Goal: Information Seeking & Learning: Learn about a topic

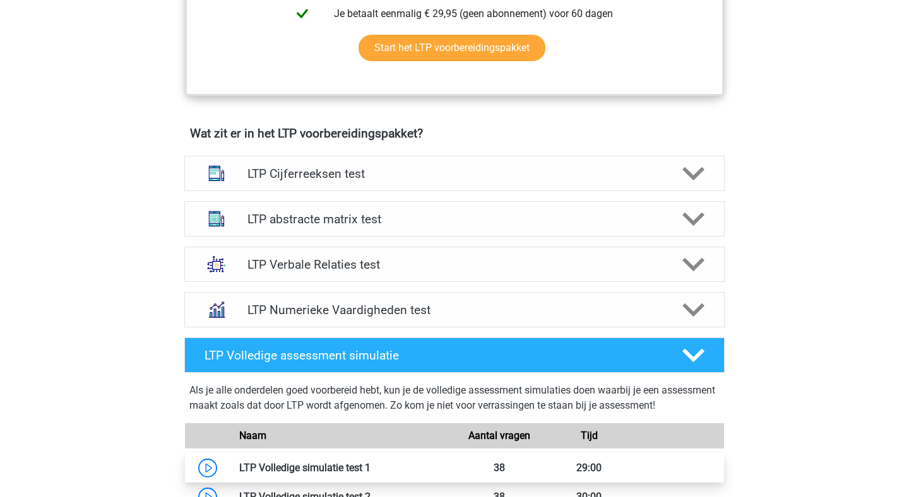
scroll to position [698, 0]
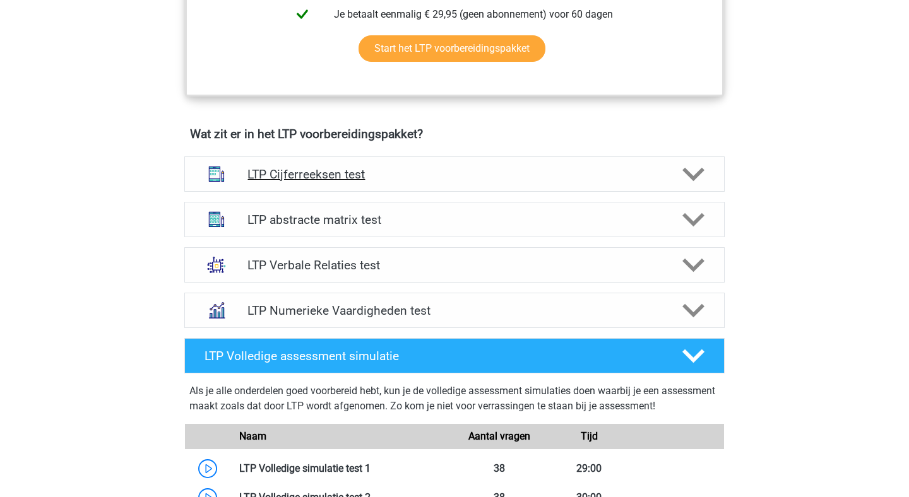
click at [330, 175] on h4 "LTP Cijferreeksen test" at bounding box center [453, 174] width 413 height 15
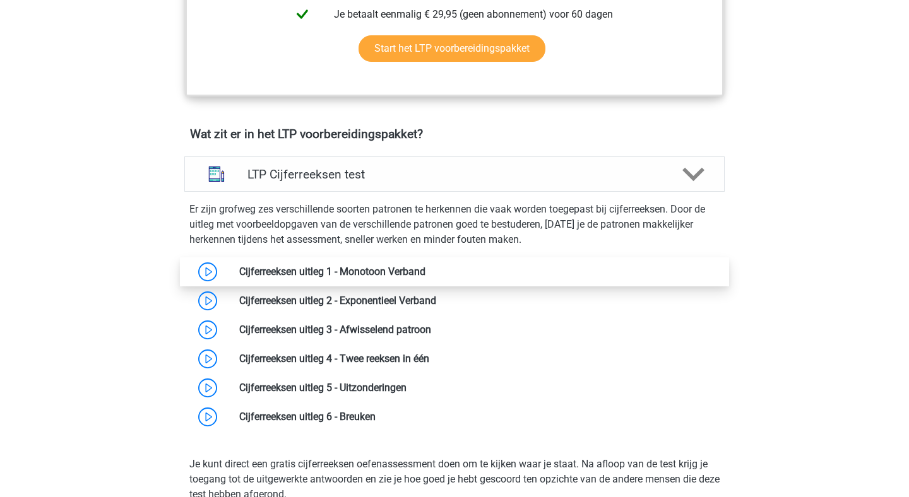
click at [425, 273] on link at bounding box center [425, 272] width 0 height 12
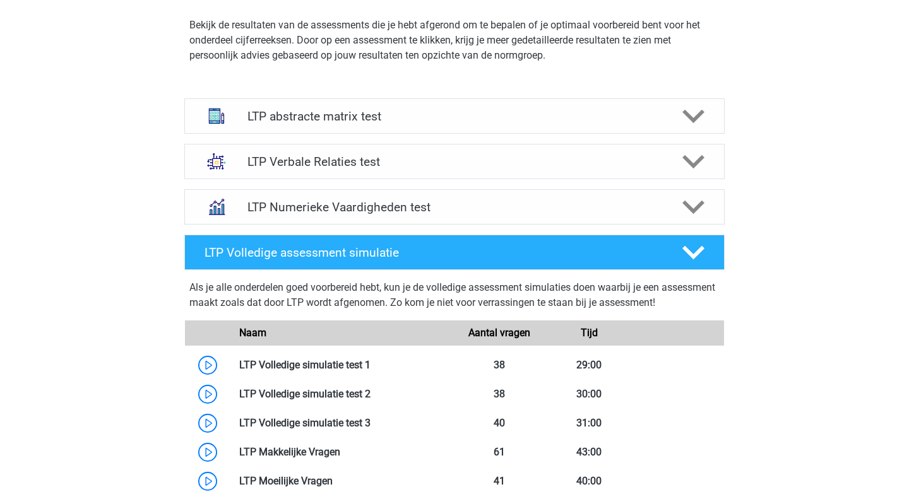
scroll to position [1622, 0]
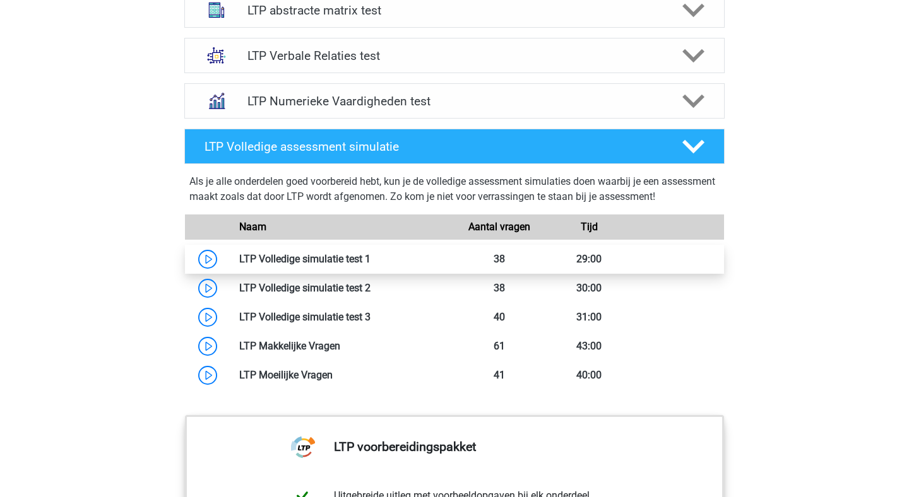
click at [371, 261] on link at bounding box center [371, 259] width 0 height 12
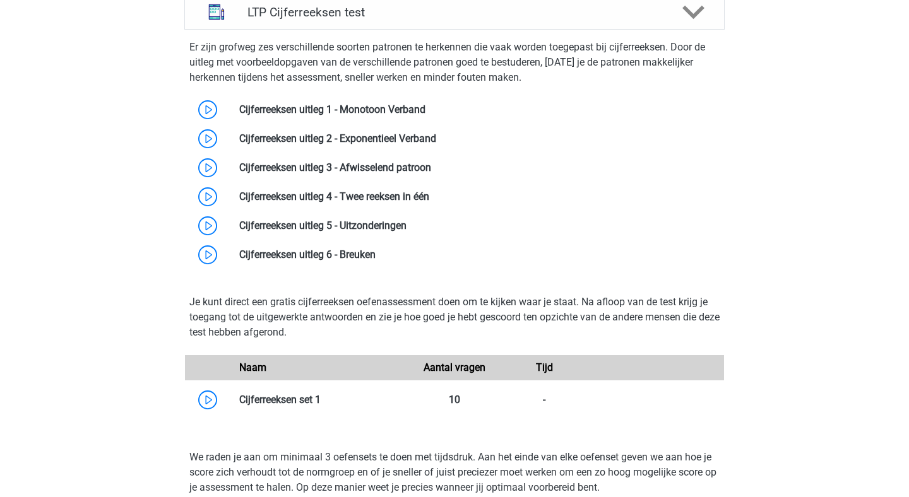
scroll to position [856, 0]
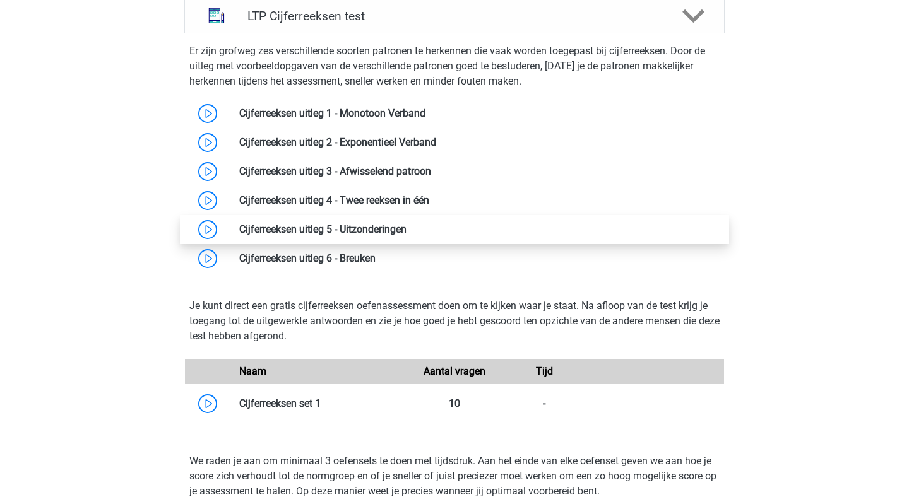
click at [407, 227] on link at bounding box center [407, 229] width 0 height 12
click at [407, 230] on link at bounding box center [407, 229] width 0 height 12
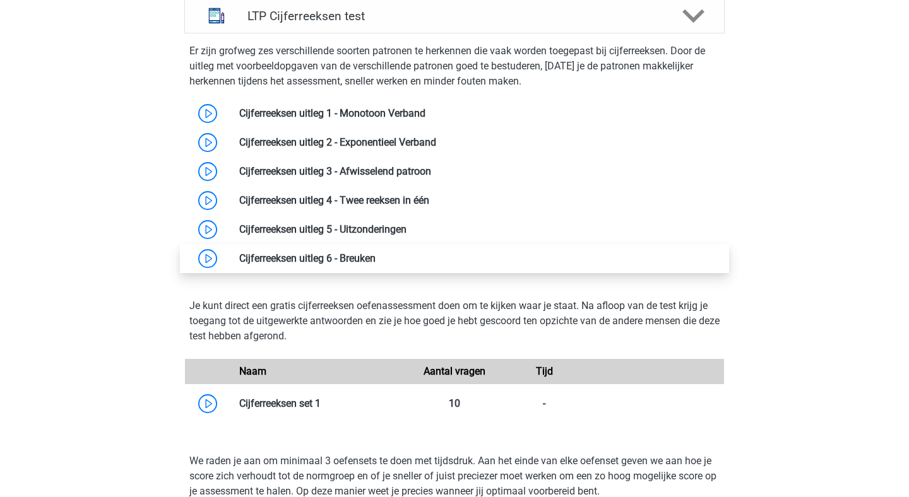
click at [376, 264] on link at bounding box center [376, 258] width 0 height 12
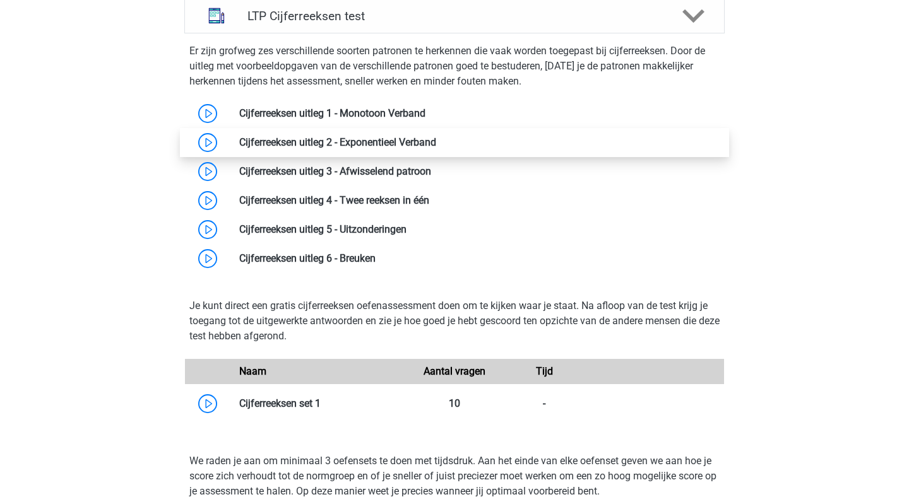
click at [436, 147] on link at bounding box center [436, 142] width 0 height 12
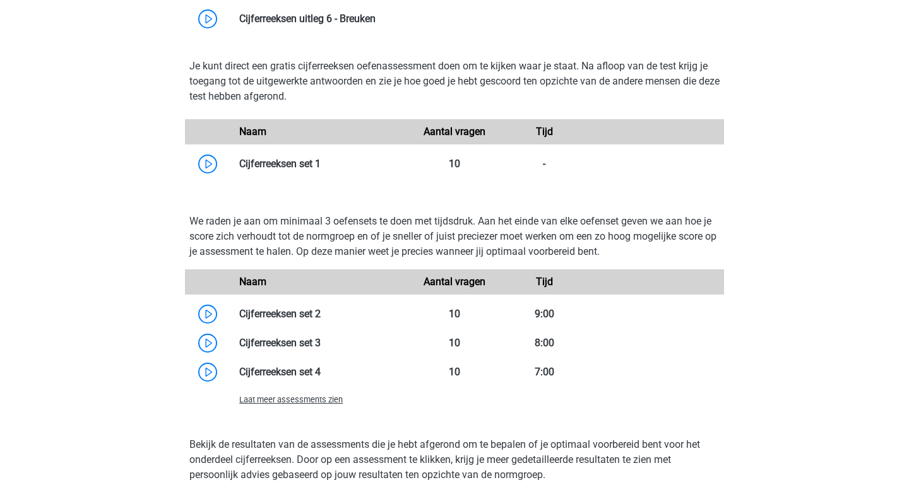
scroll to position [1106, 0]
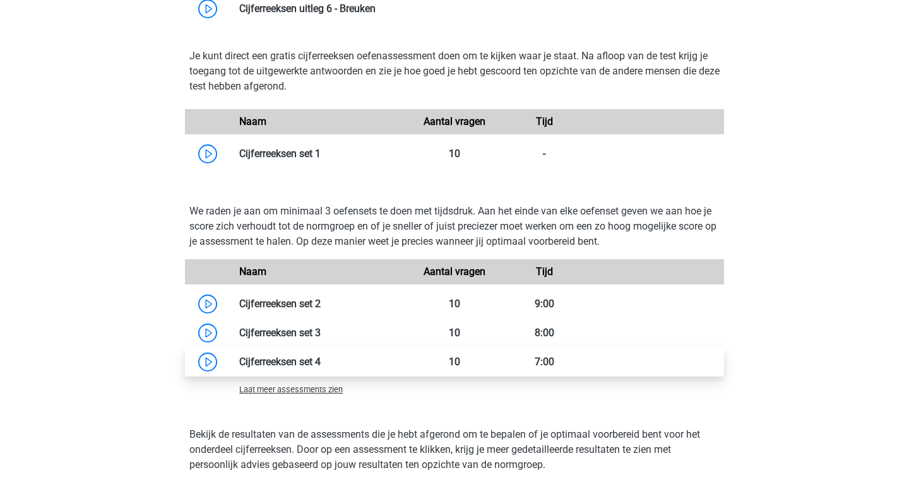
click at [321, 365] on link at bounding box center [321, 362] width 0 height 12
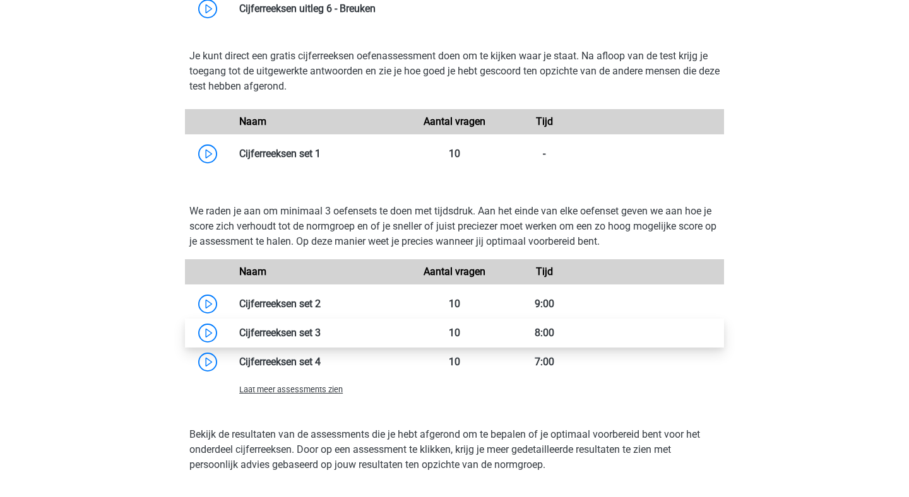
click at [321, 336] on link at bounding box center [321, 333] width 0 height 12
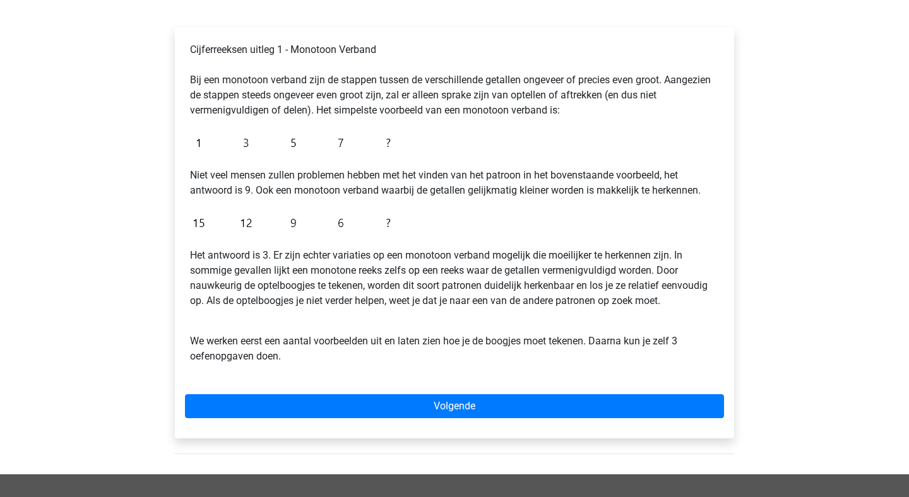
scroll to position [203, 0]
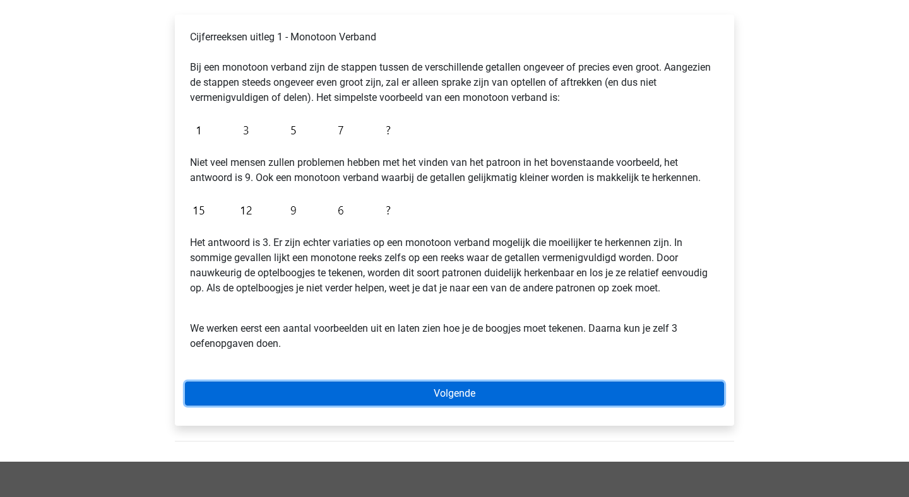
click at [332, 396] on link "Volgende" at bounding box center [454, 394] width 539 height 24
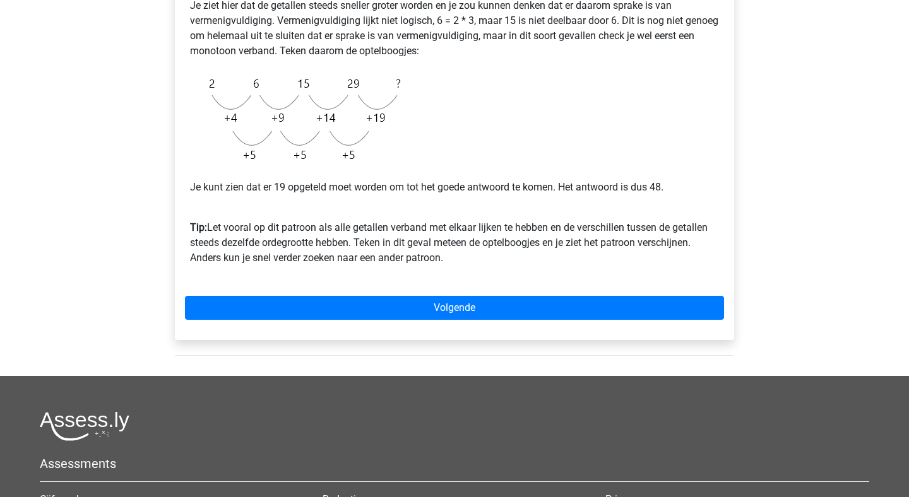
scroll to position [302, 0]
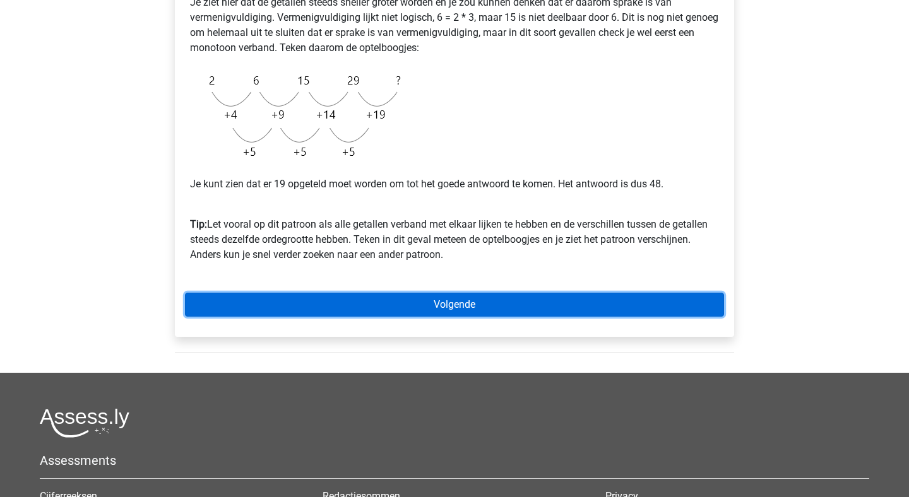
click at [405, 309] on link "Volgende" at bounding box center [454, 305] width 539 height 24
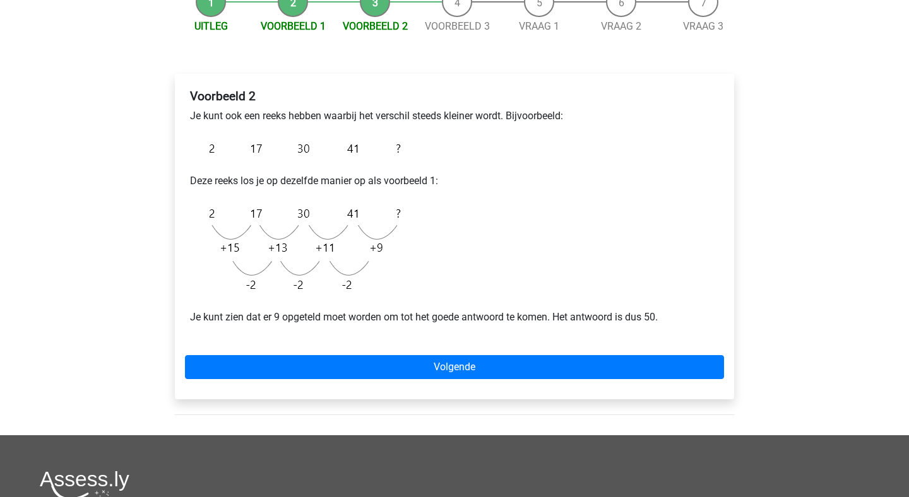
scroll to position [153, 0]
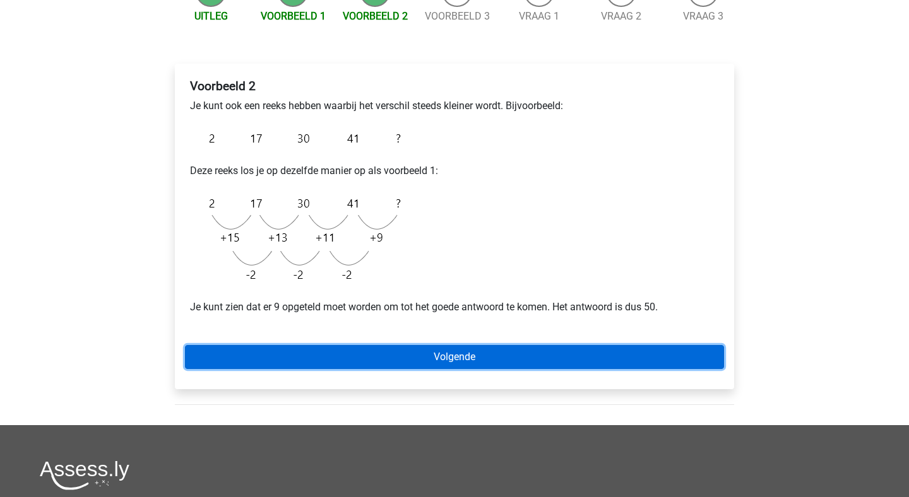
click at [401, 354] on link "Volgende" at bounding box center [454, 357] width 539 height 24
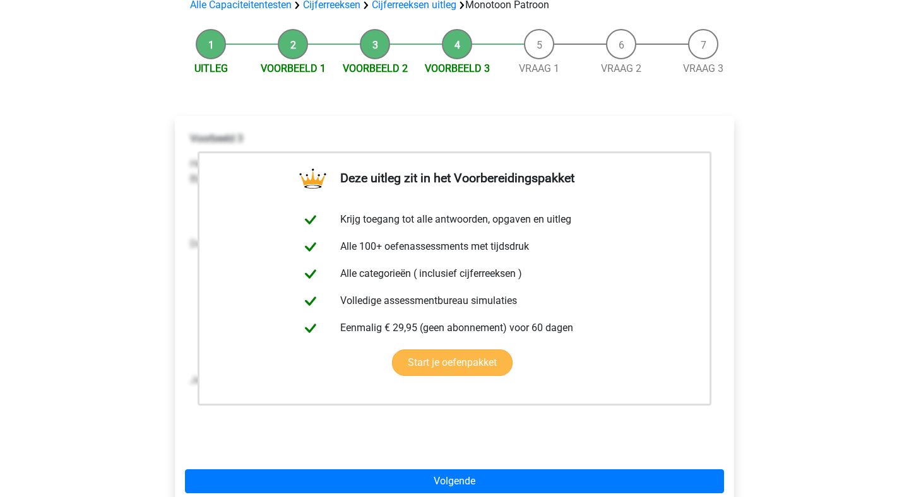
scroll to position [103, 0]
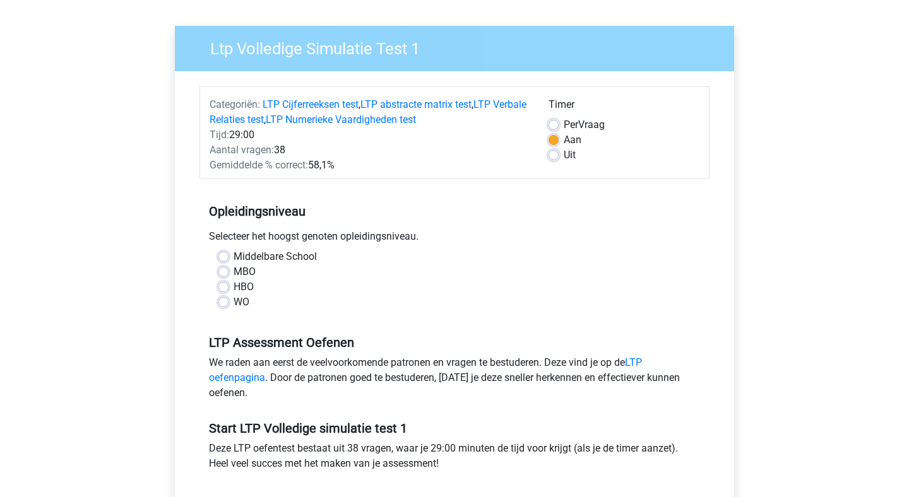
scroll to position [135, 0]
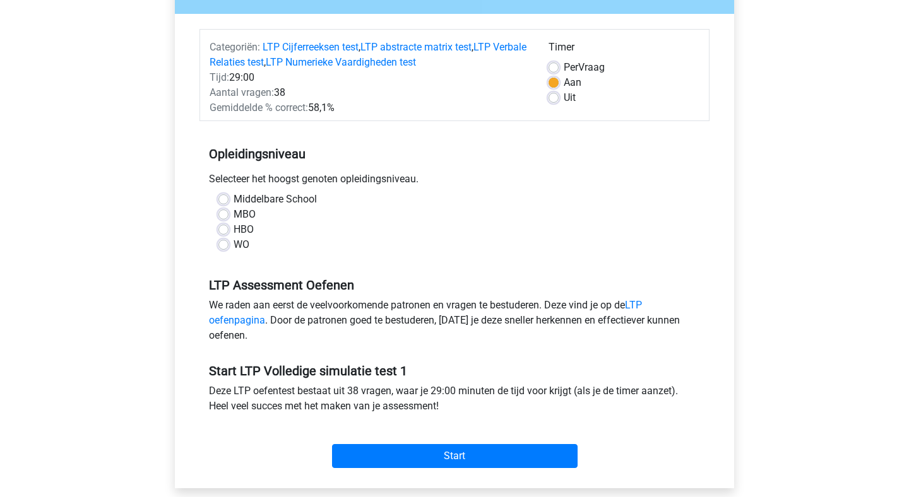
click at [234, 246] on label "WO" at bounding box center [242, 244] width 16 height 15
click at [227, 246] on input "WO" at bounding box center [223, 243] width 10 height 13
radio input "true"
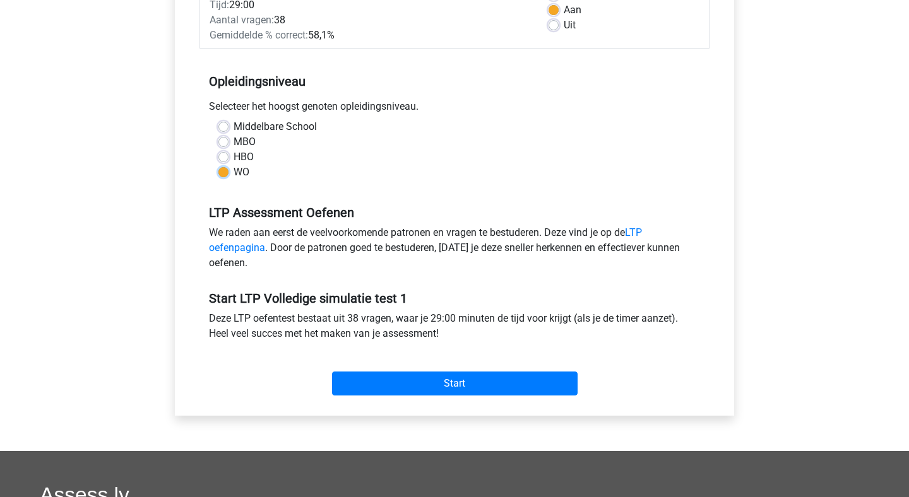
scroll to position [237, 0]
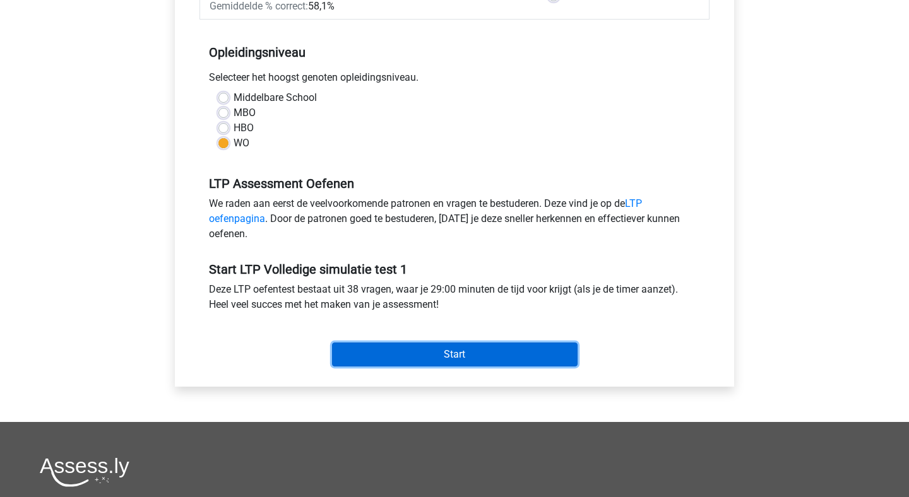
click at [422, 365] on input "Start" at bounding box center [455, 355] width 246 height 24
click at [449, 352] on input "Start" at bounding box center [455, 355] width 246 height 24
click at [454, 362] on input "Start" at bounding box center [455, 355] width 246 height 24
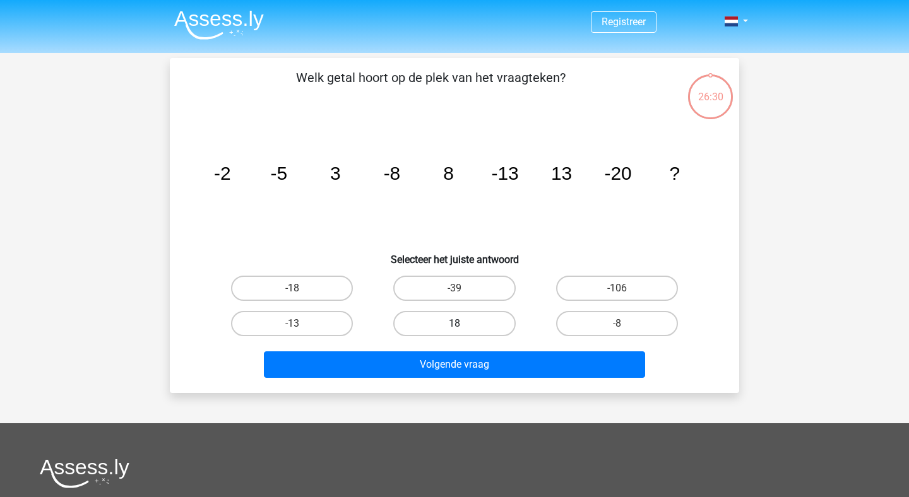
click at [473, 320] on label "18" at bounding box center [454, 323] width 122 height 25
click at [463, 324] on input "18" at bounding box center [458, 328] width 8 height 8
radio input "true"
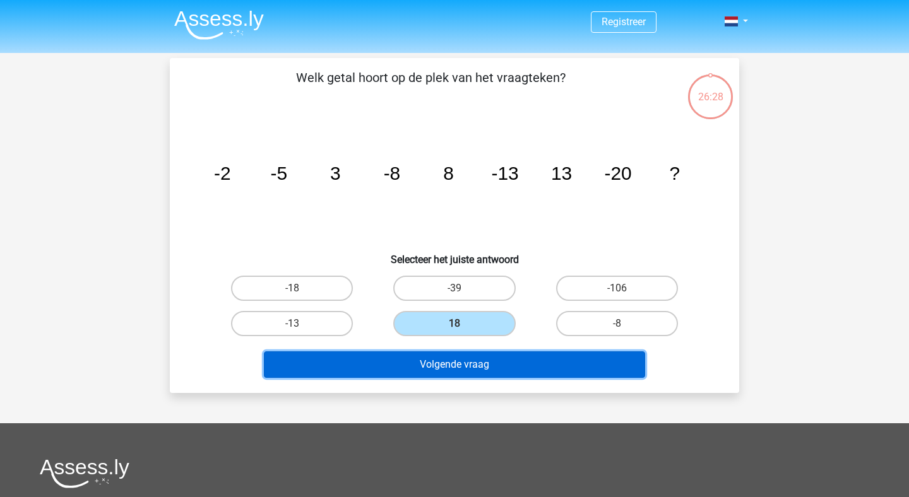
click at [482, 376] on button "Volgende vraag" at bounding box center [455, 365] width 382 height 27
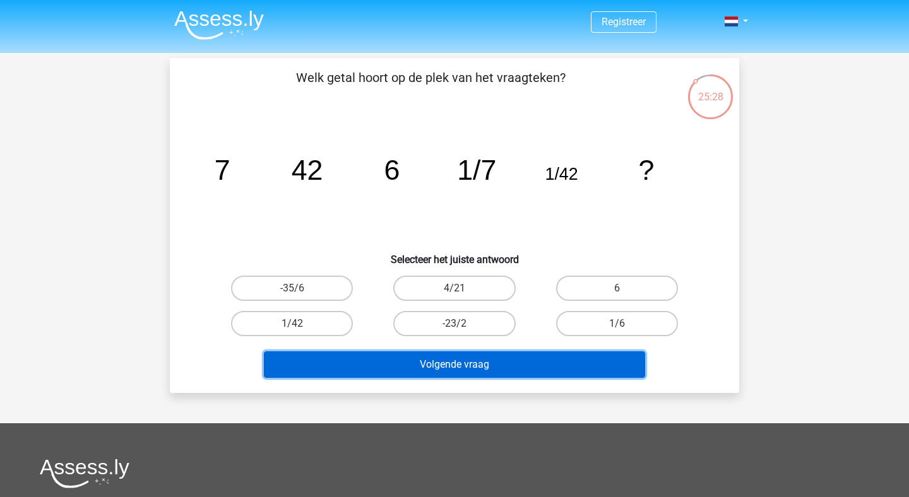
click at [497, 377] on button "Volgende vraag" at bounding box center [455, 365] width 382 height 27
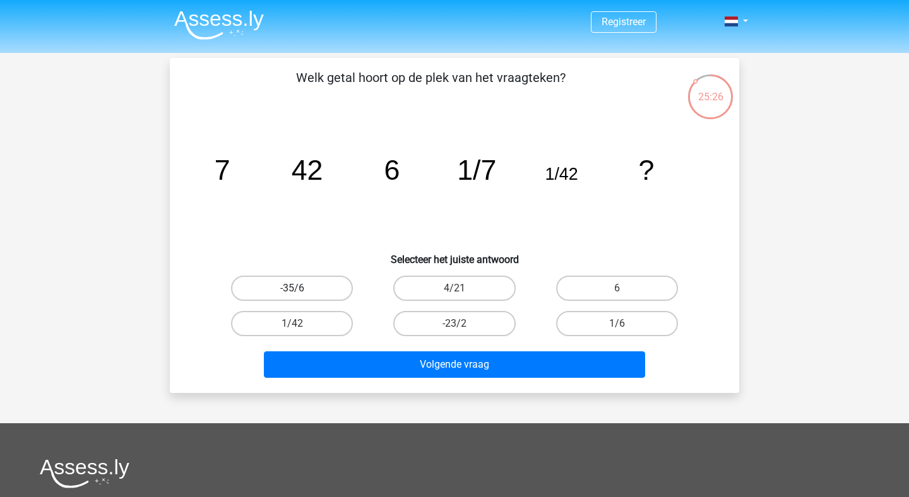
click at [249, 276] on label "-35/6" at bounding box center [292, 288] width 122 height 25
click at [292, 288] on input "-35/6" at bounding box center [296, 292] width 8 height 8
radio input "true"
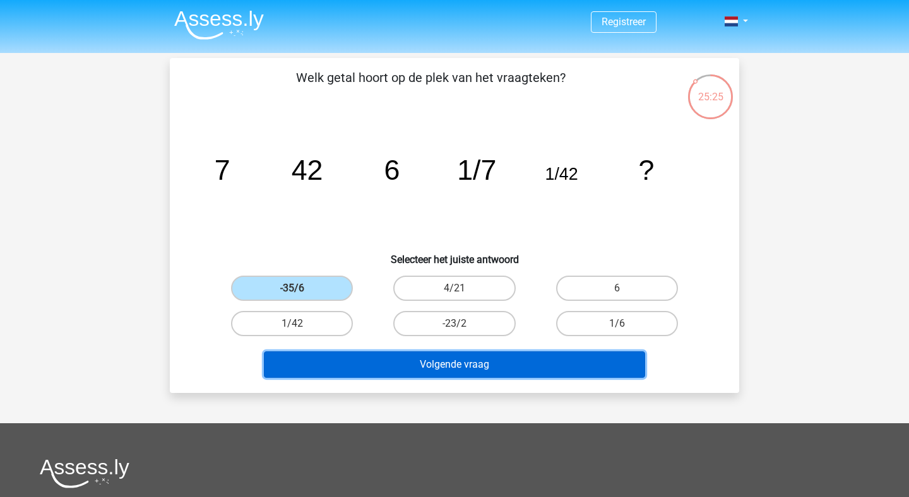
click at [418, 352] on button "Volgende vraag" at bounding box center [455, 365] width 382 height 27
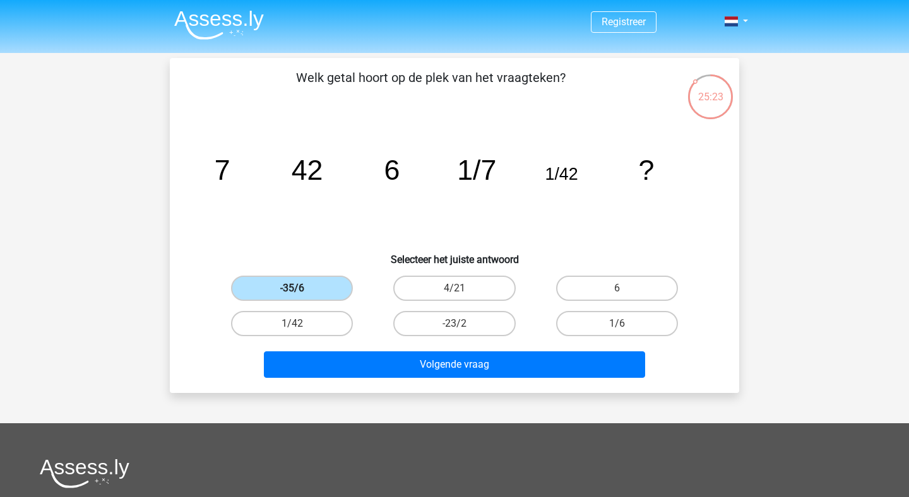
click at [290, 283] on label "-35/6" at bounding box center [292, 288] width 122 height 25
click at [292, 288] on input "-35/6" at bounding box center [296, 292] width 8 height 8
drag, startPoint x: 290, startPoint y: 283, endPoint x: 370, endPoint y: 347, distance: 101.9
click at [370, 333] on div "-35/6 4/21 6 1/42 -23/2" at bounding box center [454, 306] width 487 height 71
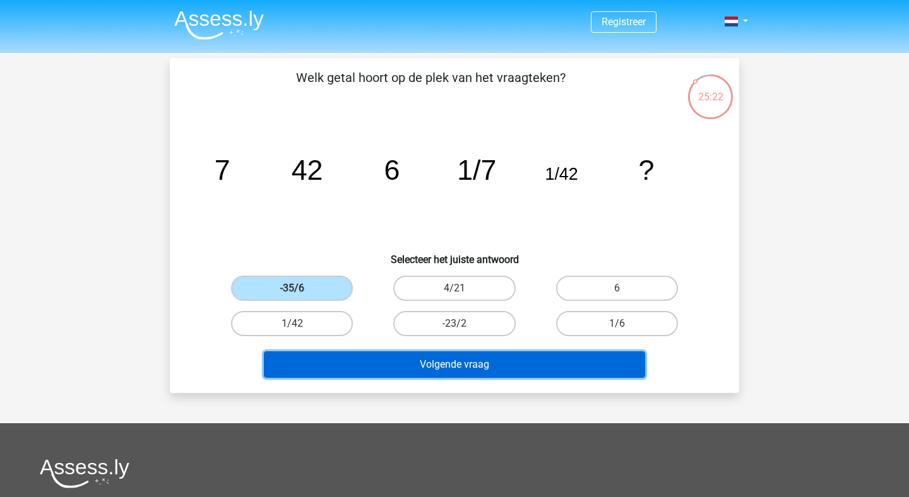
click at [370, 355] on button "Volgende vraag" at bounding box center [455, 365] width 382 height 27
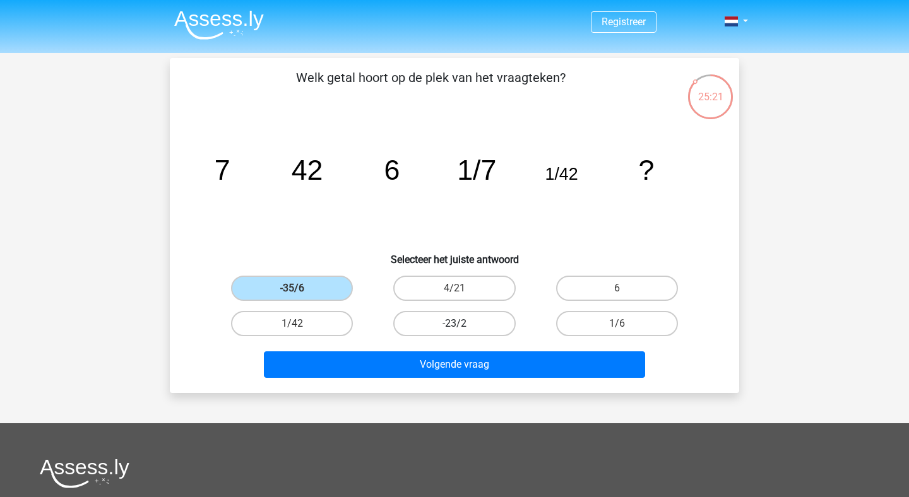
click at [442, 330] on label "-23/2" at bounding box center [454, 323] width 122 height 25
click at [454, 330] on input "-23/2" at bounding box center [458, 328] width 8 height 8
radio input "true"
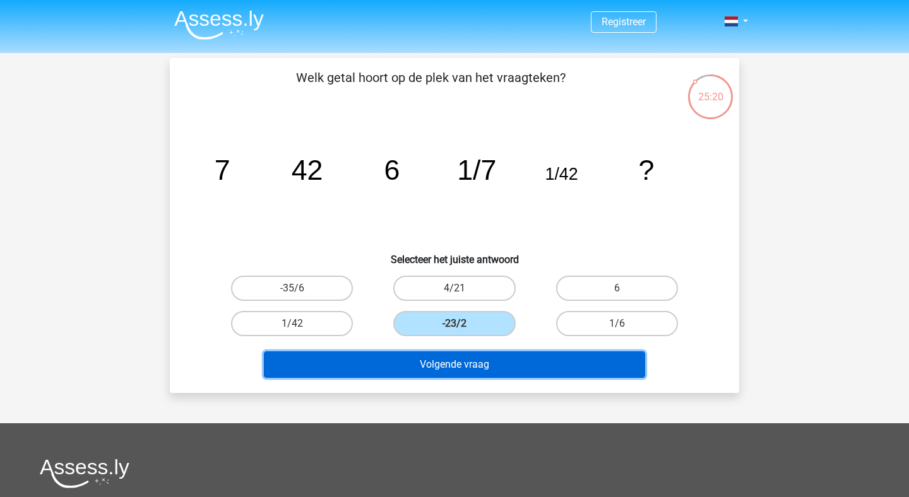
click at [458, 368] on button "Volgende vraag" at bounding box center [455, 365] width 382 height 27
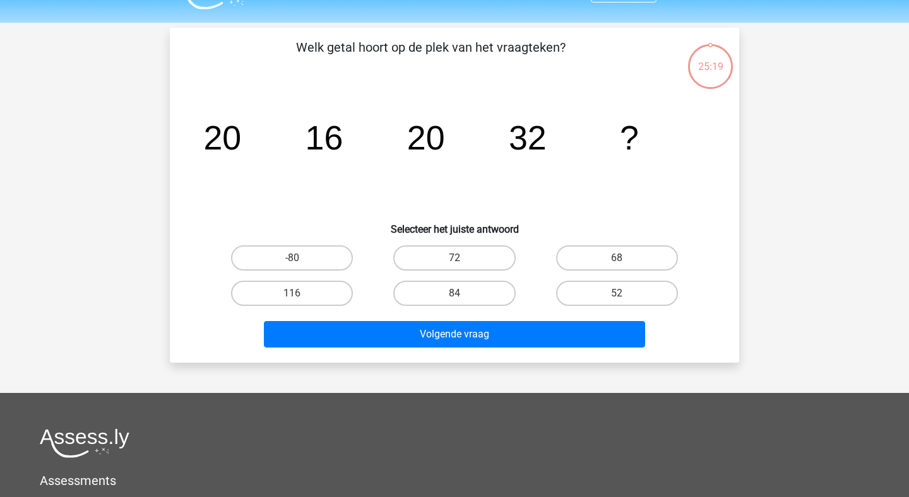
scroll to position [58, 0]
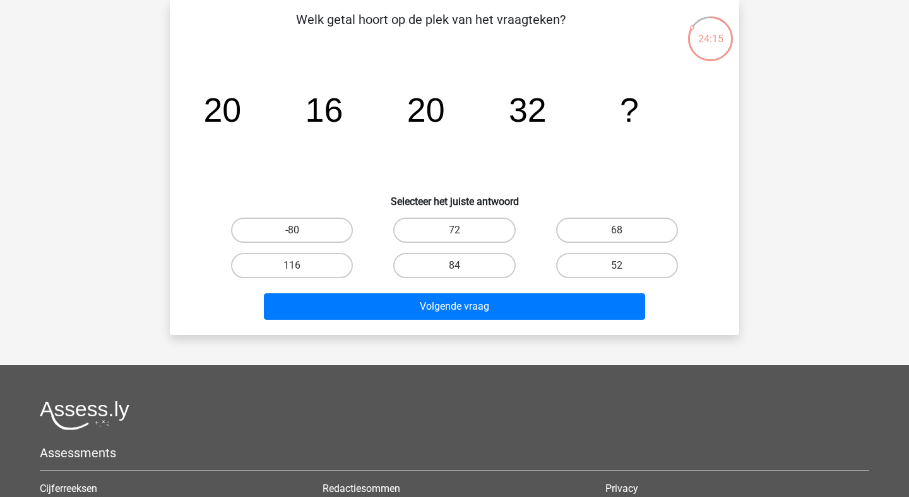
click at [623, 232] on input "68" at bounding box center [621, 234] width 8 height 8
radio input "true"
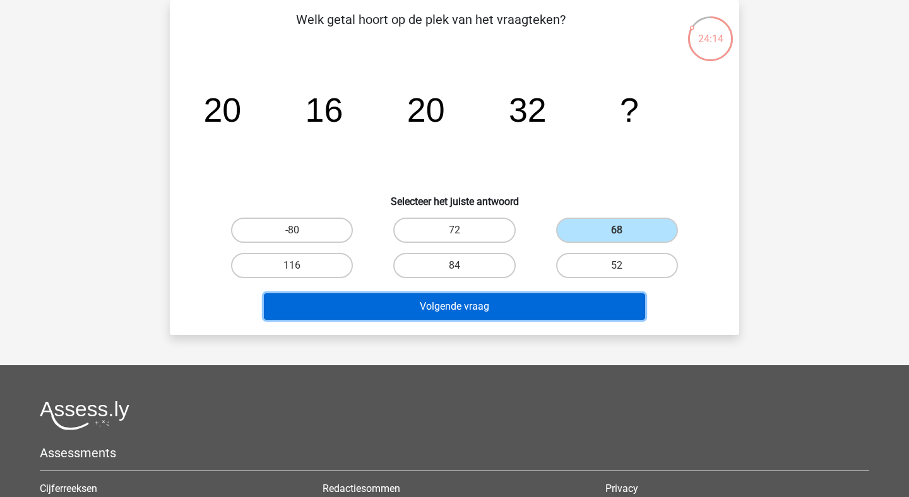
click at [554, 306] on button "Volgende vraag" at bounding box center [455, 307] width 382 height 27
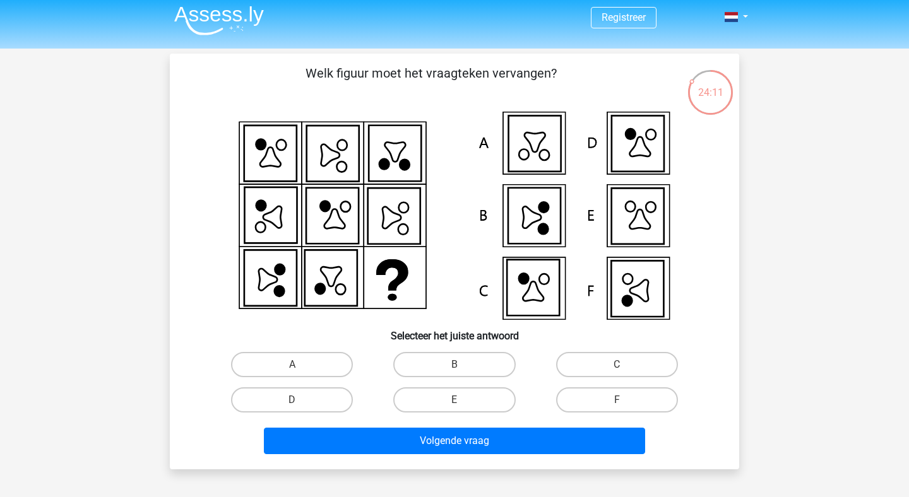
scroll to position [0, 0]
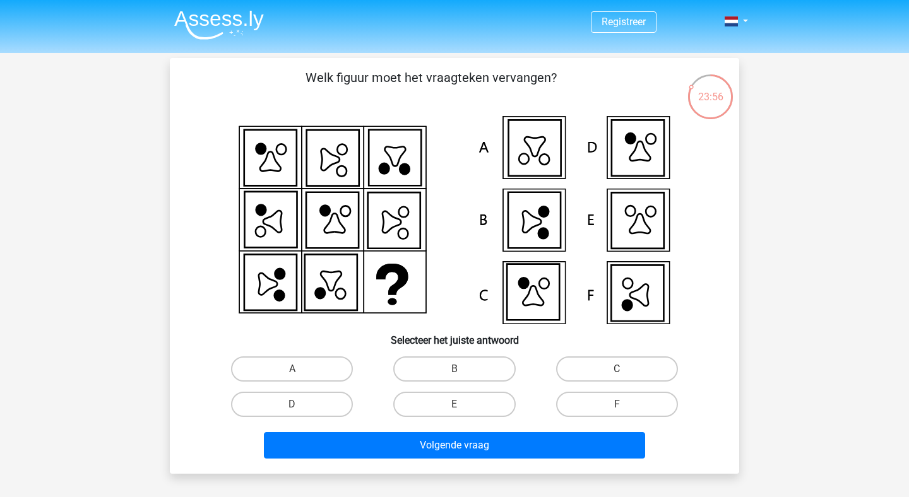
click at [655, 142] on icon at bounding box center [651, 139] width 10 height 11
click at [318, 401] on label "D" at bounding box center [292, 404] width 122 height 25
click at [300, 405] on input "D" at bounding box center [296, 409] width 8 height 8
radio input "true"
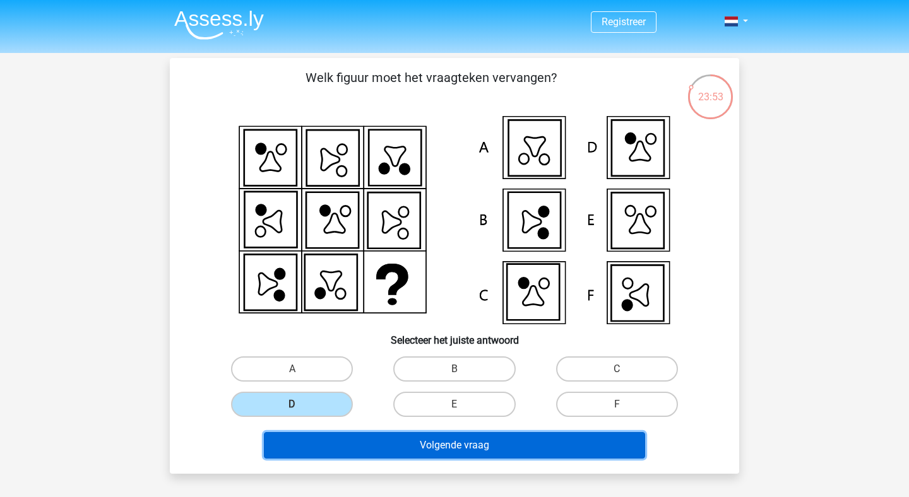
click at [369, 436] on button "Volgende vraag" at bounding box center [455, 445] width 382 height 27
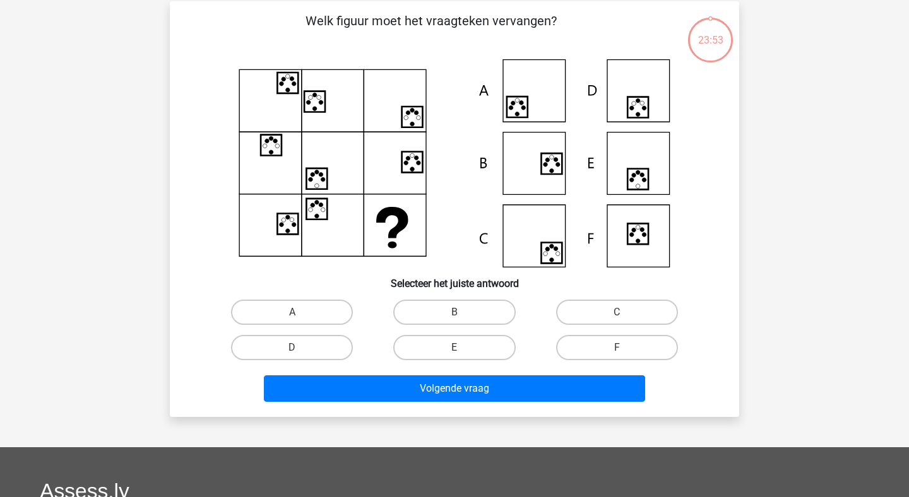
scroll to position [58, 0]
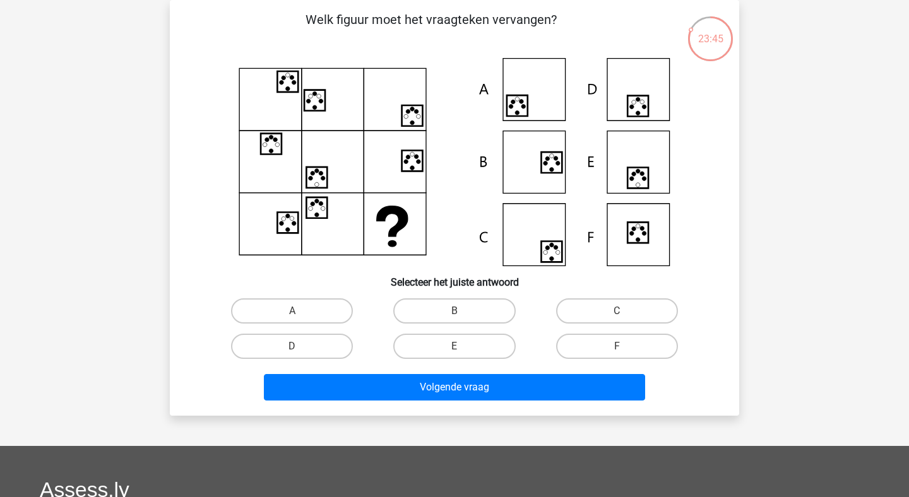
click at [559, 270] on h6 "Selecteer het juiste antwoord" at bounding box center [454, 277] width 529 height 22
click at [636, 307] on label "C" at bounding box center [617, 311] width 122 height 25
click at [625, 311] on input "C" at bounding box center [621, 315] width 8 height 8
radio input "true"
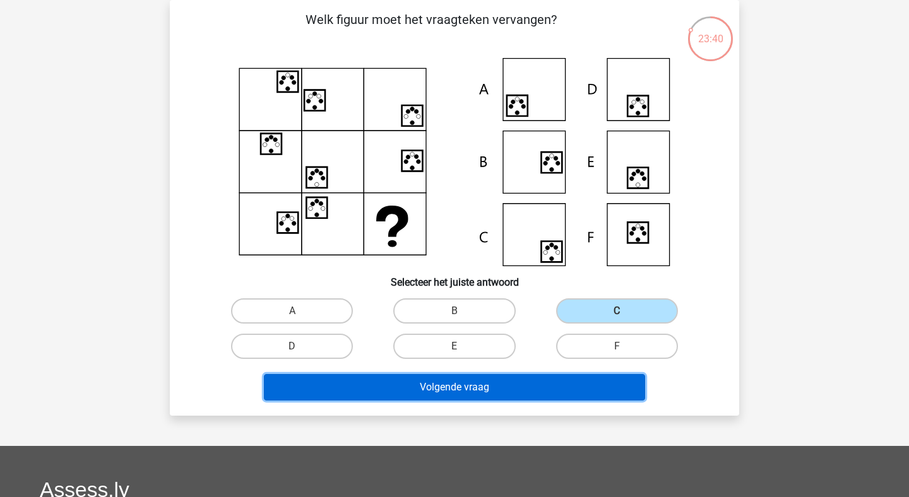
click at [539, 386] on button "Volgende vraag" at bounding box center [455, 387] width 382 height 27
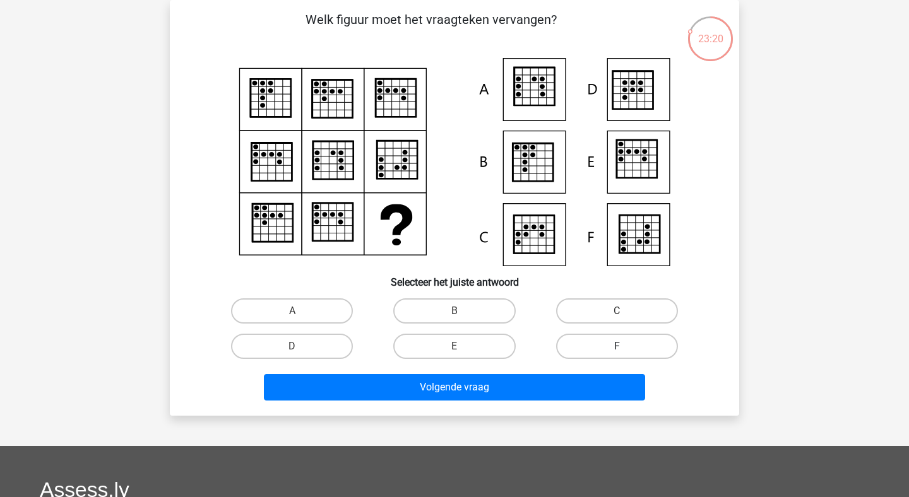
click at [595, 341] on label "F" at bounding box center [617, 346] width 122 height 25
click at [617, 347] on input "F" at bounding box center [621, 351] width 8 height 8
radio input "true"
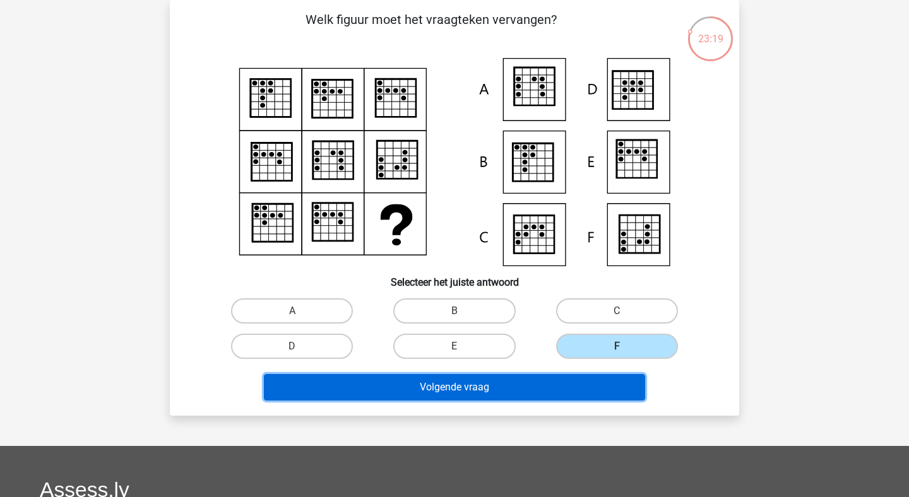
click at [537, 380] on button "Volgende vraag" at bounding box center [455, 387] width 382 height 27
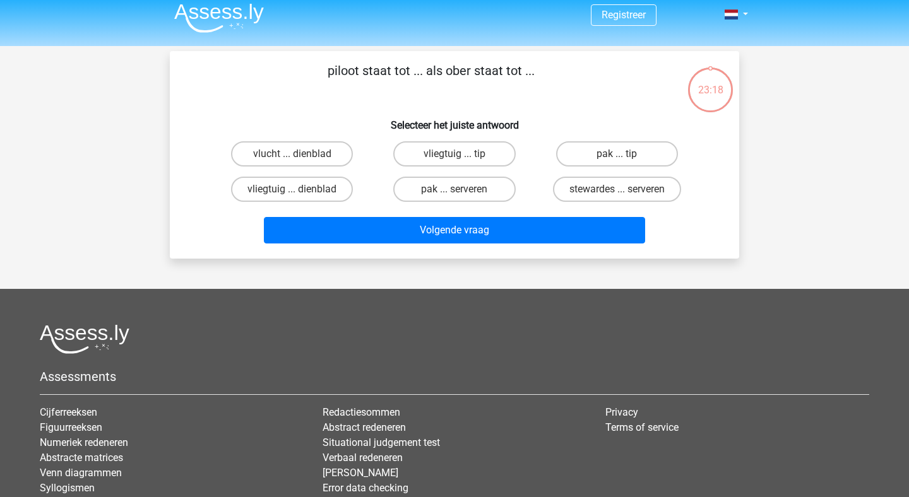
scroll to position [0, 0]
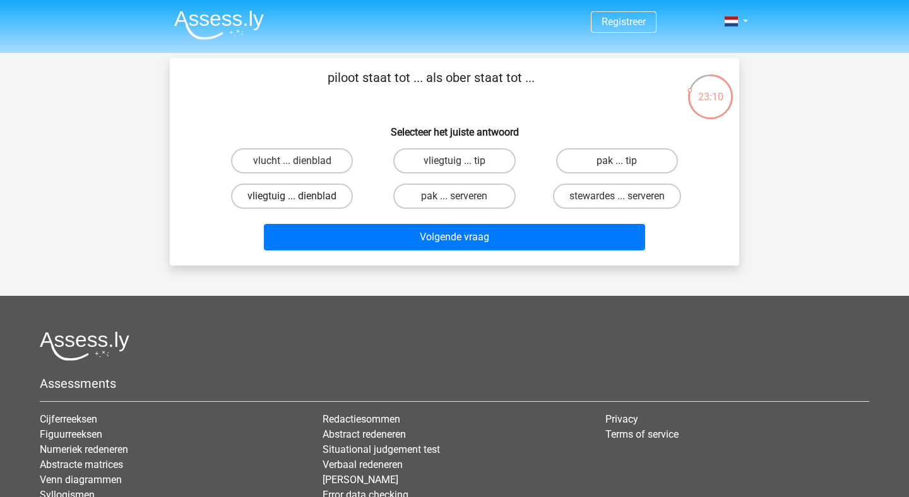
click at [307, 187] on label "vliegtuig ... dienblad" at bounding box center [292, 196] width 122 height 25
click at [300, 196] on input "vliegtuig ... dienblad" at bounding box center [296, 200] width 8 height 8
radio input "true"
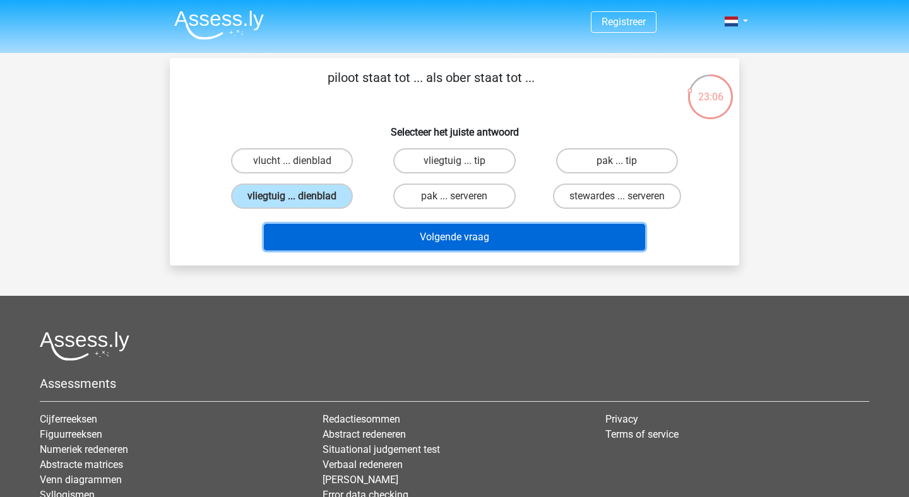
click at [337, 246] on button "Volgende vraag" at bounding box center [455, 237] width 382 height 27
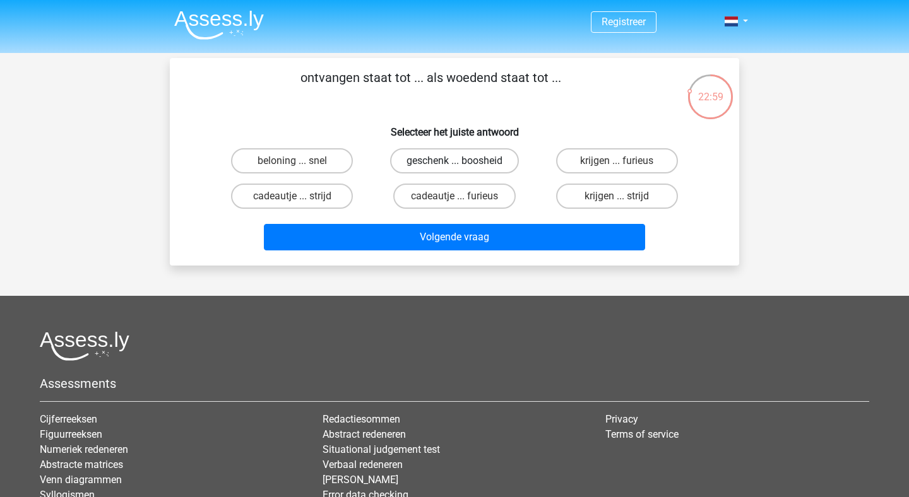
click at [457, 160] on label "geschenk ... boosheid" at bounding box center [454, 160] width 129 height 25
click at [457, 161] on input "geschenk ... boosheid" at bounding box center [458, 165] width 8 height 8
radio input "true"
click at [456, 196] on label "cadeautje ... furieus" at bounding box center [454, 196] width 122 height 25
click at [456, 196] on input "cadeautje ... furieus" at bounding box center [458, 200] width 8 height 8
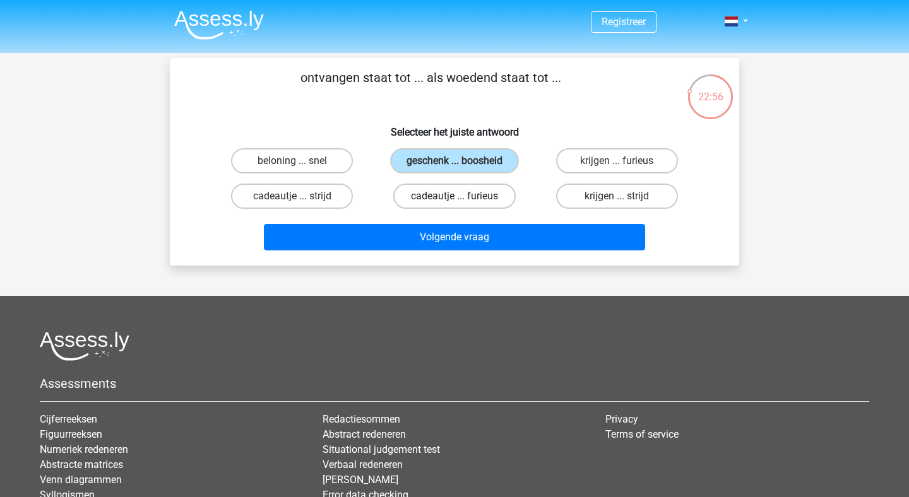
radio input "true"
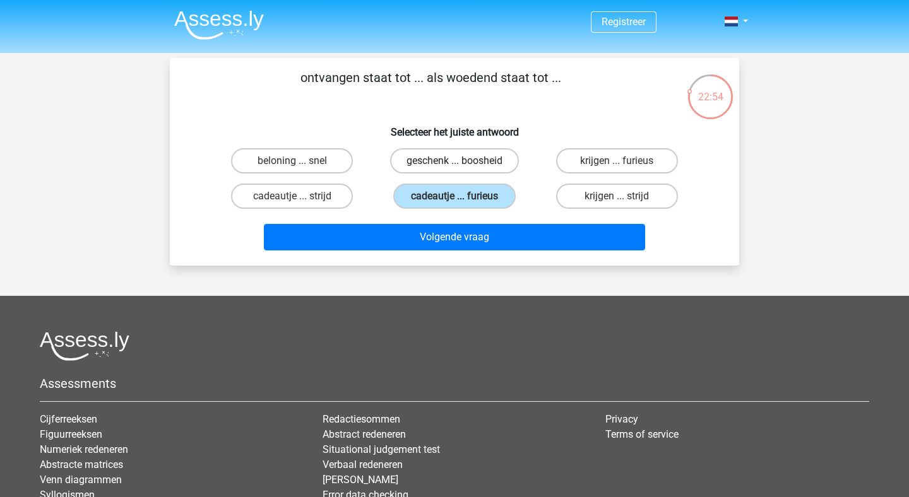
click at [468, 165] on label "geschenk ... boosheid" at bounding box center [454, 160] width 129 height 25
click at [463, 165] on input "geschenk ... boosheid" at bounding box center [458, 165] width 8 height 8
radio input "true"
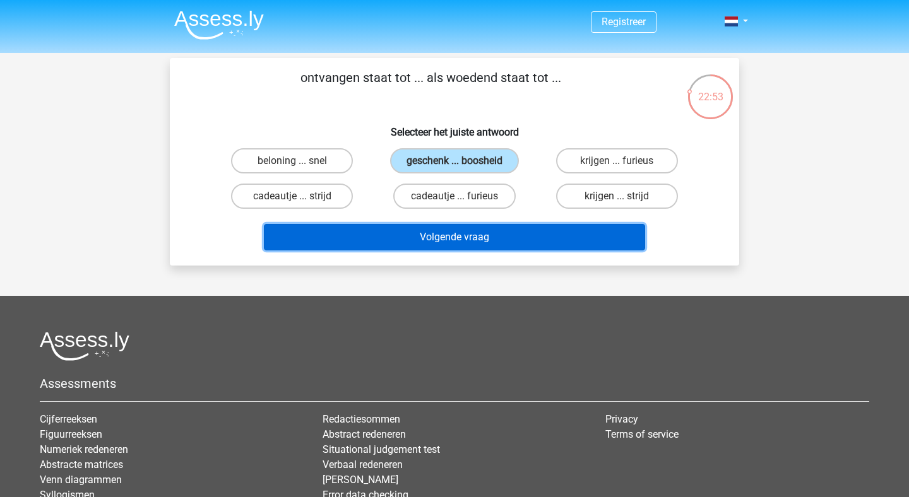
click at [466, 242] on button "Volgende vraag" at bounding box center [455, 237] width 382 height 27
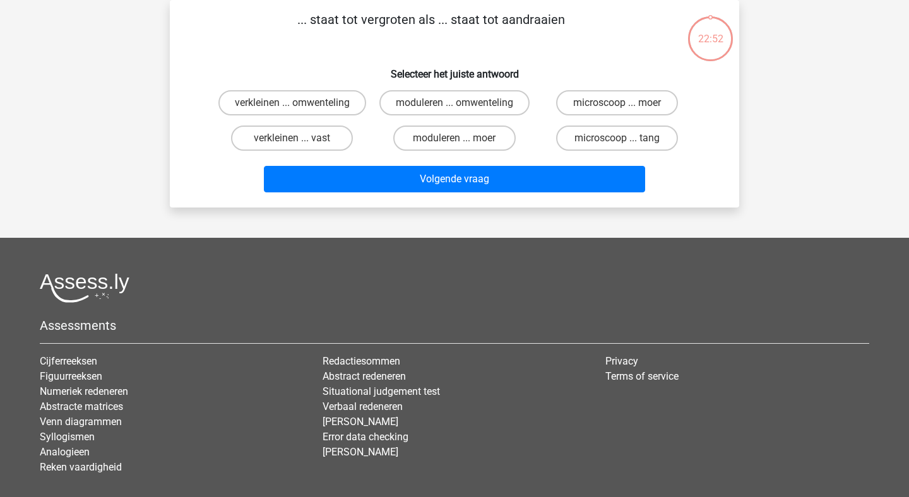
click at [466, 242] on footer "Assessments Cijferreeksen Figuurreeksen Numeriek redeneren Abstracte matrices V…" at bounding box center [454, 404] width 909 height 333
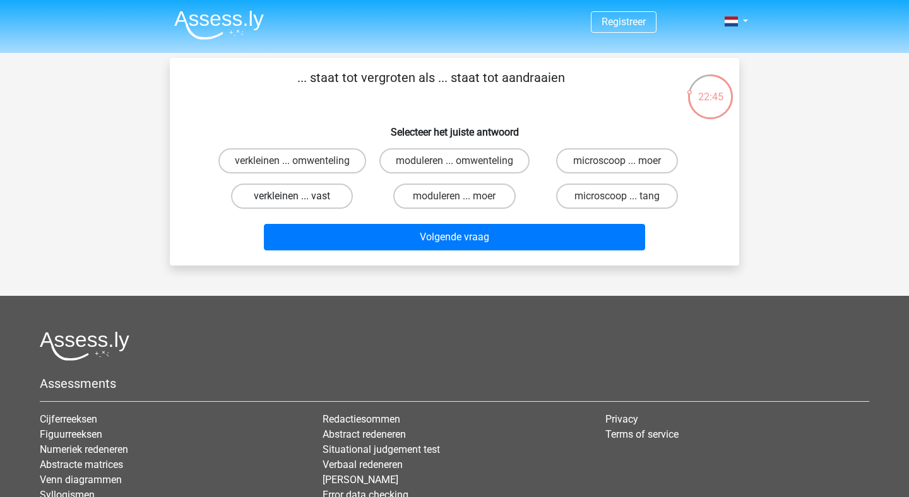
click at [320, 199] on label "verkleinen ... vast" at bounding box center [292, 196] width 122 height 25
click at [300, 199] on input "verkleinen ... vast" at bounding box center [296, 200] width 8 height 8
radio input "true"
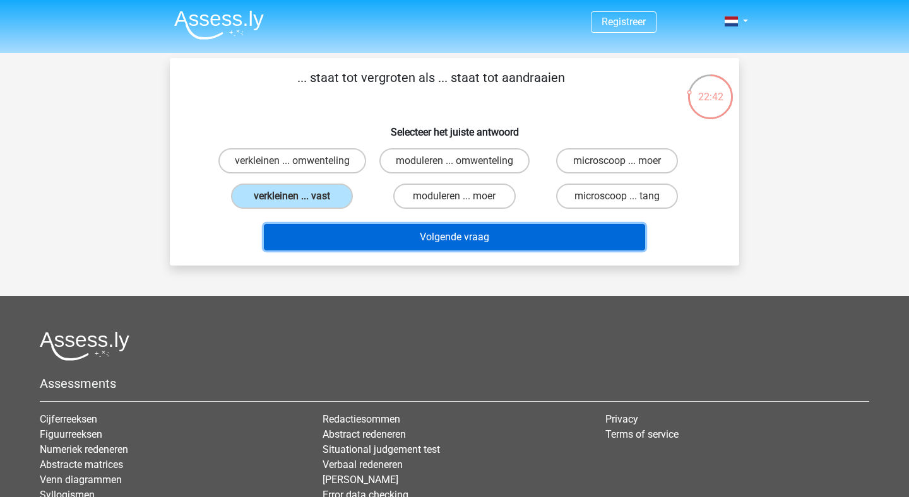
click at [362, 247] on button "Volgende vraag" at bounding box center [455, 237] width 382 height 27
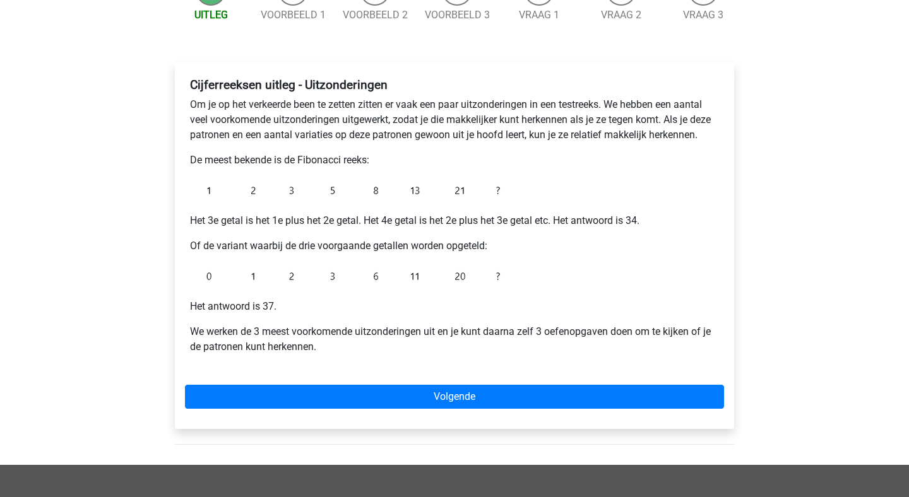
scroll to position [209, 0]
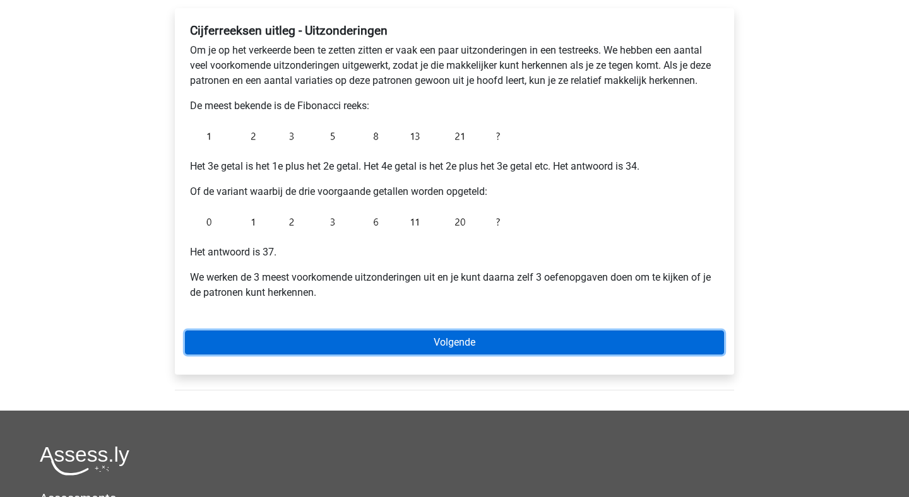
click at [318, 347] on link "Volgende" at bounding box center [454, 343] width 539 height 24
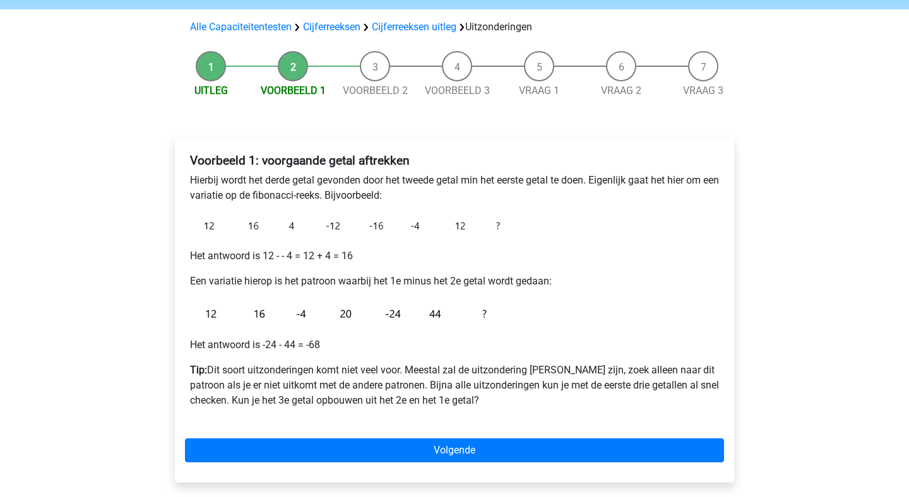
scroll to position [177, 0]
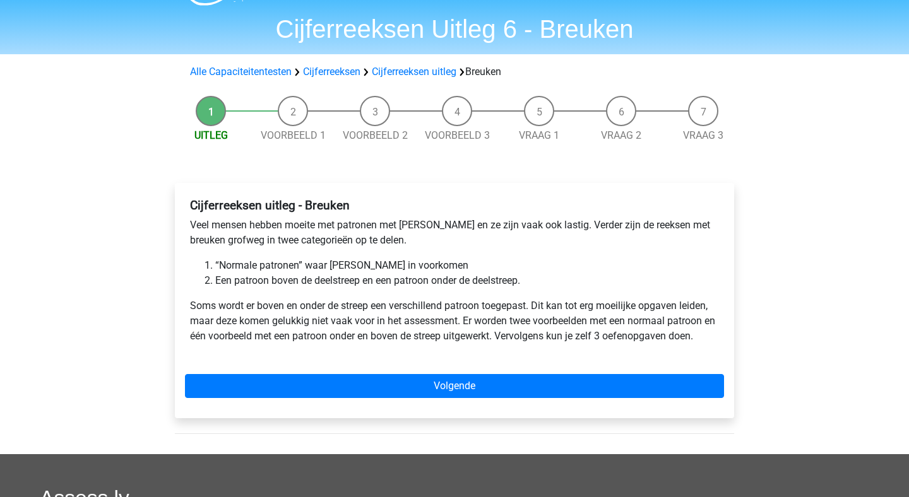
scroll to position [37, 0]
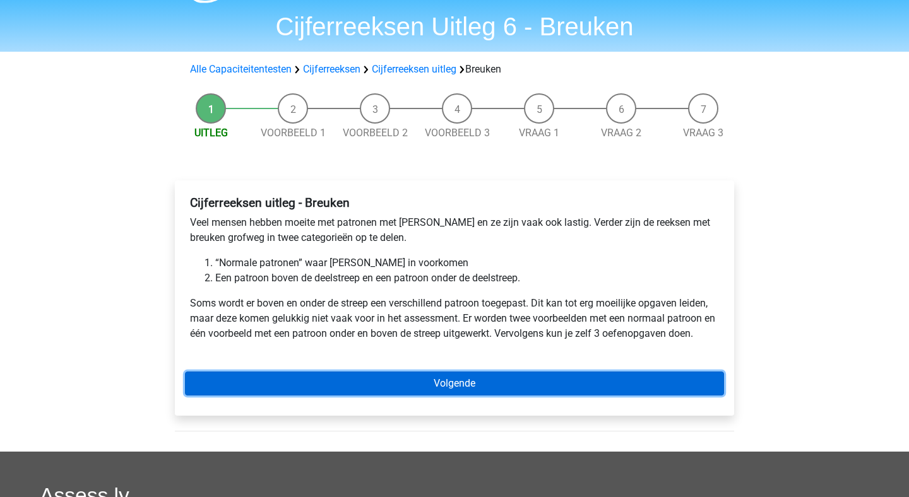
click at [374, 379] on link "Volgende" at bounding box center [454, 384] width 539 height 24
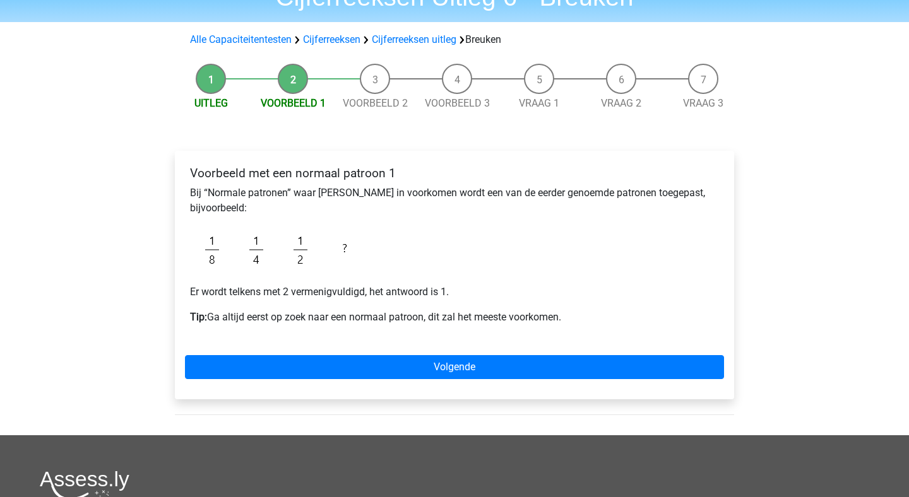
scroll to position [68, 0]
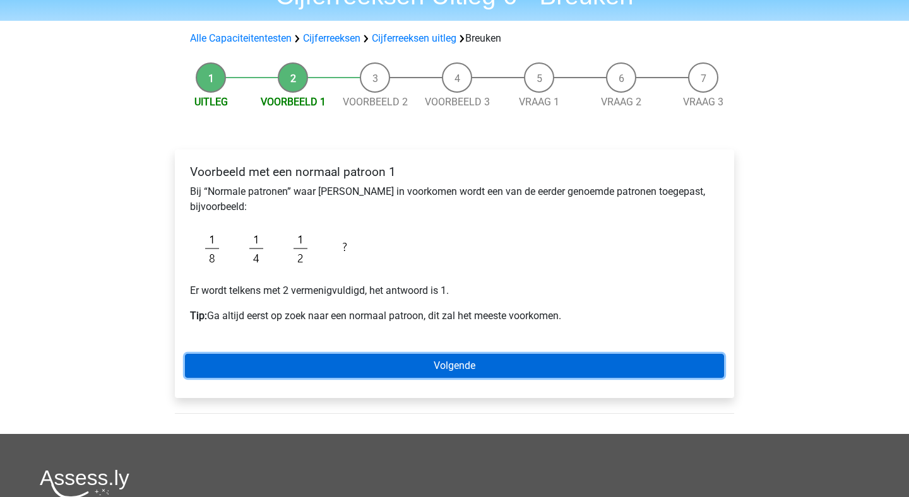
click at [388, 372] on link "Volgende" at bounding box center [454, 366] width 539 height 24
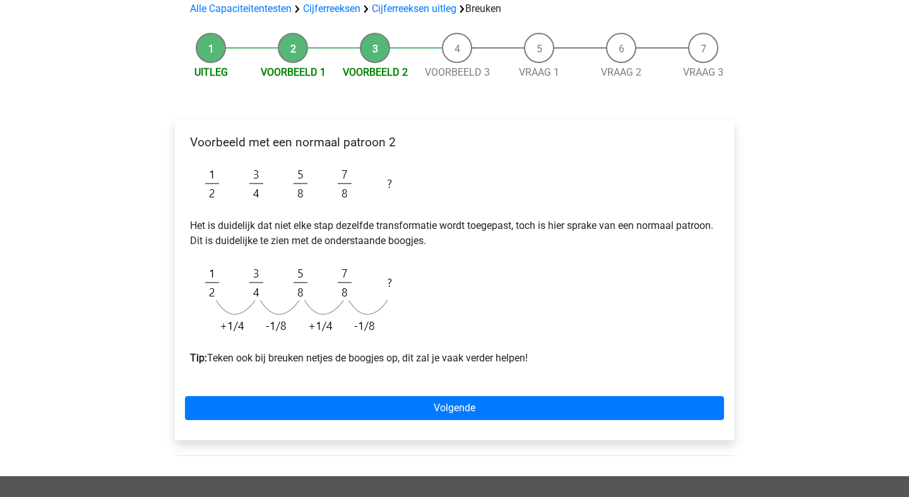
scroll to position [98, 0]
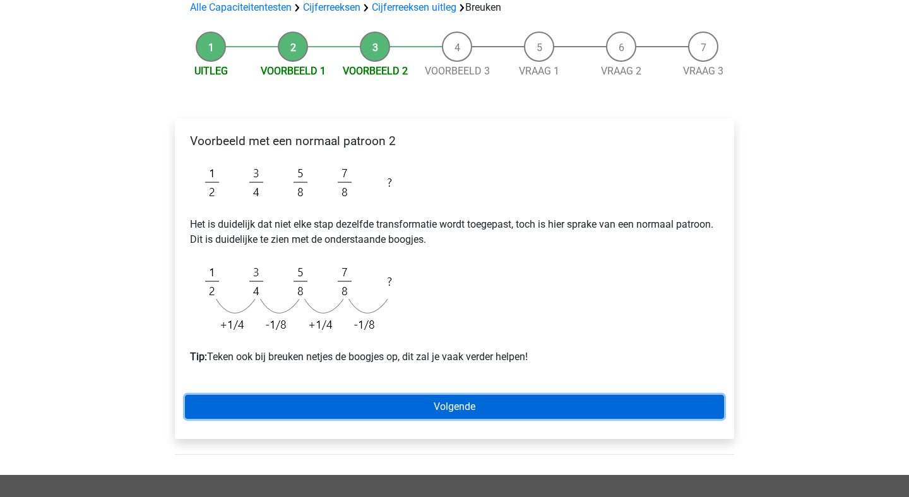
click at [413, 403] on link "Volgende" at bounding box center [454, 407] width 539 height 24
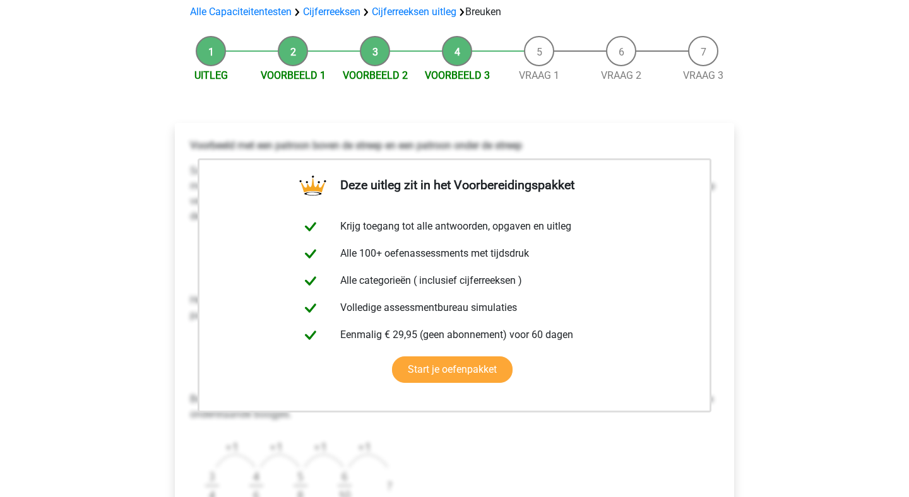
scroll to position [234, 0]
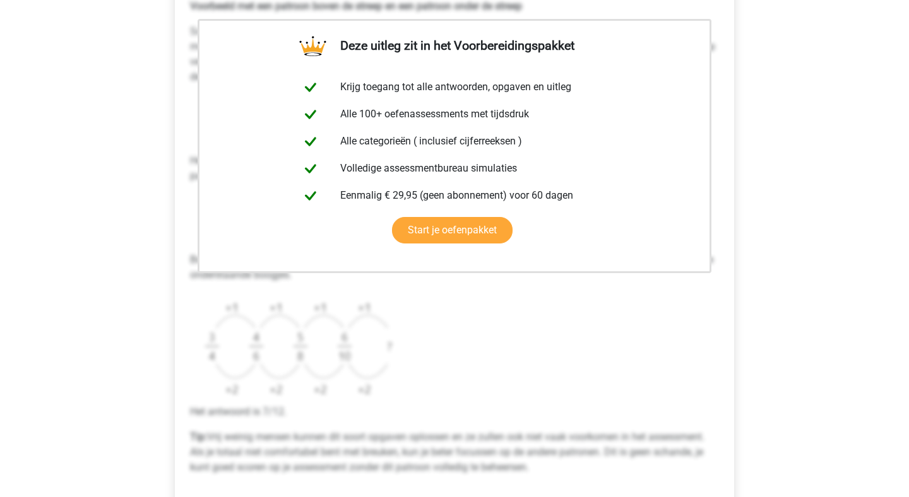
click at [447, 358] on div "Voorbeeld met een patroon boven de streep en een patroon onder de streep Scan e…" at bounding box center [454, 242] width 539 height 497
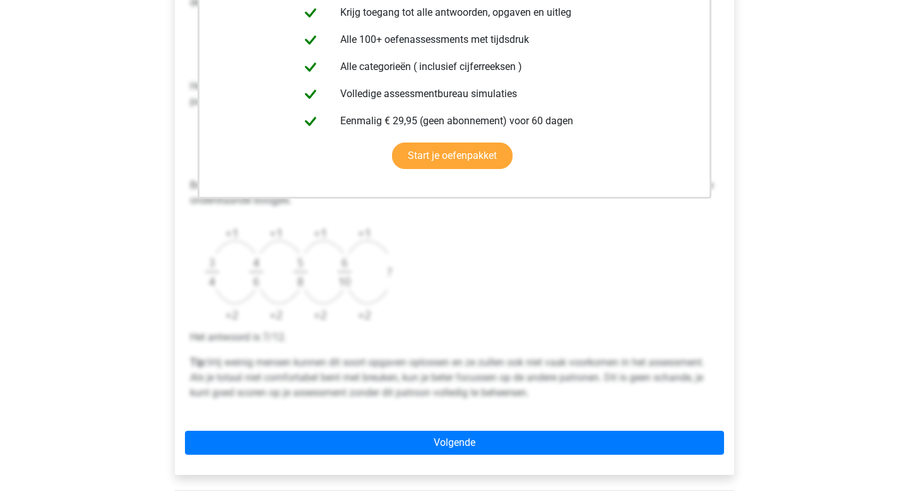
scroll to position [432, 0]
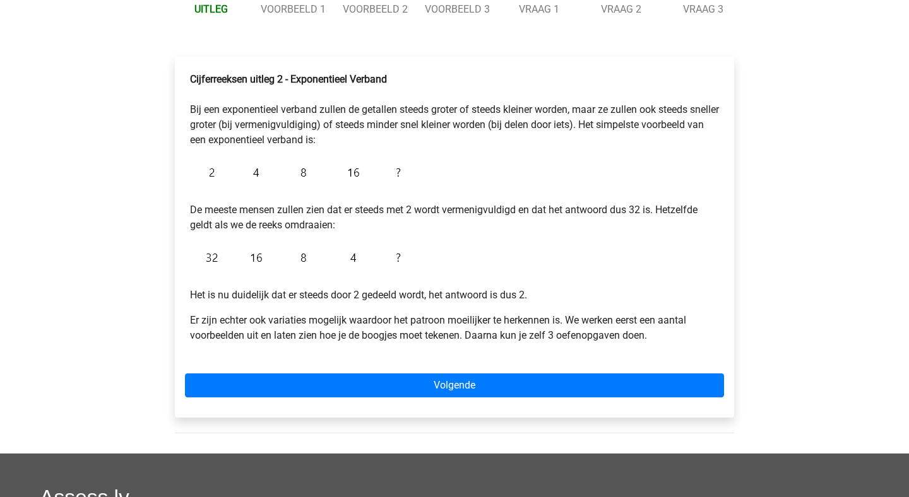
scroll to position [189, 0]
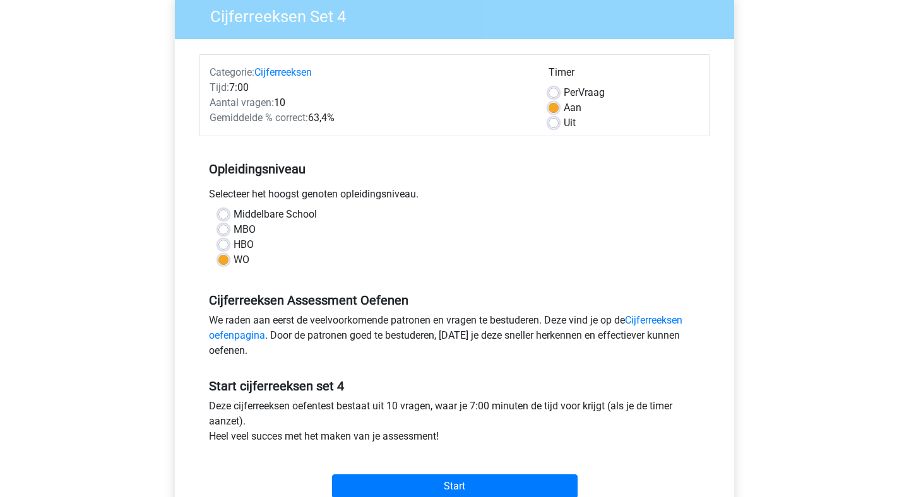
scroll to position [261, 0]
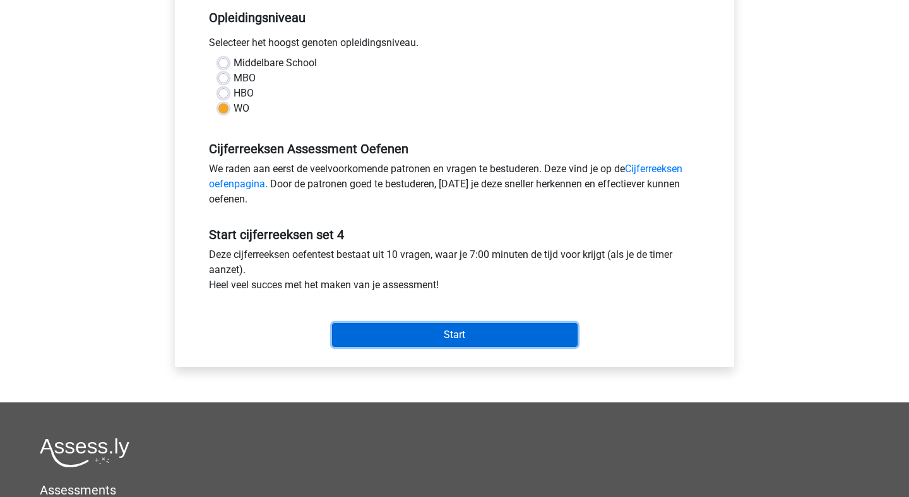
click at [405, 336] on input "Start" at bounding box center [455, 335] width 246 height 24
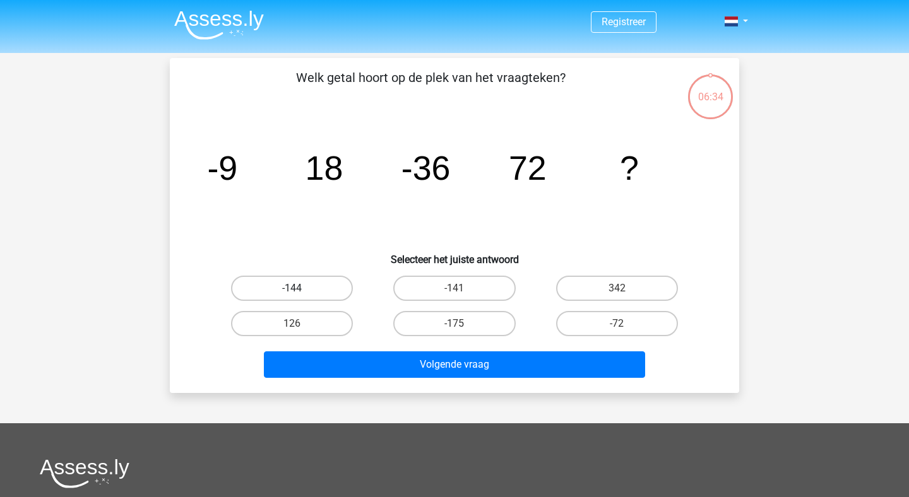
click at [306, 294] on label "-144" at bounding box center [292, 288] width 122 height 25
click at [300, 294] on input "-144" at bounding box center [296, 292] width 8 height 8
radio input "true"
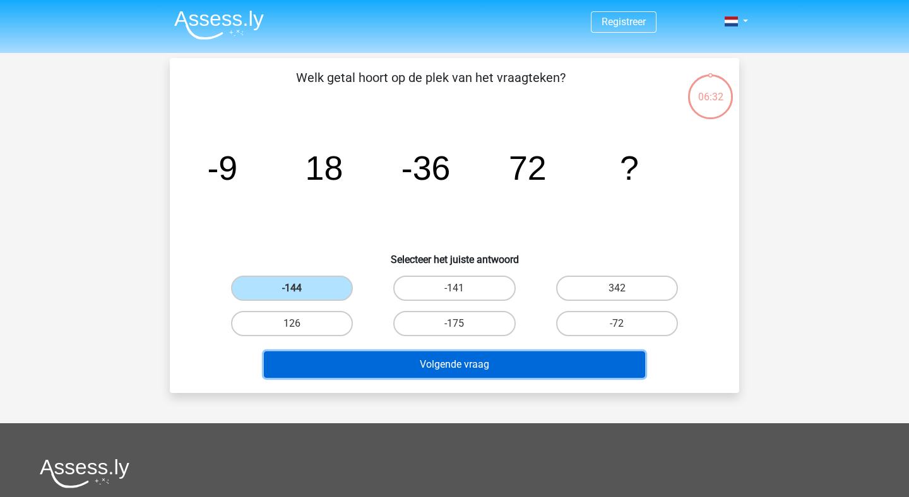
click at [410, 359] on button "Volgende vraag" at bounding box center [455, 365] width 382 height 27
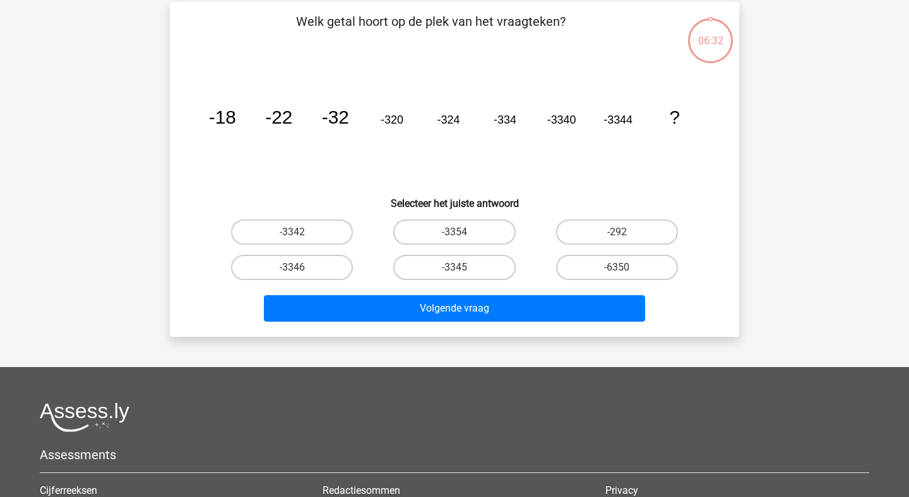
scroll to position [58, 0]
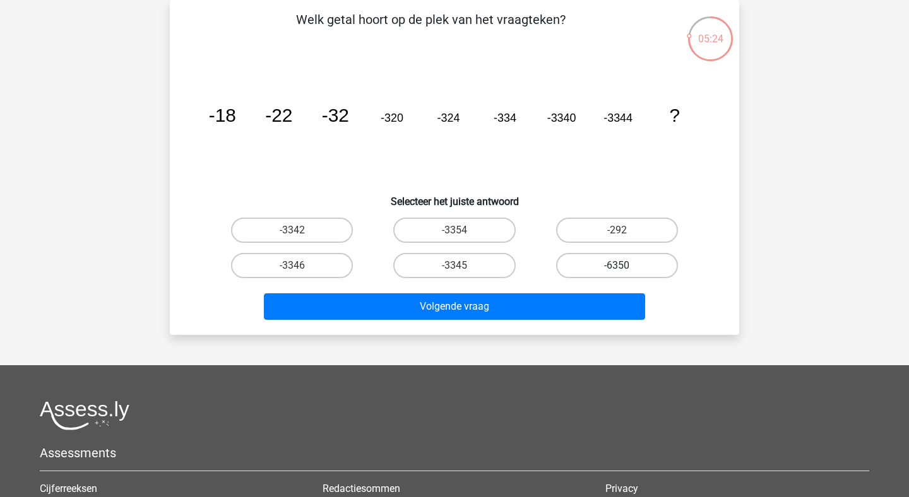
click at [612, 267] on label "-6350" at bounding box center [617, 265] width 122 height 25
click at [617, 267] on input "-6350" at bounding box center [621, 270] width 8 height 8
radio input "true"
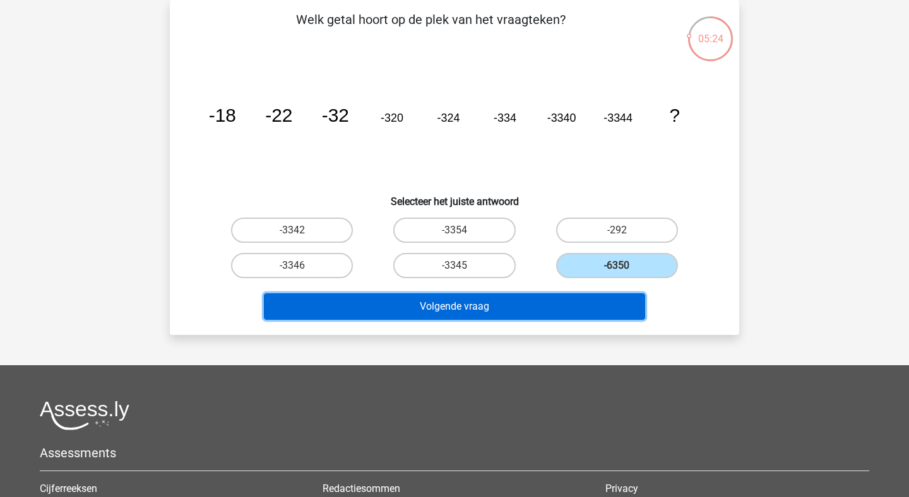
click at [532, 302] on button "Volgende vraag" at bounding box center [455, 307] width 382 height 27
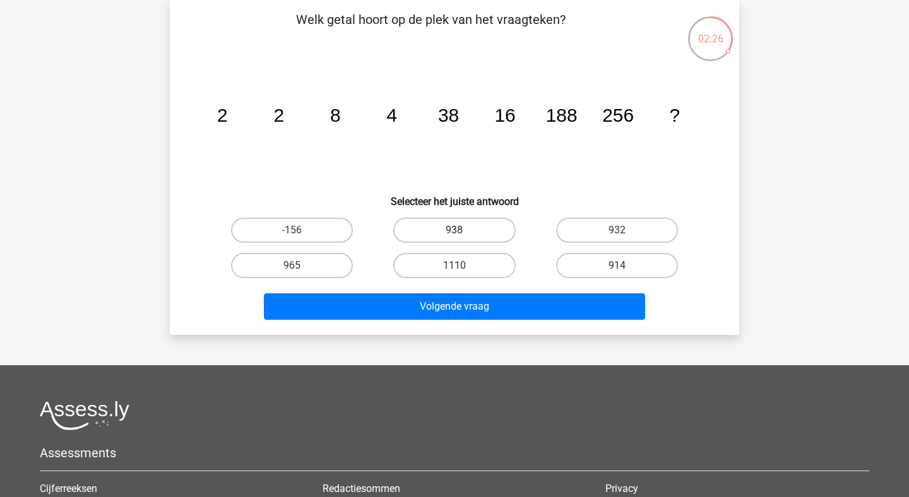
click at [469, 231] on label "938" at bounding box center [454, 230] width 122 height 25
click at [463, 231] on input "938" at bounding box center [458, 234] width 8 height 8
radio input "true"
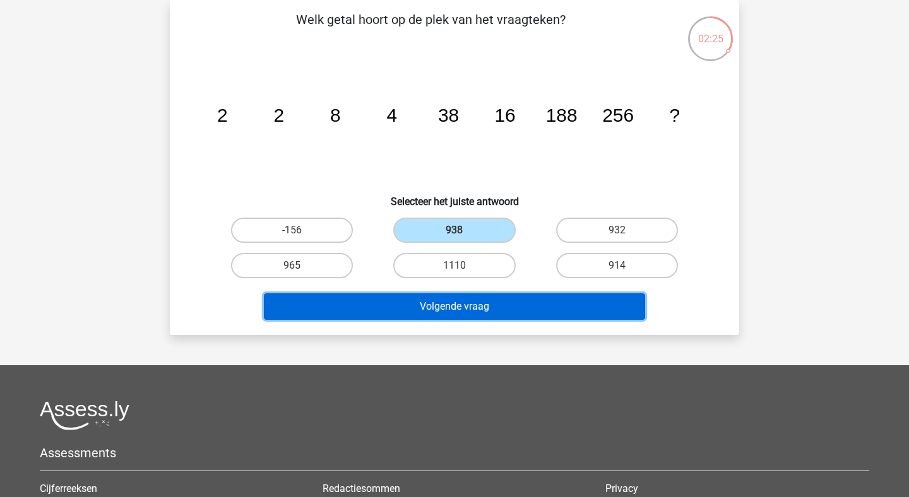
click at [428, 313] on button "Volgende vraag" at bounding box center [455, 307] width 382 height 27
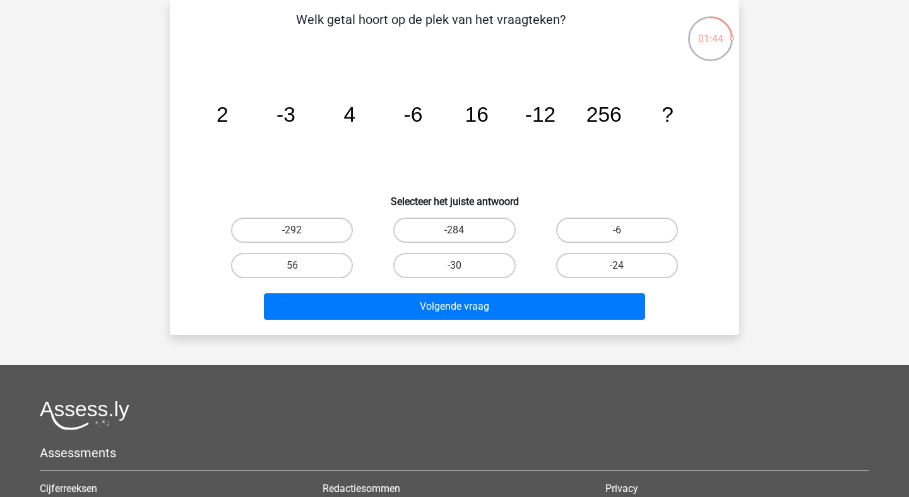
click at [597, 251] on div "-24" at bounding box center [617, 265] width 162 height 35
click at [598, 262] on label "-24" at bounding box center [617, 265] width 122 height 25
click at [617, 266] on input "-24" at bounding box center [621, 270] width 8 height 8
radio input "true"
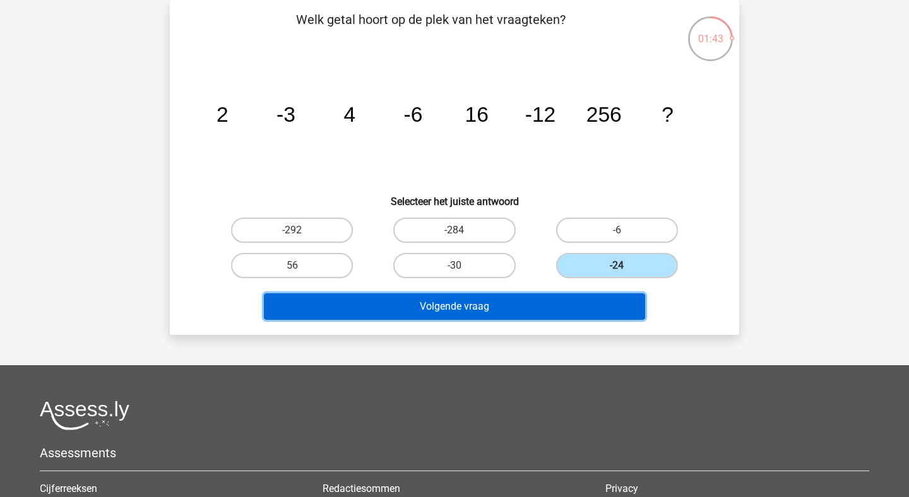
click at [519, 307] on button "Volgende vraag" at bounding box center [455, 307] width 382 height 27
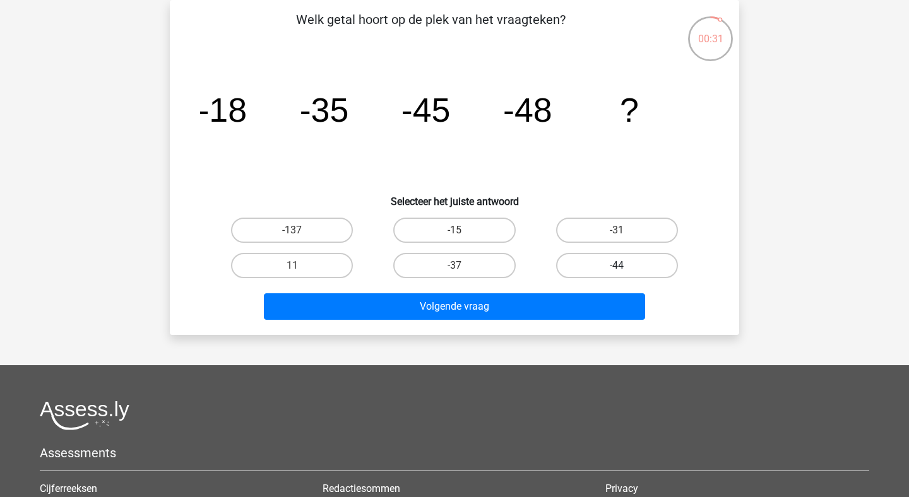
click at [591, 275] on label "-44" at bounding box center [617, 265] width 122 height 25
click at [617, 274] on input "-44" at bounding box center [621, 270] width 8 height 8
radio input "true"
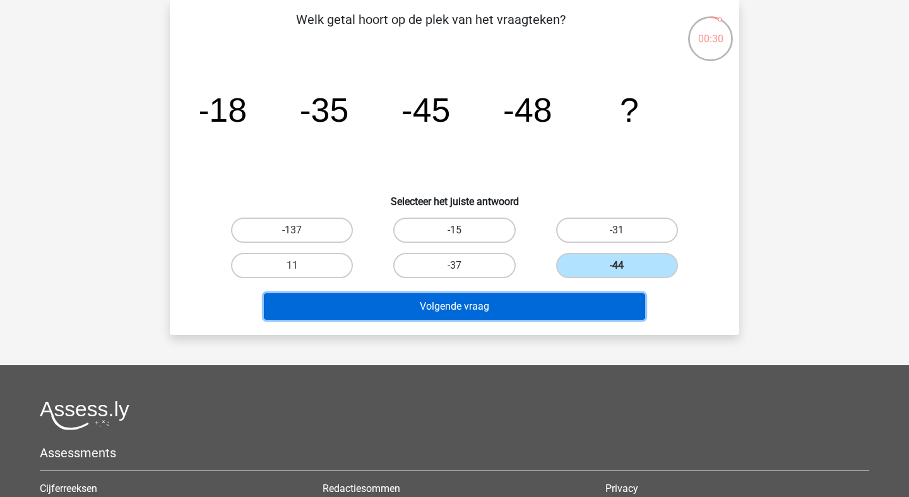
click at [550, 311] on button "Volgende vraag" at bounding box center [455, 307] width 382 height 27
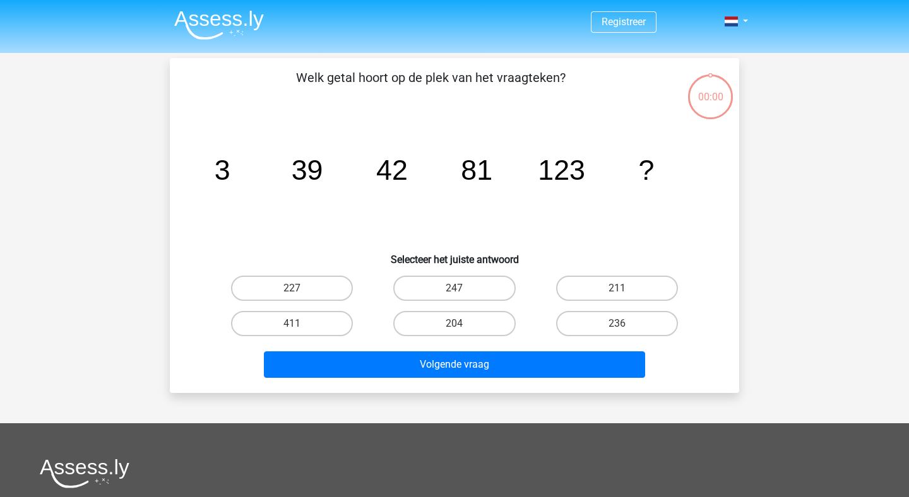
scroll to position [58, 0]
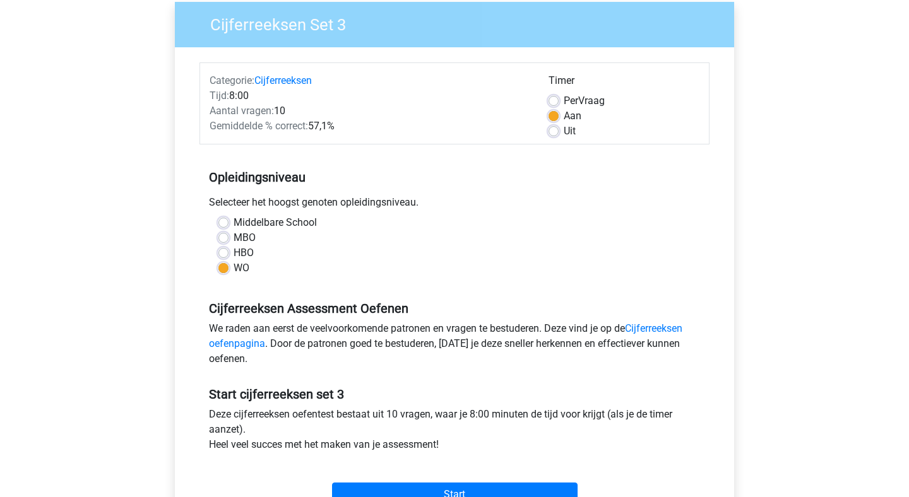
scroll to position [97, 0]
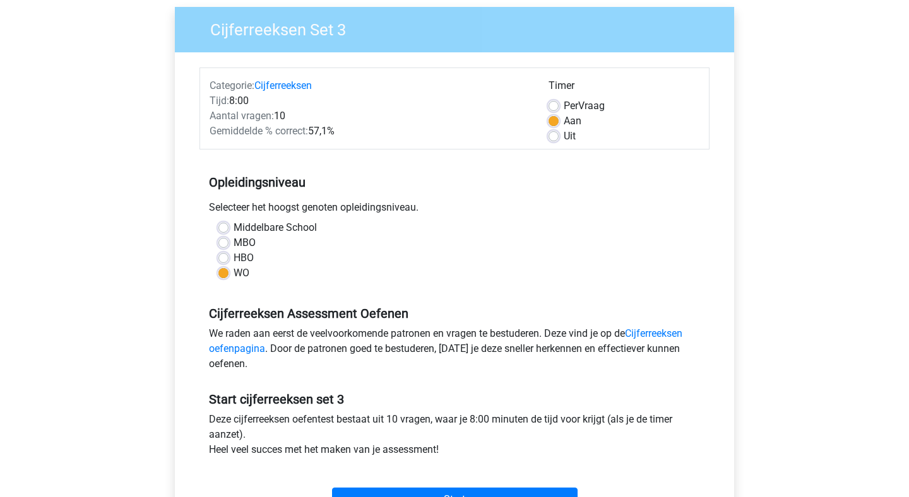
click at [583, 107] on label "Per Vraag" at bounding box center [584, 105] width 41 height 15
click at [559, 107] on input "Per Vraag" at bounding box center [554, 104] width 10 height 13
radio input "true"
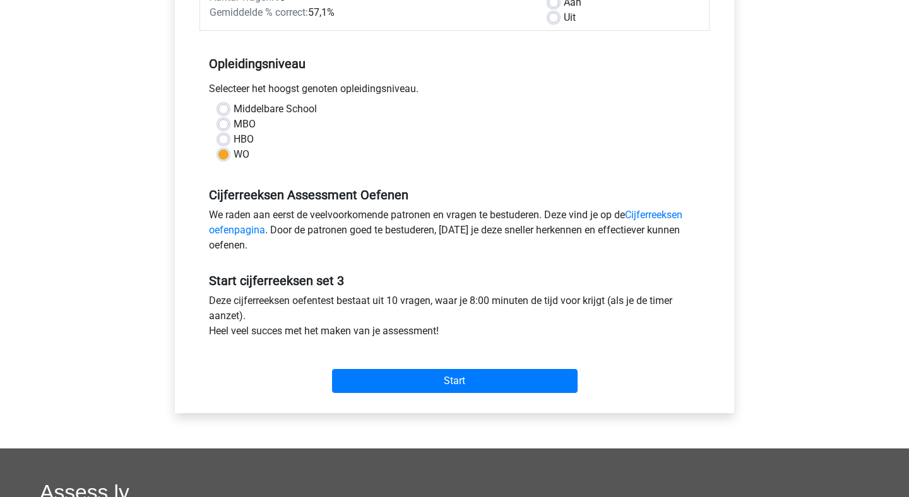
scroll to position [226, 0]
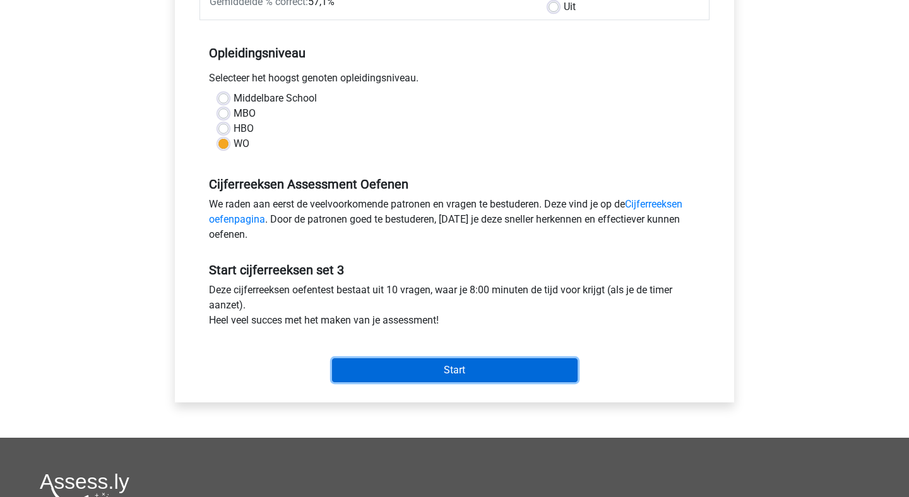
click at [400, 367] on input "Start" at bounding box center [455, 371] width 246 height 24
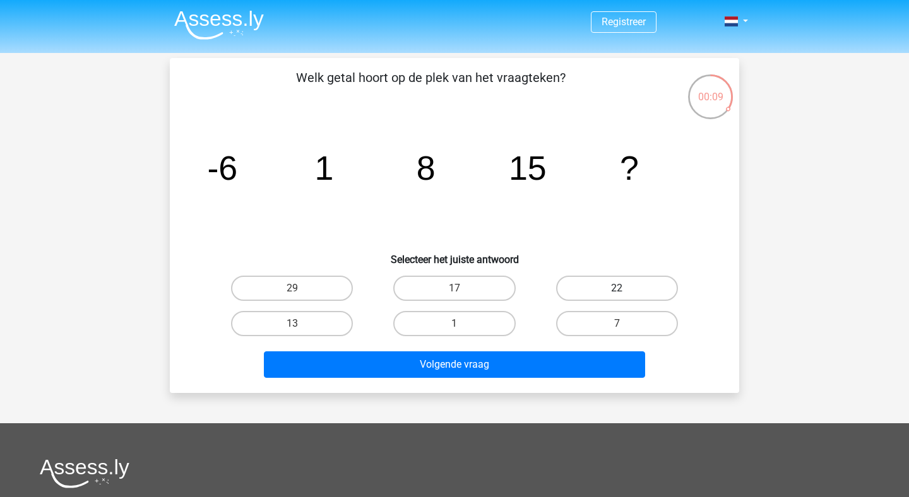
click at [605, 285] on label "22" at bounding box center [617, 288] width 122 height 25
click at [617, 288] on input "22" at bounding box center [621, 292] width 8 height 8
radio input "true"
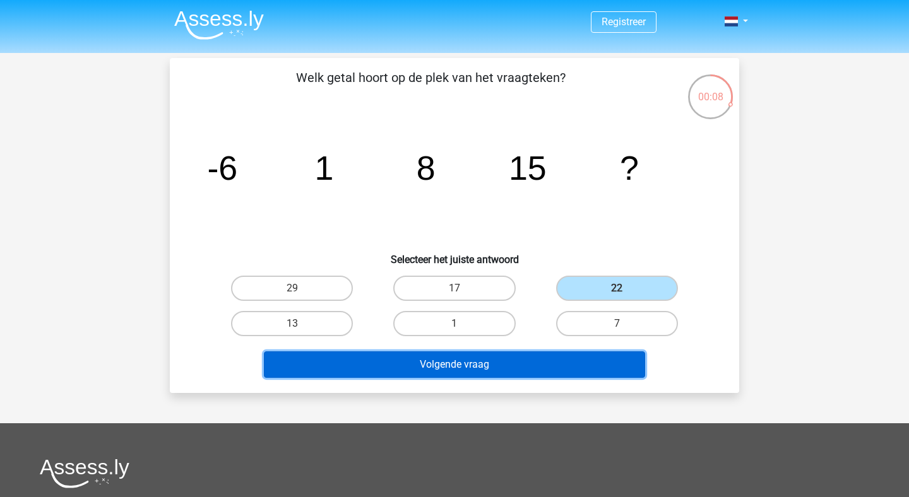
click at [492, 362] on button "Volgende vraag" at bounding box center [455, 365] width 382 height 27
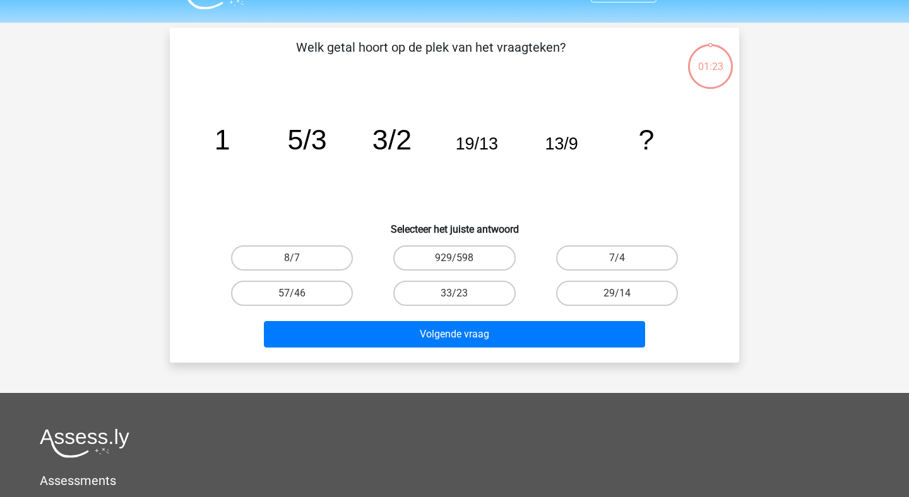
scroll to position [58, 0]
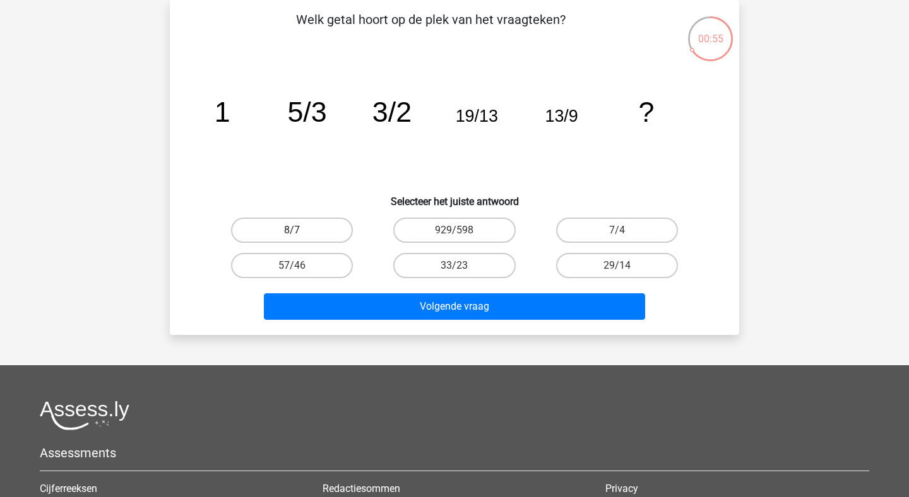
click at [308, 227] on label "8/7" at bounding box center [292, 230] width 122 height 25
click at [300, 230] on input "8/7" at bounding box center [296, 234] width 8 height 8
radio input "true"
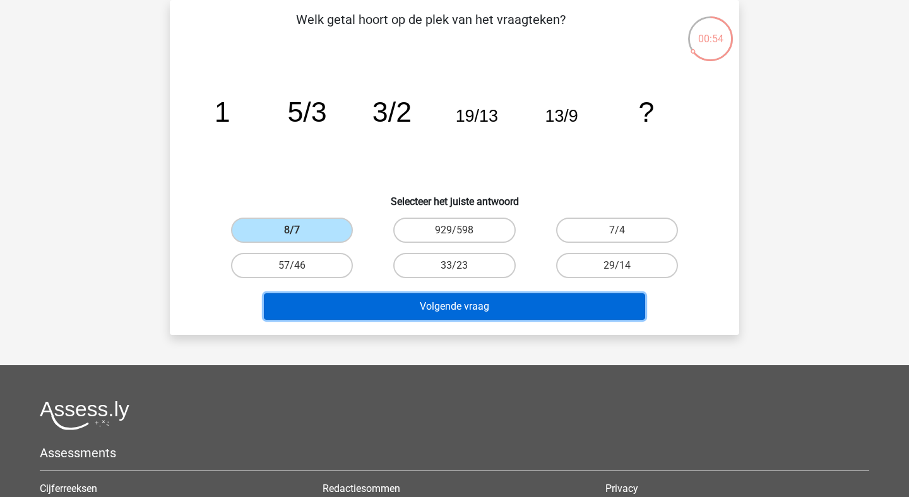
click at [429, 302] on button "Volgende vraag" at bounding box center [455, 307] width 382 height 27
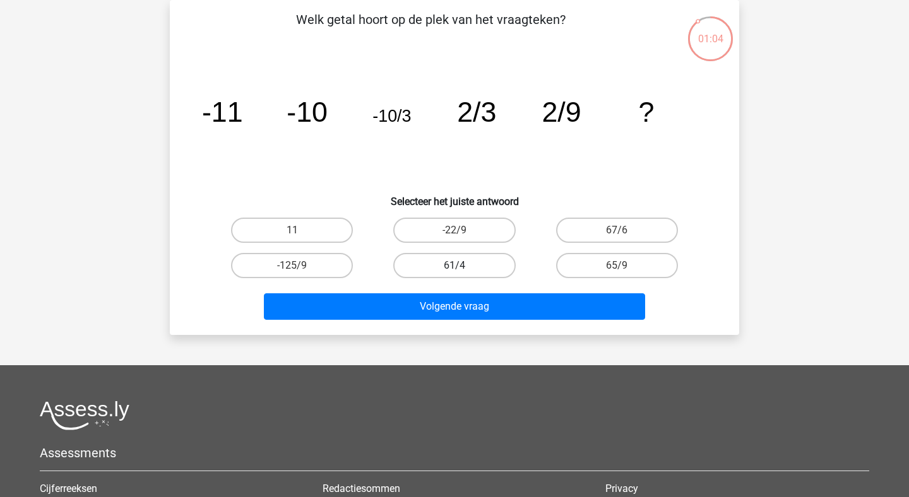
click at [484, 268] on label "61/4" at bounding box center [454, 265] width 122 height 25
click at [463, 268] on input "61/4" at bounding box center [458, 270] width 8 height 8
radio input "true"
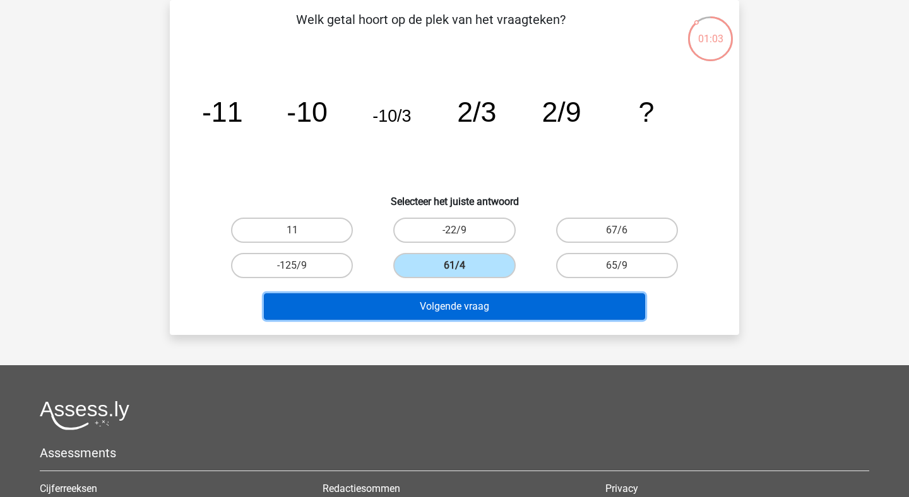
click at [479, 312] on button "Volgende vraag" at bounding box center [455, 307] width 382 height 27
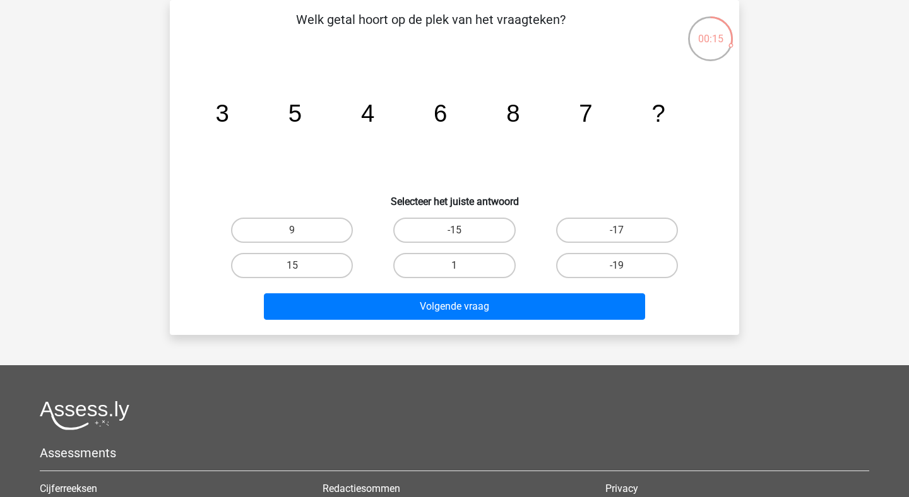
click at [292, 237] on input "9" at bounding box center [296, 234] width 8 height 8
radio input "true"
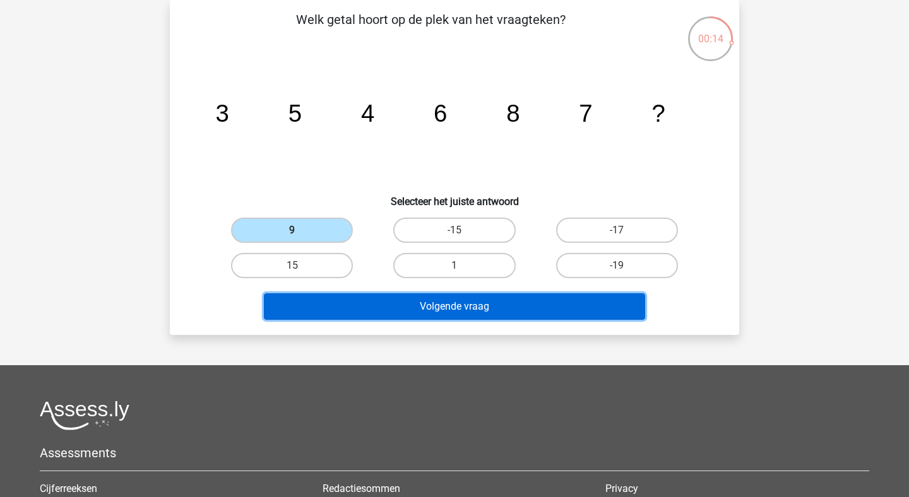
click at [371, 307] on button "Volgende vraag" at bounding box center [455, 307] width 382 height 27
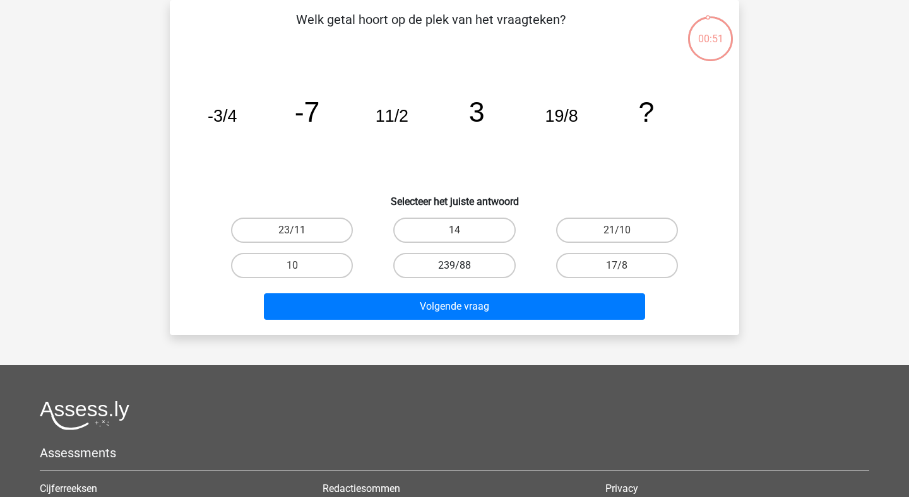
click at [451, 276] on label "239/88" at bounding box center [454, 265] width 122 height 25
click at [454, 274] on input "239/88" at bounding box center [458, 270] width 8 height 8
radio input "true"
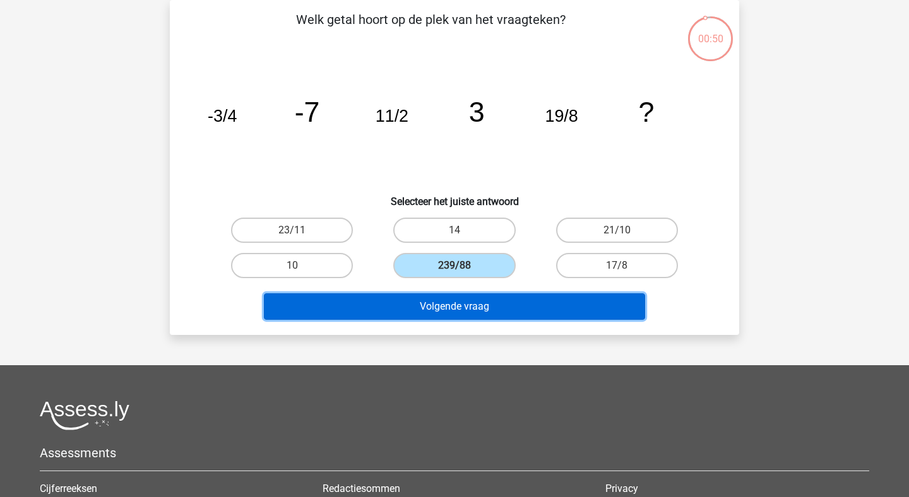
click at [451, 316] on button "Volgende vraag" at bounding box center [455, 307] width 382 height 27
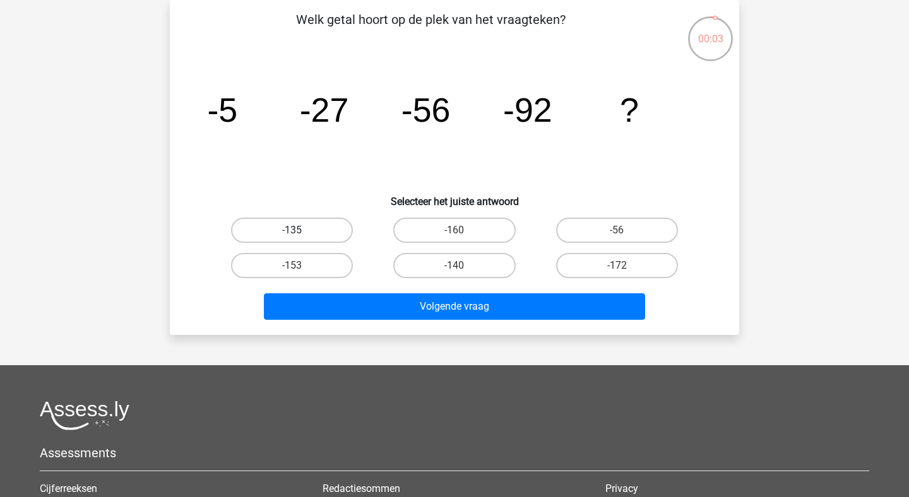
click at [319, 230] on label "-135" at bounding box center [292, 230] width 122 height 25
click at [300, 230] on input "-135" at bounding box center [296, 234] width 8 height 8
radio input "true"
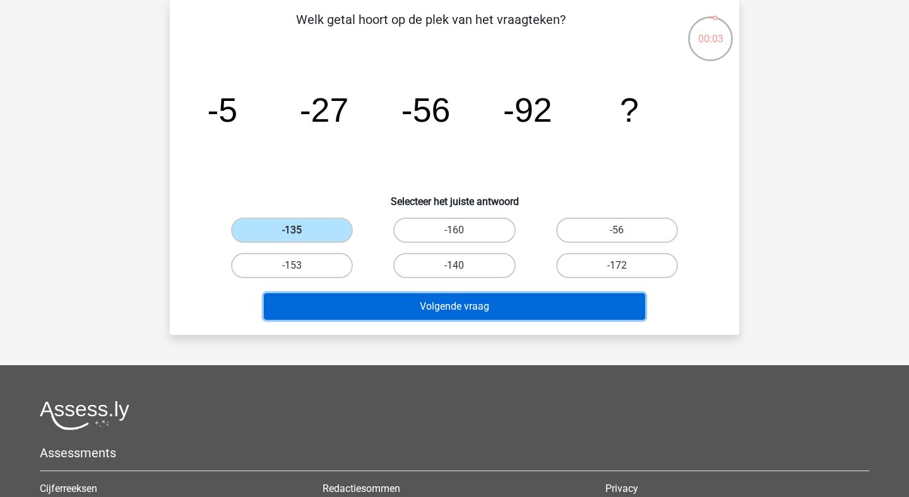
click at [424, 310] on button "Volgende vraag" at bounding box center [455, 307] width 382 height 27
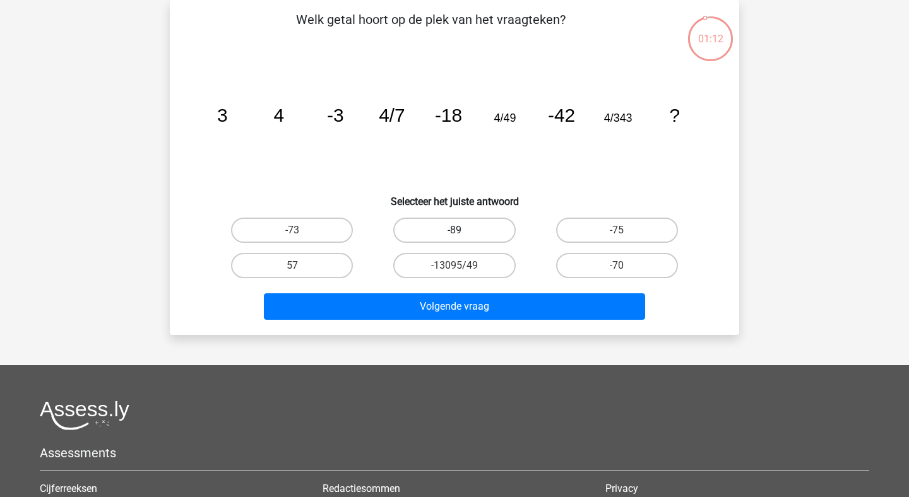
click at [466, 242] on label "-89" at bounding box center [454, 230] width 122 height 25
click at [463, 239] on input "-89" at bounding box center [458, 234] width 8 height 8
radio input "true"
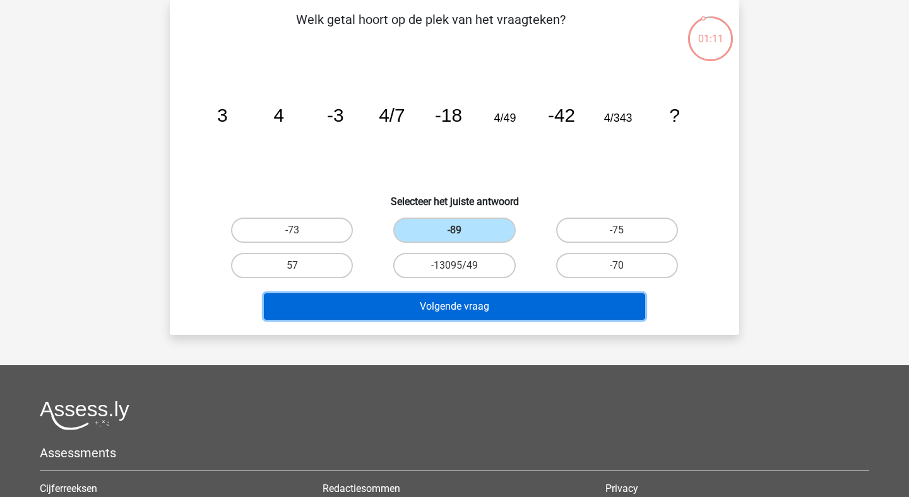
click at [465, 315] on button "Volgende vraag" at bounding box center [455, 307] width 382 height 27
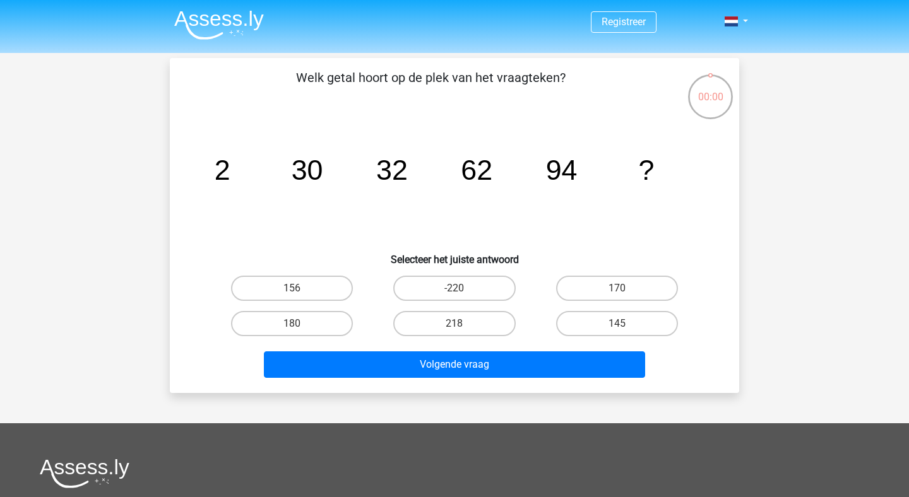
scroll to position [58, 0]
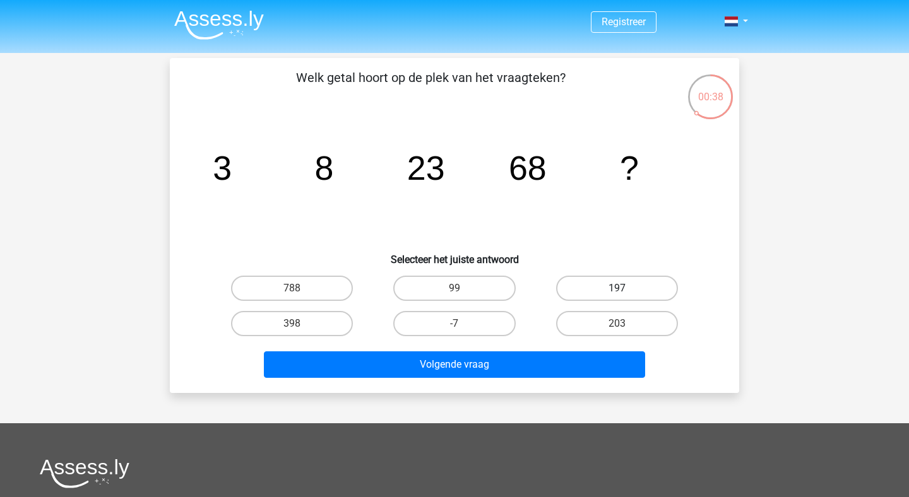
click at [622, 287] on label "197" at bounding box center [617, 288] width 122 height 25
click at [622, 288] on input "197" at bounding box center [621, 292] width 8 height 8
radio input "true"
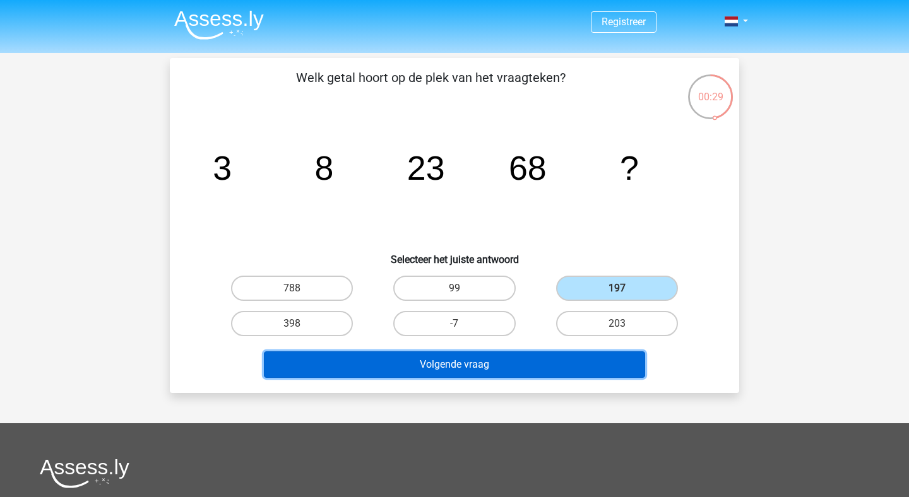
click at [520, 364] on button "Volgende vraag" at bounding box center [455, 365] width 382 height 27
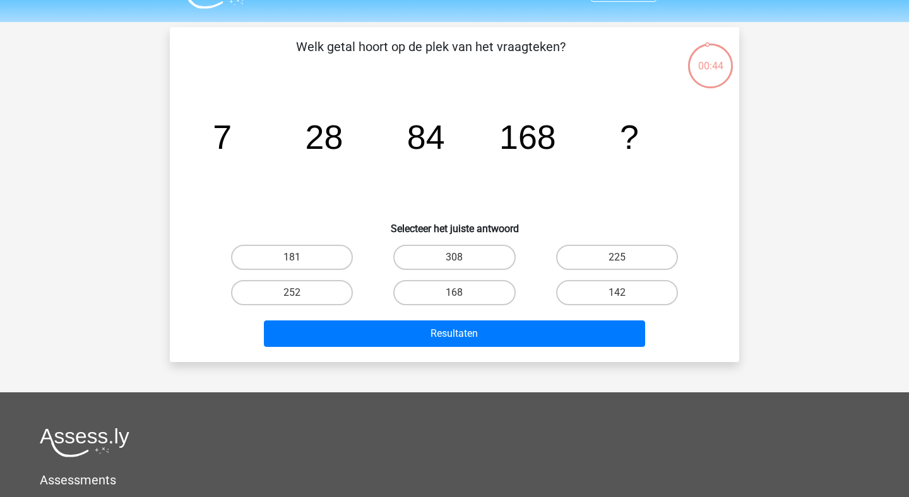
scroll to position [25, 0]
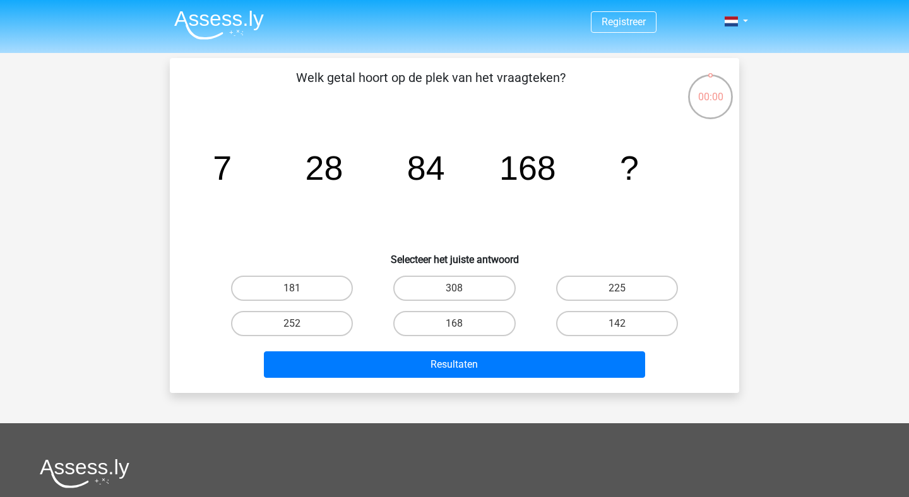
scroll to position [25, 0]
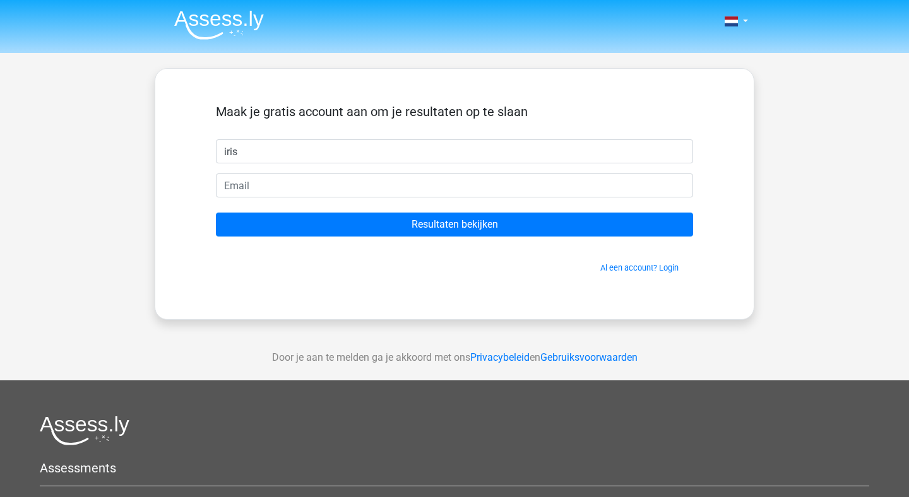
type input "iris"
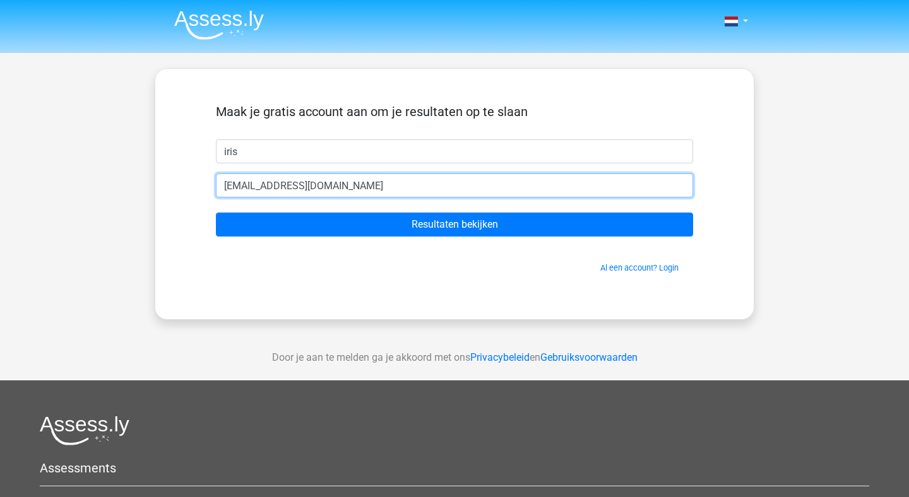
type input "[EMAIL_ADDRESS][DOMAIN_NAME]"
click at [216, 213] on input "Resultaten bekijken" at bounding box center [454, 225] width 477 height 24
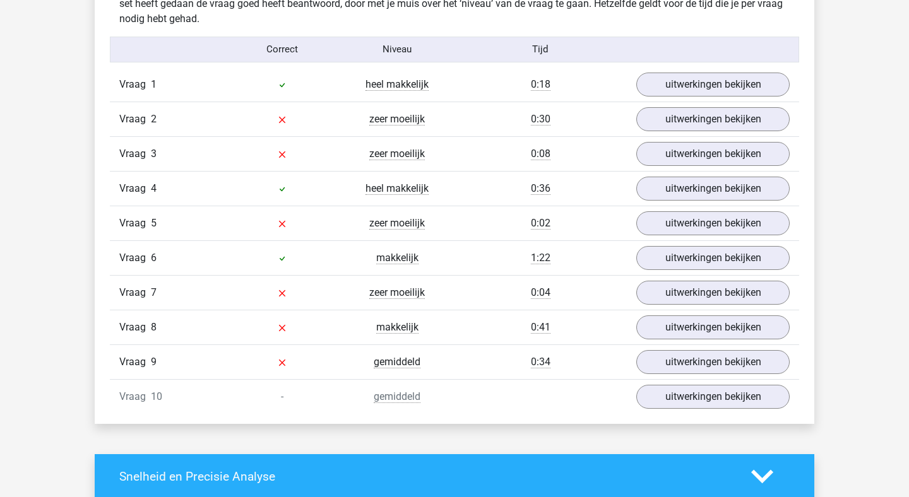
scroll to position [1024, 0]
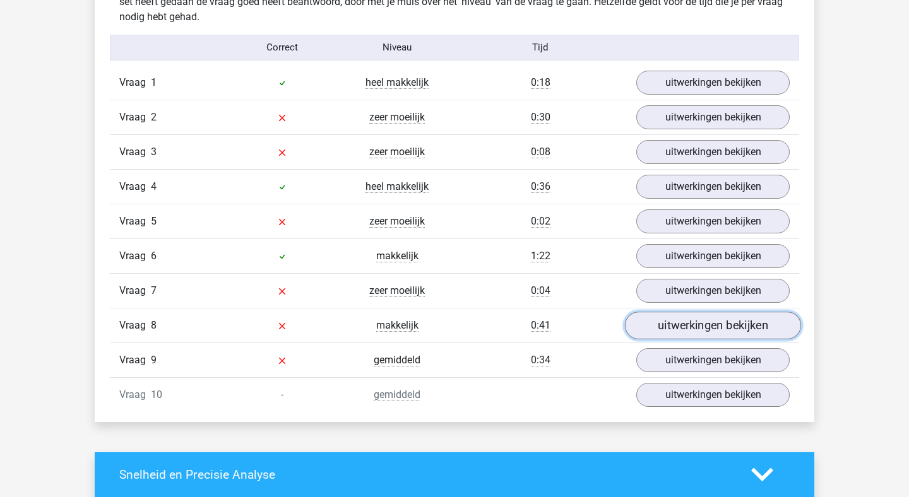
click at [679, 327] on link "uitwerkingen bekijken" at bounding box center [713, 326] width 176 height 28
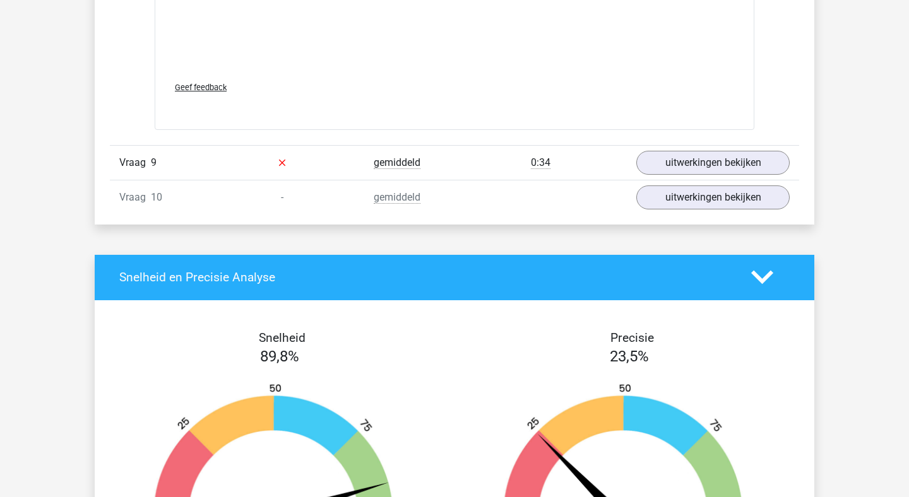
scroll to position [1860, 0]
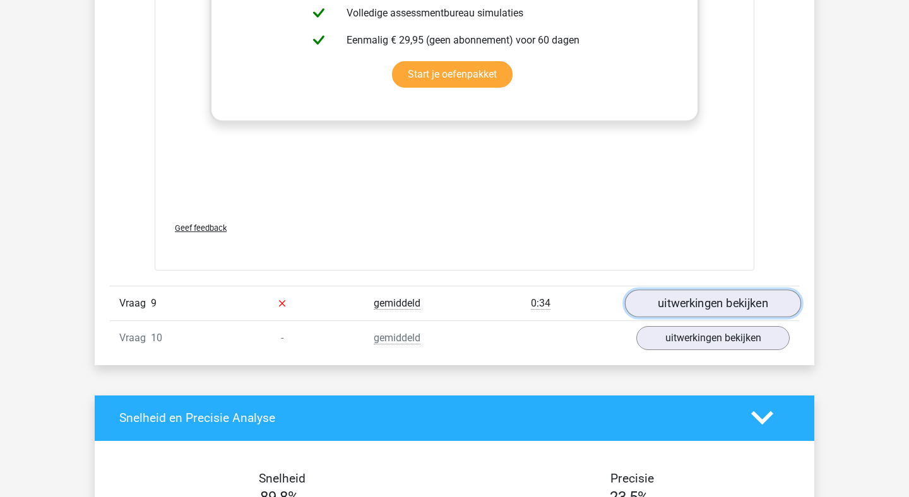
click at [679, 296] on link "uitwerkingen bekijken" at bounding box center [713, 304] width 176 height 28
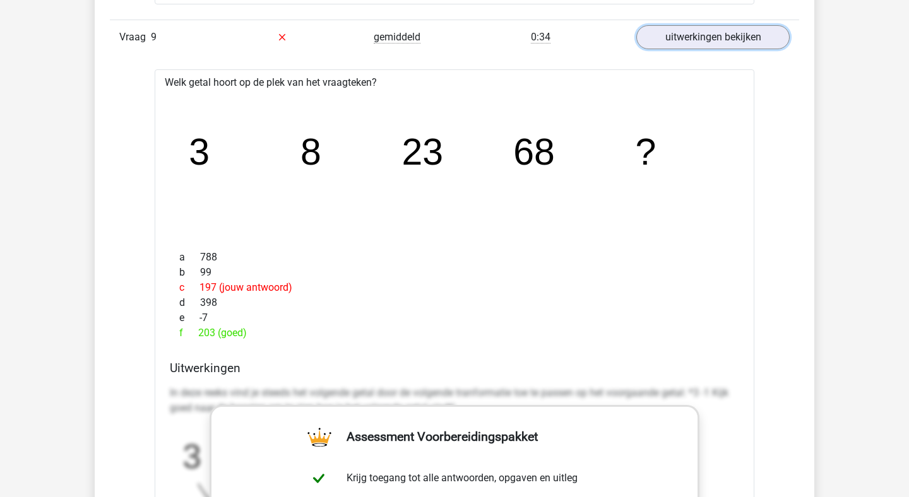
scroll to position [2085, 0]
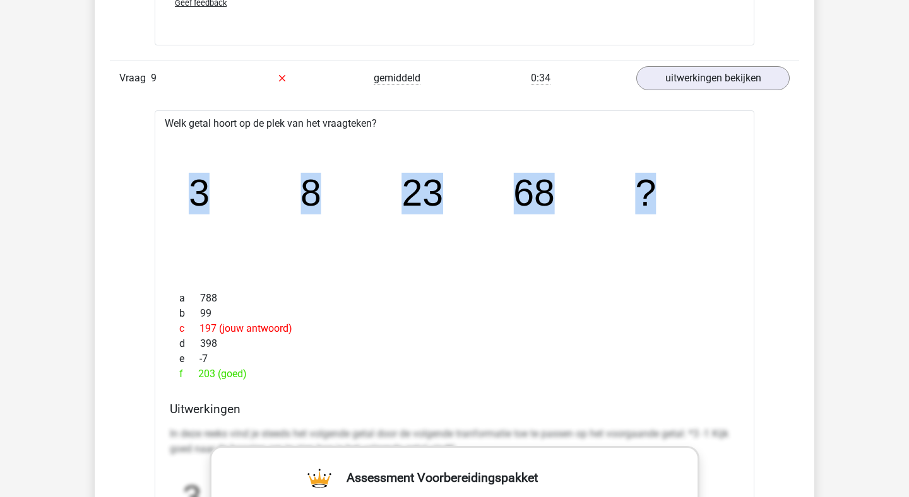
drag, startPoint x: 683, startPoint y: 199, endPoint x: 181, endPoint y: 202, distance: 502.5
click at [181, 202] on icon "image/svg+xml 3 8 23 68 ?" at bounding box center [454, 206] width 559 height 140
copy g "3 8 23 68 ?"
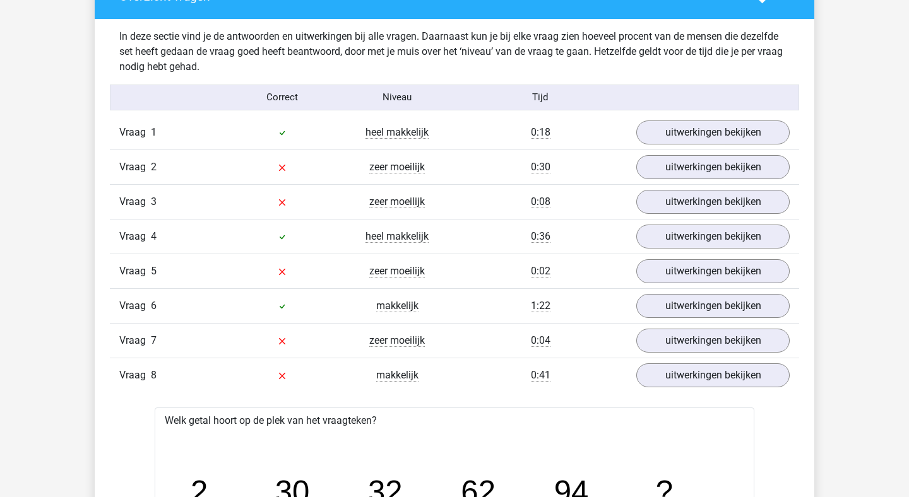
scroll to position [956, 0]
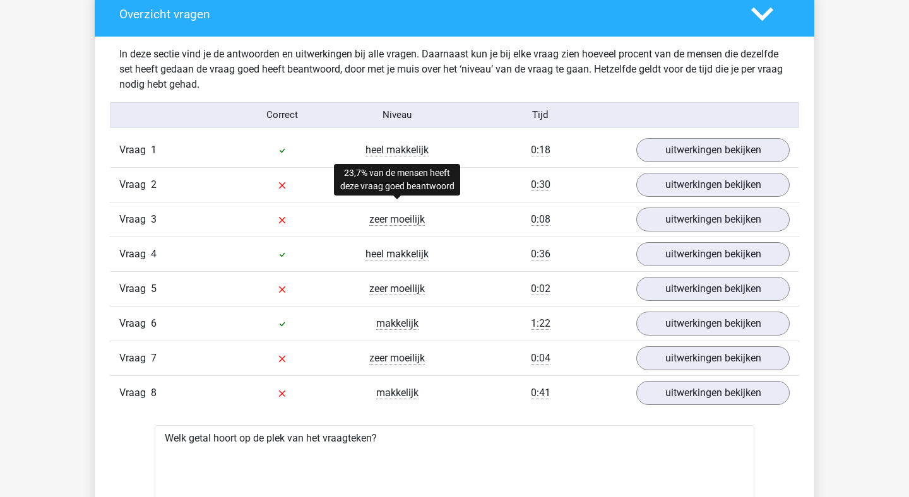
click at [397, 223] on span "zeer moeilijk" at bounding box center [397, 219] width 56 height 13
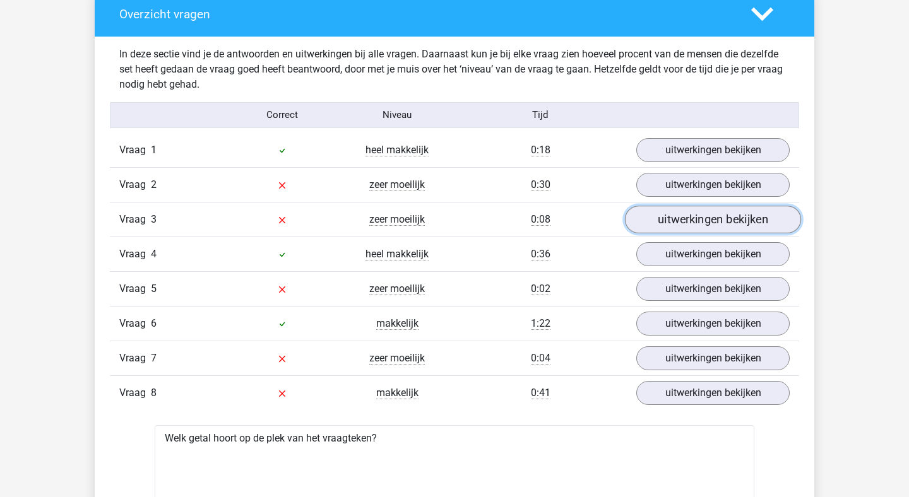
click at [703, 224] on link "uitwerkingen bekijken" at bounding box center [713, 220] width 176 height 28
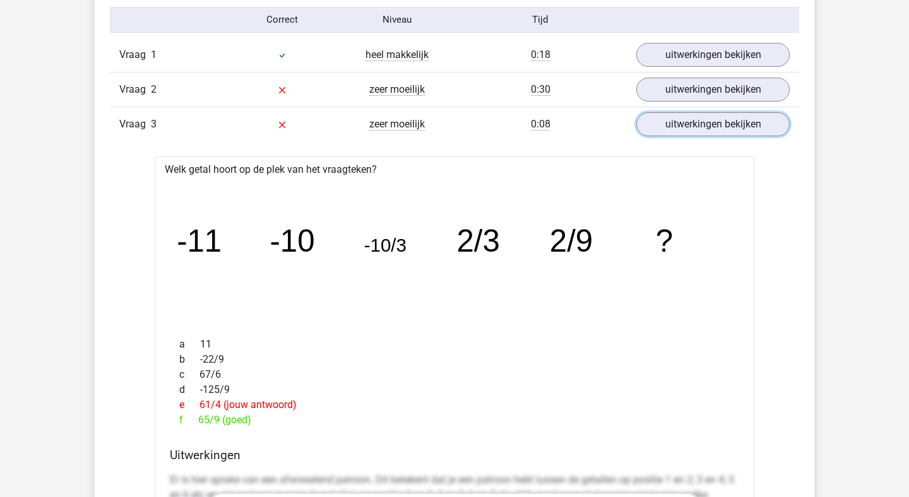
scroll to position [1057, 0]
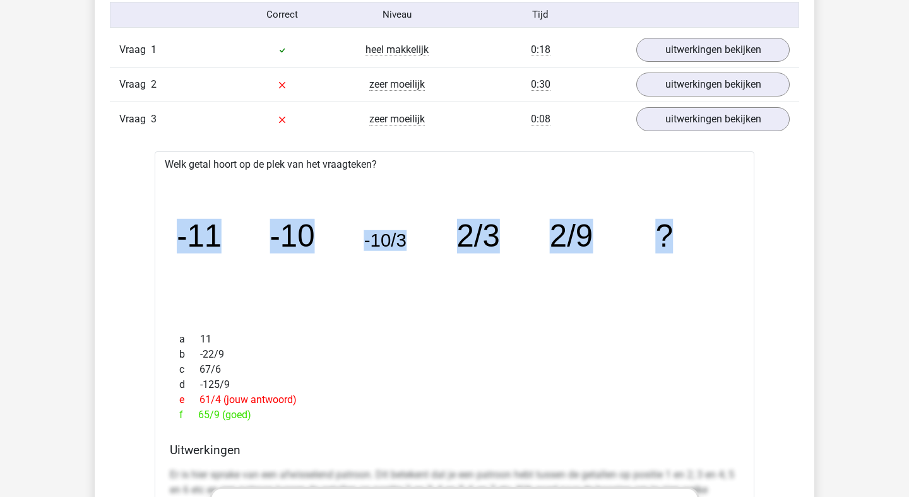
drag, startPoint x: 679, startPoint y: 230, endPoint x: 150, endPoint y: 248, distance: 528.6
copy g "-11 -10 -10/3 2/3 2/9 ?"
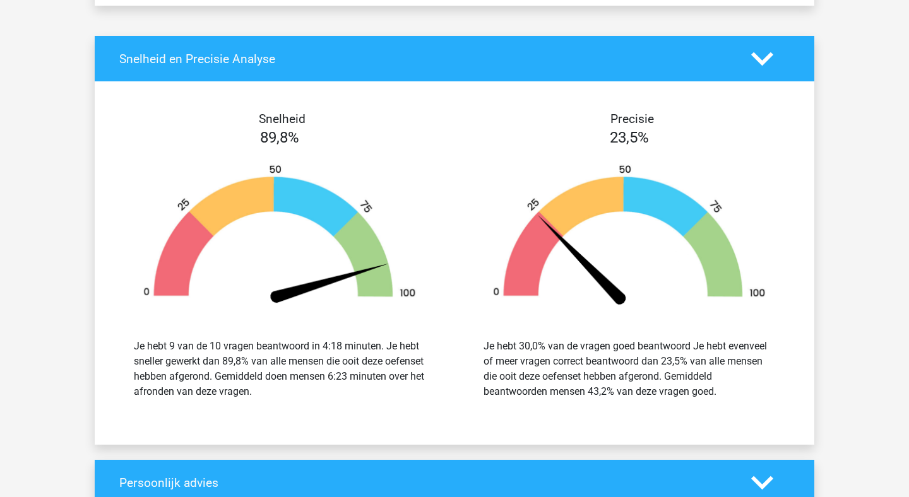
scroll to position [3818, 0]
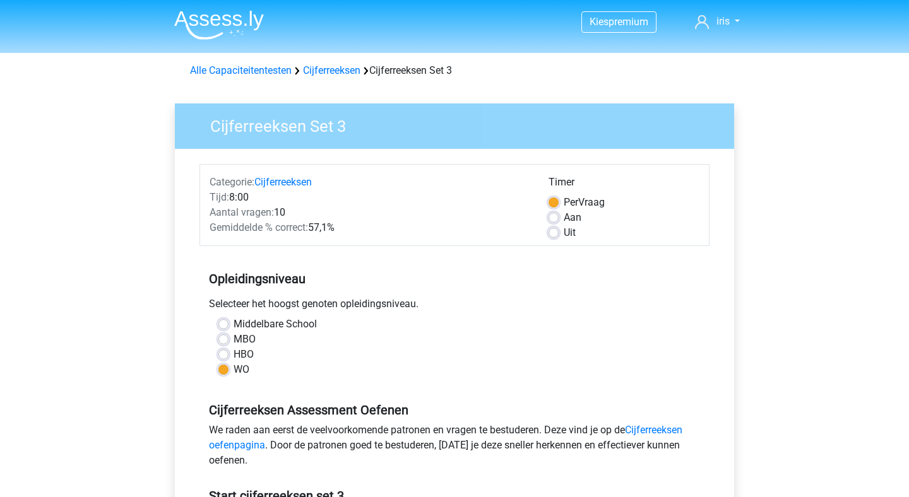
scroll to position [226, 0]
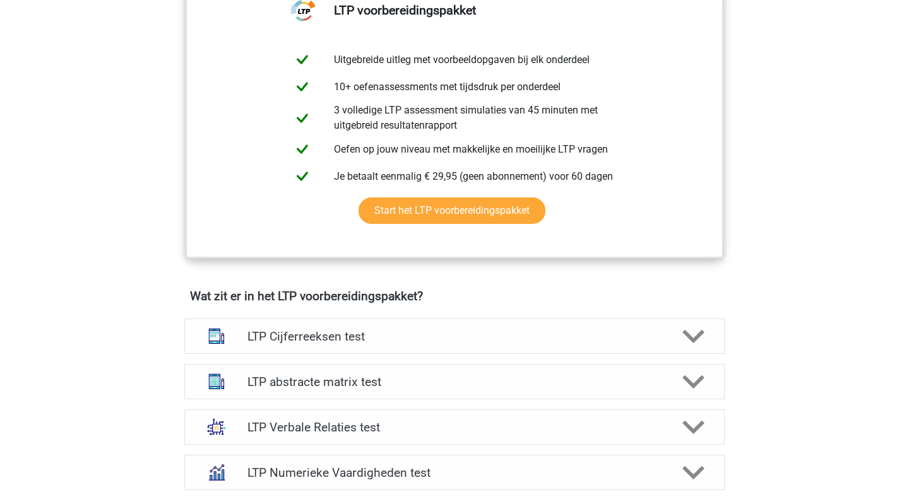
scroll to position [573, 0]
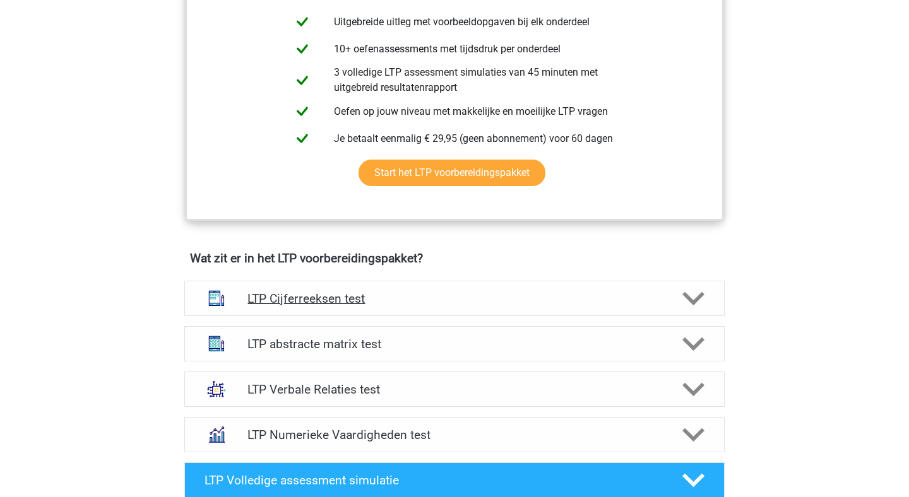
click at [696, 296] on icon at bounding box center [693, 299] width 22 height 22
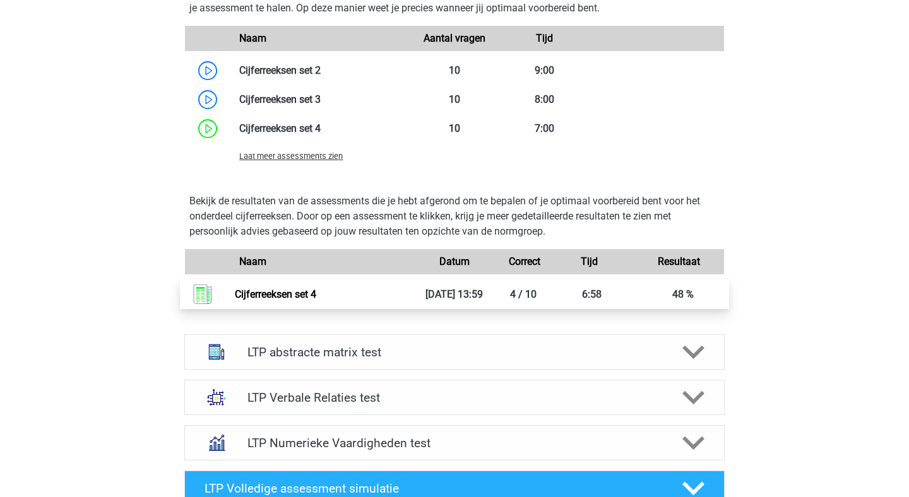
scroll to position [1348, 0]
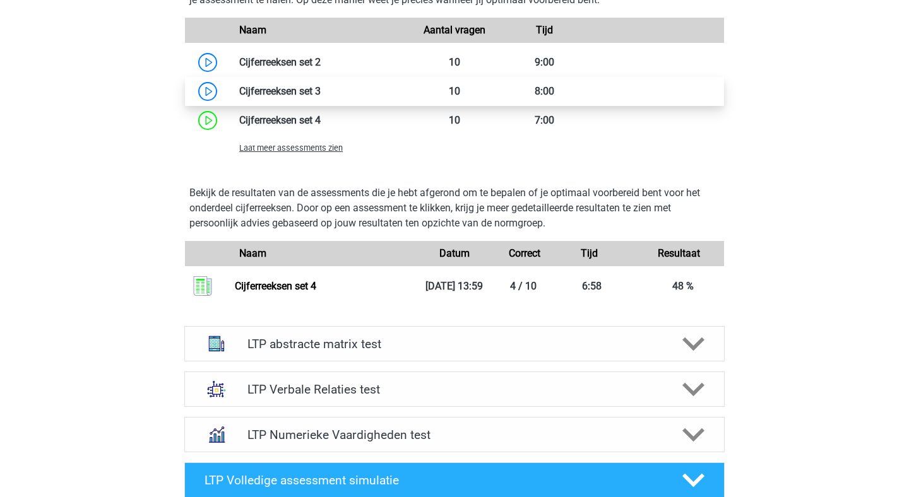
click at [321, 95] on link at bounding box center [321, 91] width 0 height 12
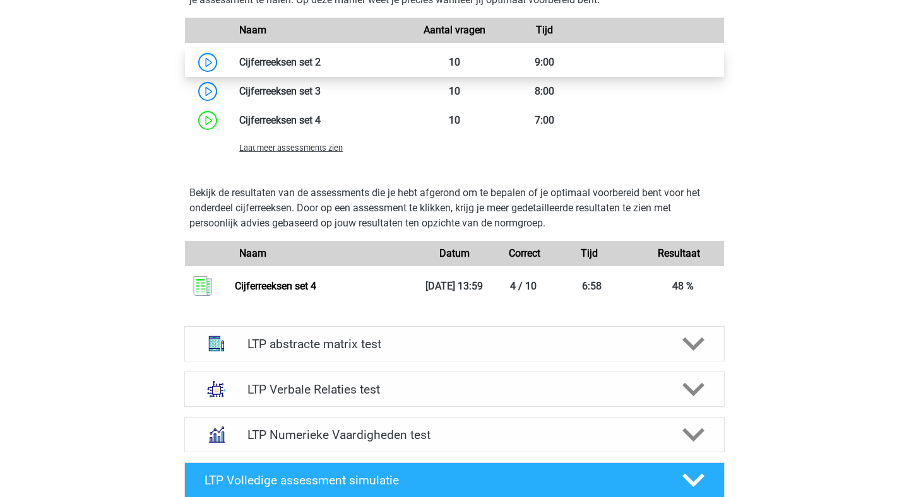
click at [321, 63] on link at bounding box center [321, 62] width 0 height 12
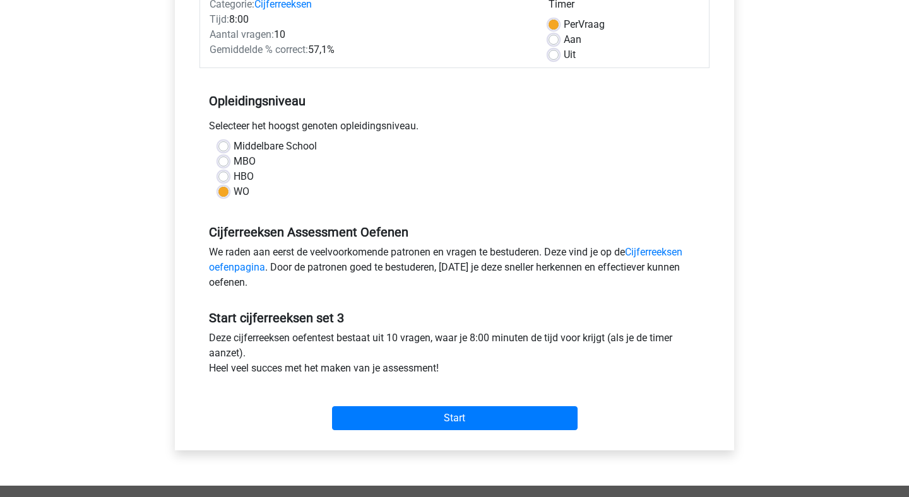
scroll to position [214, 0]
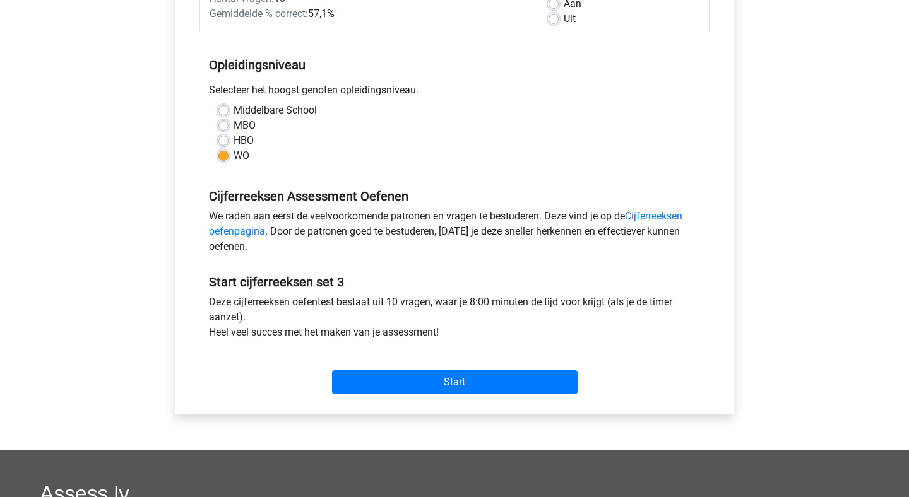
click at [231, 141] on div "HBO" at bounding box center [454, 140] width 472 height 15
click at [234, 141] on label "HBO" at bounding box center [244, 140] width 20 height 15
click at [227, 141] on input "HBO" at bounding box center [223, 139] width 10 height 13
radio input "true"
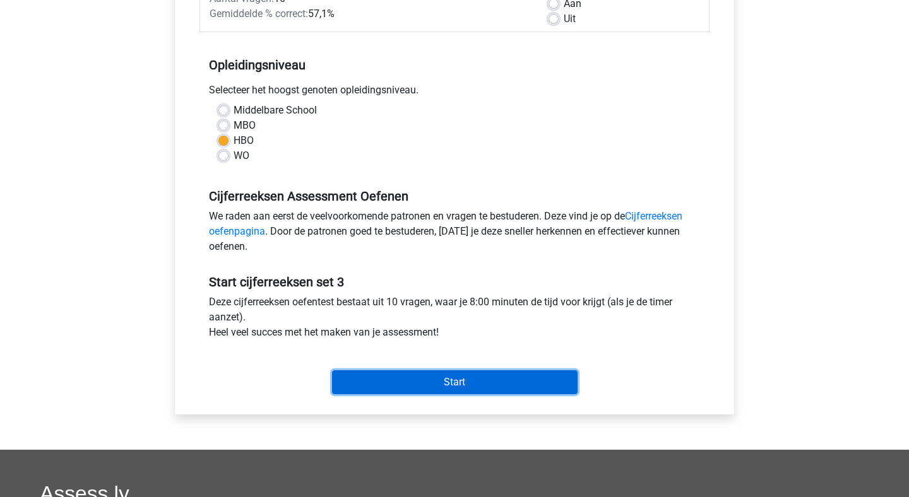
click at [393, 386] on input "Start" at bounding box center [455, 383] width 246 height 24
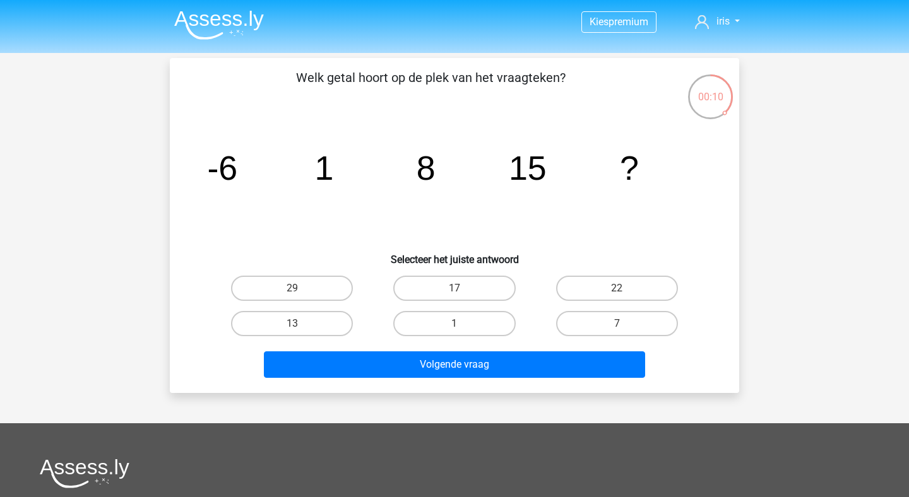
click at [624, 294] on input "22" at bounding box center [621, 292] width 8 height 8
radio input "true"
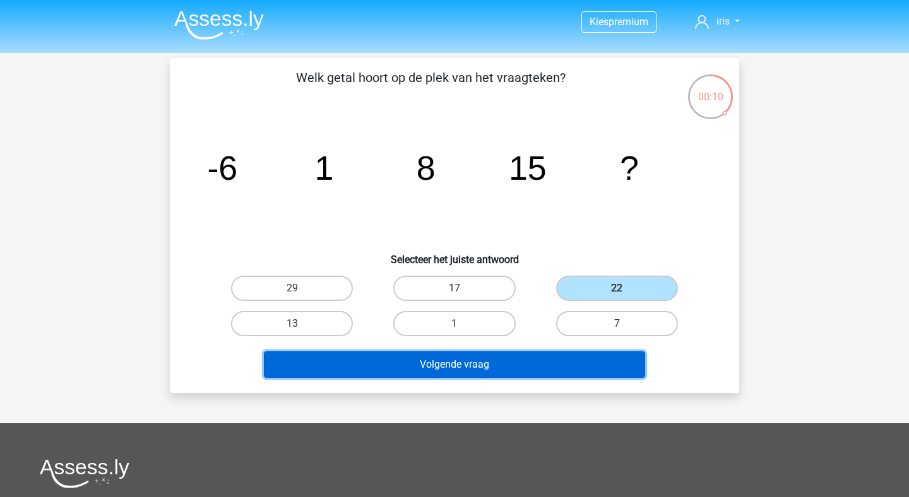
click at [530, 361] on button "Volgende vraag" at bounding box center [455, 365] width 382 height 27
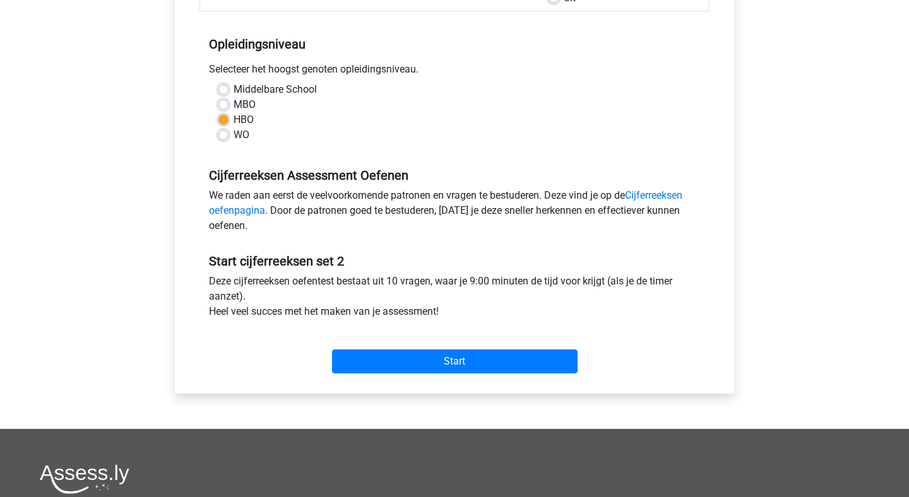
scroll to position [231, 0]
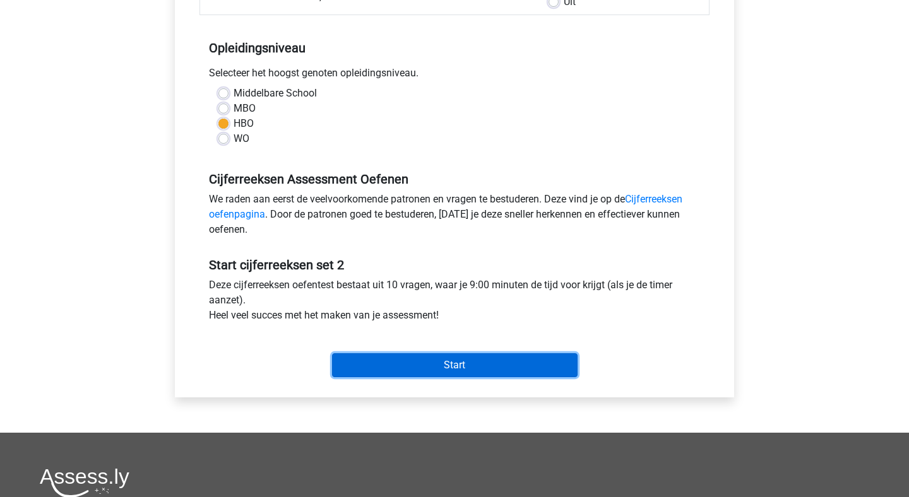
click at [378, 368] on input "Start" at bounding box center [455, 365] width 246 height 24
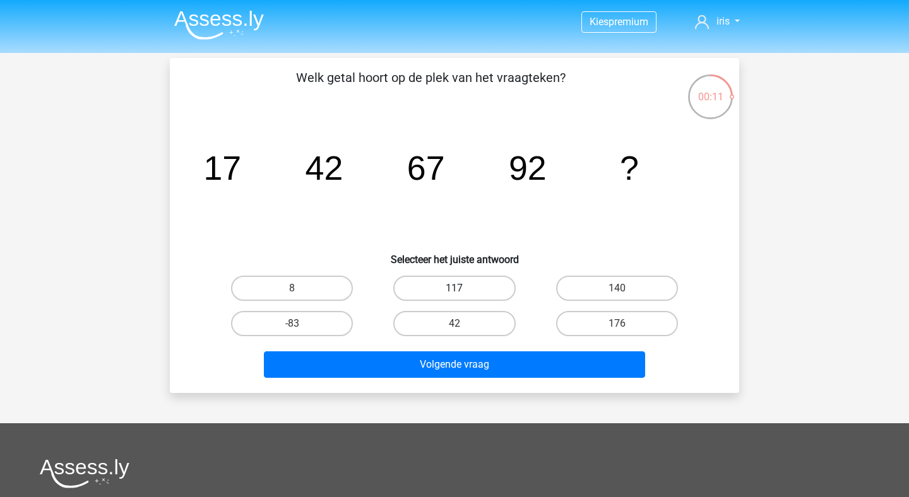
click at [484, 283] on label "117" at bounding box center [454, 288] width 122 height 25
click at [463, 288] on input "117" at bounding box center [458, 292] width 8 height 8
radio input "true"
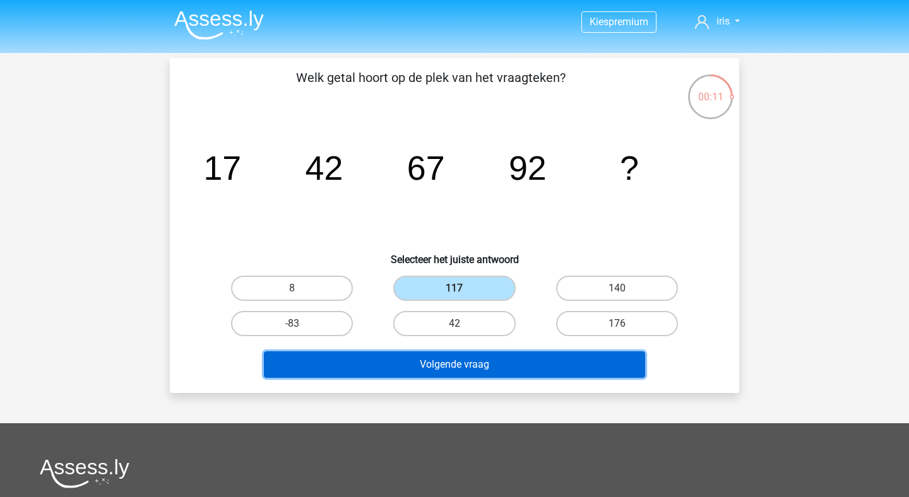
click at [458, 374] on button "Volgende vraag" at bounding box center [455, 365] width 382 height 27
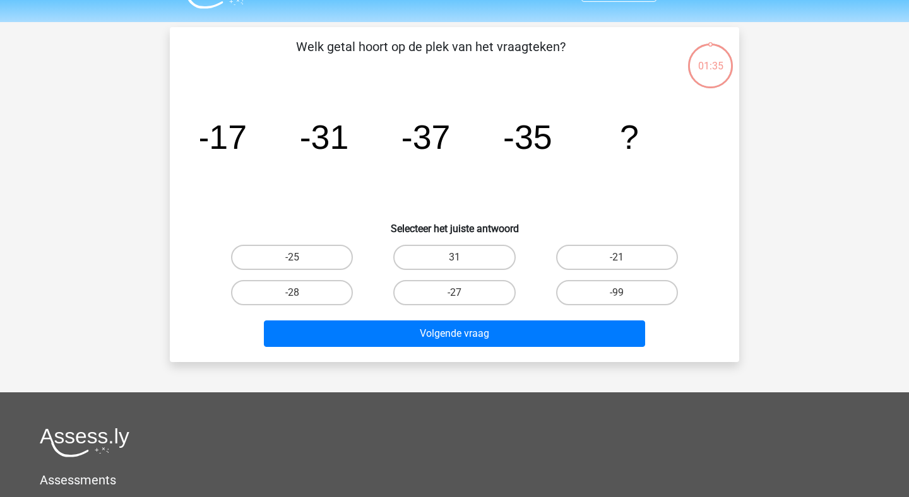
scroll to position [58, 0]
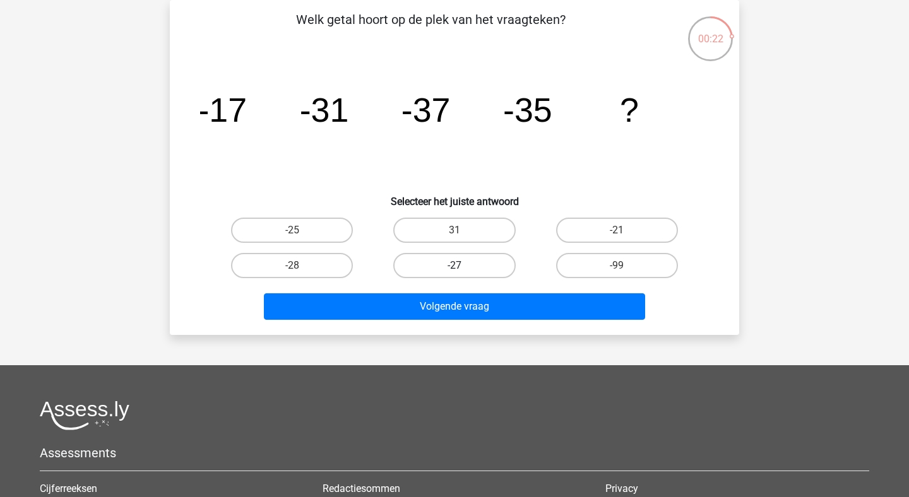
click at [437, 269] on label "-27" at bounding box center [454, 265] width 122 height 25
click at [454, 269] on input "-27" at bounding box center [458, 270] width 8 height 8
radio input "true"
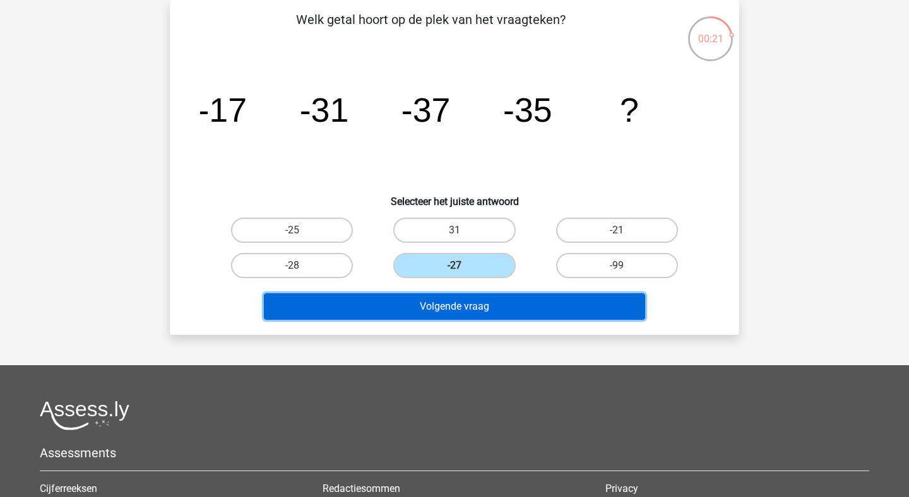
click at [437, 312] on button "Volgende vraag" at bounding box center [455, 307] width 382 height 27
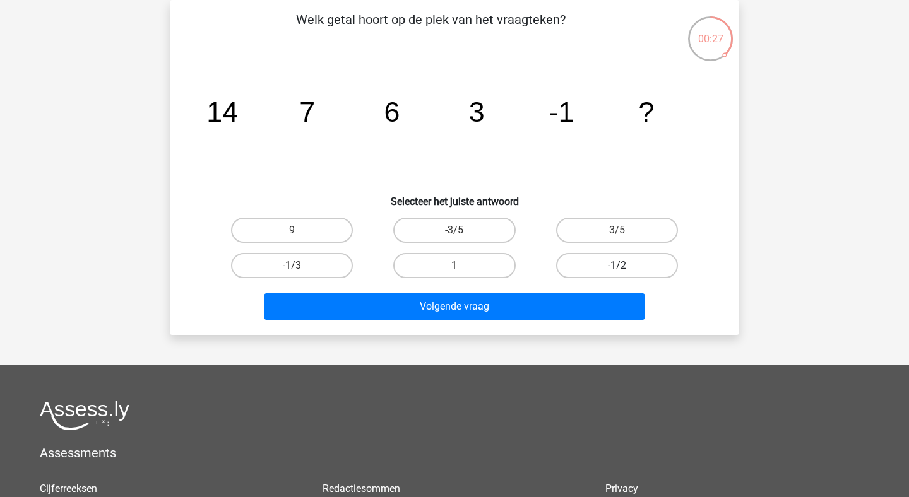
click at [614, 276] on label "-1/2" at bounding box center [617, 265] width 122 height 25
click at [617, 274] on input "-1/2" at bounding box center [621, 270] width 8 height 8
radio input "true"
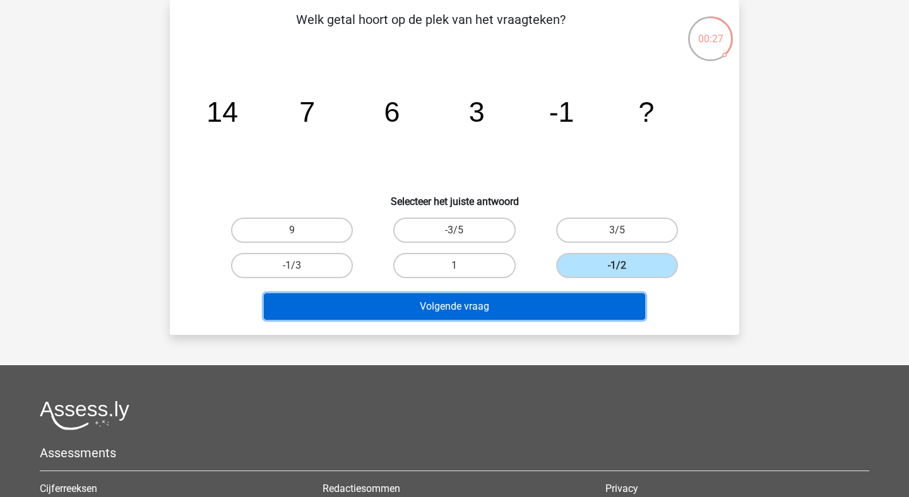
click at [562, 302] on button "Volgende vraag" at bounding box center [455, 307] width 382 height 27
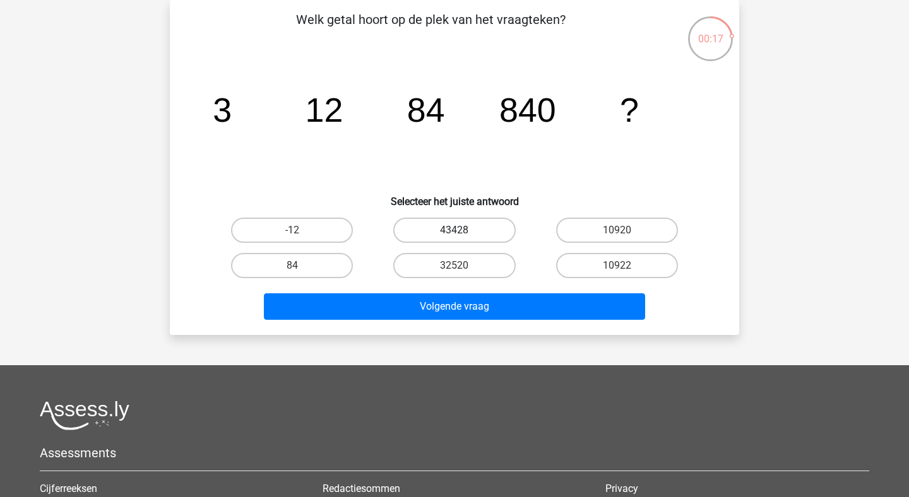
click at [463, 232] on label "43428" at bounding box center [454, 230] width 122 height 25
click at [463, 232] on input "43428" at bounding box center [458, 234] width 8 height 8
radio input "true"
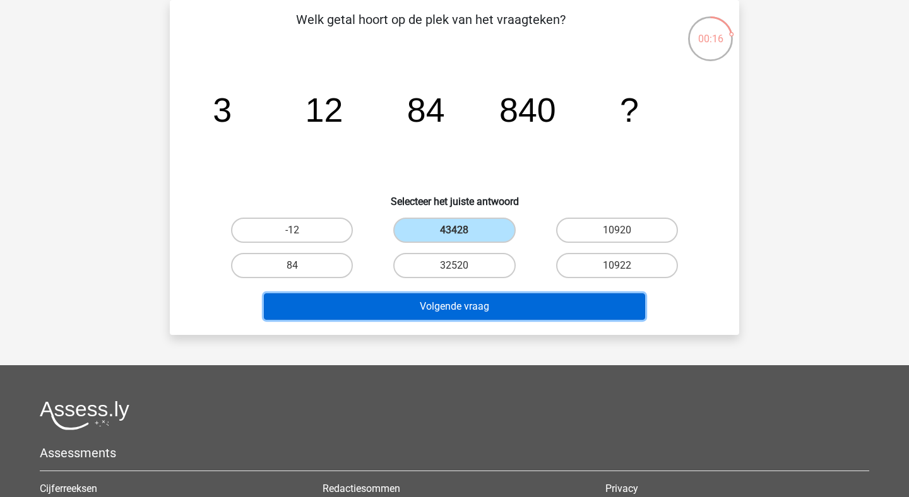
click at [470, 306] on button "Volgende vraag" at bounding box center [455, 307] width 382 height 27
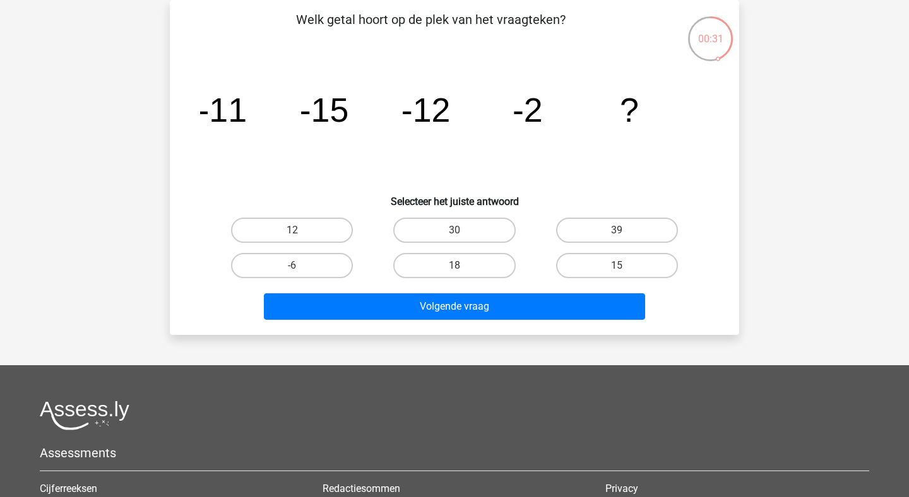
click at [636, 278] on div "15" at bounding box center [617, 265] width 162 height 35
click at [627, 270] on label "15" at bounding box center [617, 265] width 122 height 25
click at [625, 270] on input "15" at bounding box center [621, 270] width 8 height 8
radio input "true"
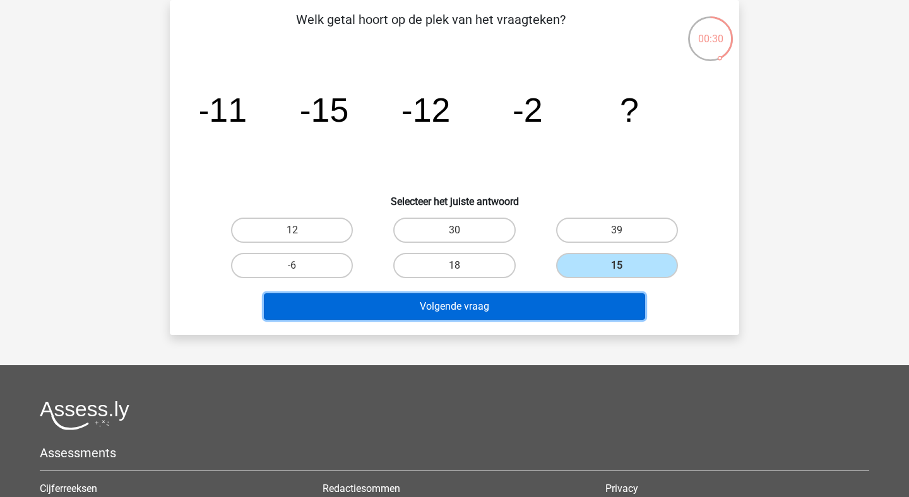
click at [585, 304] on button "Volgende vraag" at bounding box center [455, 307] width 382 height 27
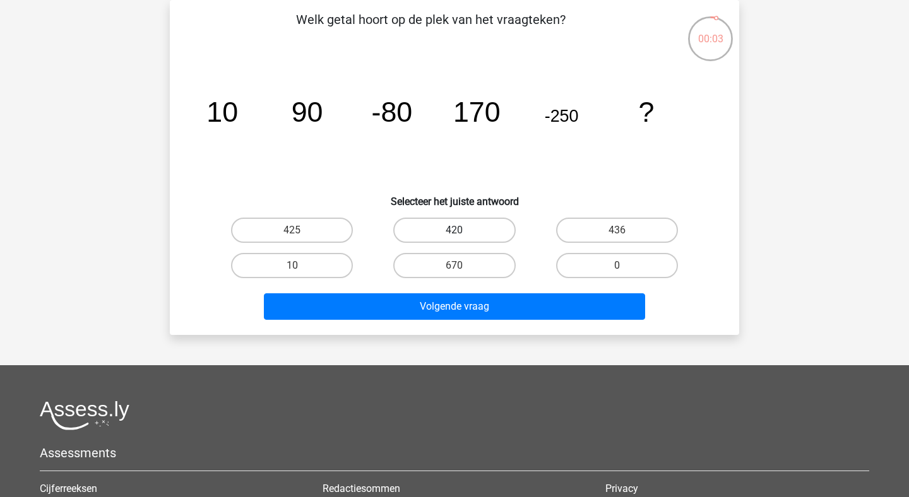
click at [472, 227] on label "420" at bounding box center [454, 230] width 122 height 25
click at [463, 230] on input "420" at bounding box center [458, 234] width 8 height 8
radio input "true"
click at [465, 339] on div "Kies premium iris icmengels@gmail.com" at bounding box center [454, 320] width 909 height 757
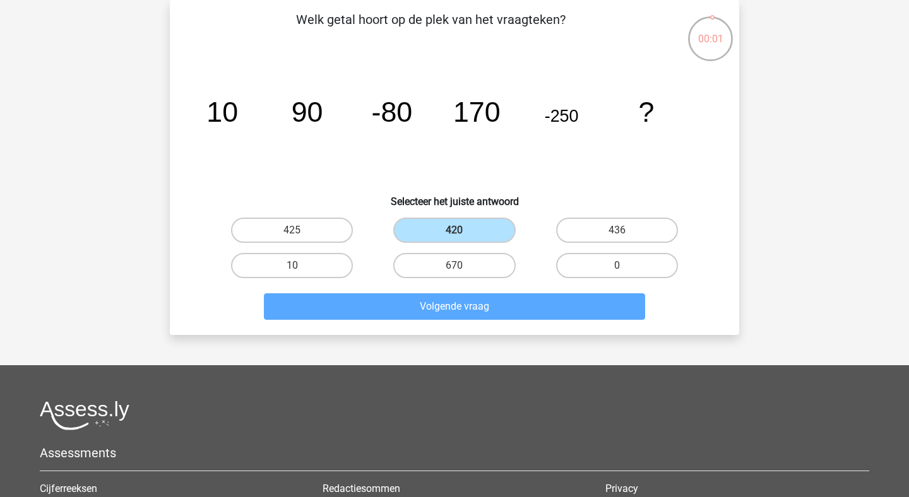
click at [461, 282] on div "670" at bounding box center [454, 265] width 162 height 35
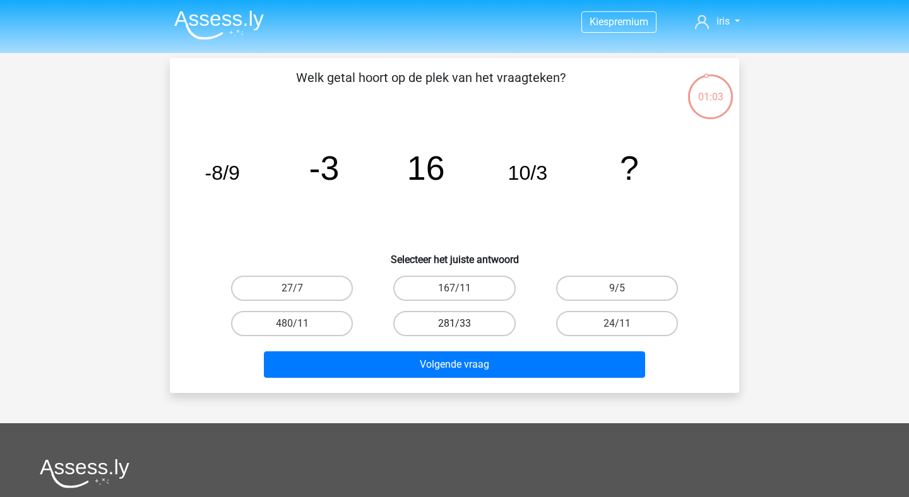
click at [473, 316] on label "281/33" at bounding box center [454, 323] width 122 height 25
click at [463, 324] on input "281/33" at bounding box center [458, 328] width 8 height 8
radio input "true"
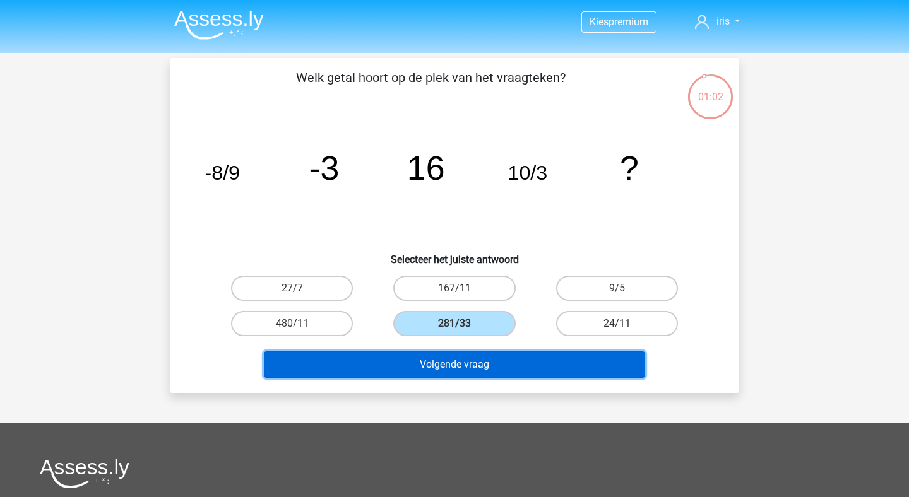
click at [471, 371] on button "Volgende vraag" at bounding box center [455, 365] width 382 height 27
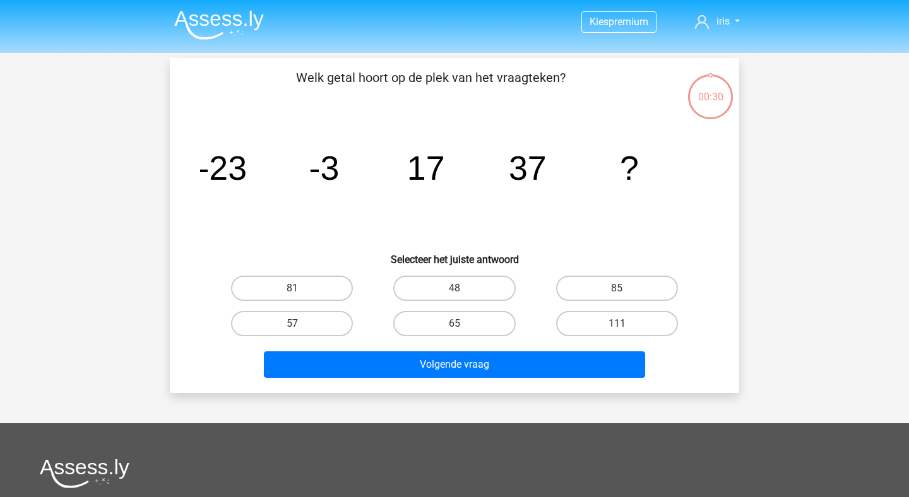
scroll to position [58, 0]
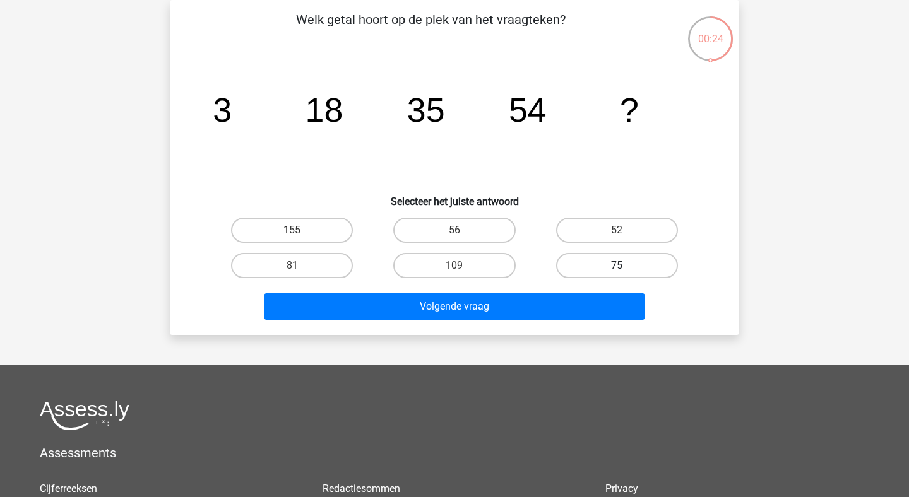
click at [628, 266] on label "75" at bounding box center [617, 265] width 122 height 25
click at [625, 266] on input "75" at bounding box center [621, 270] width 8 height 8
radio input "true"
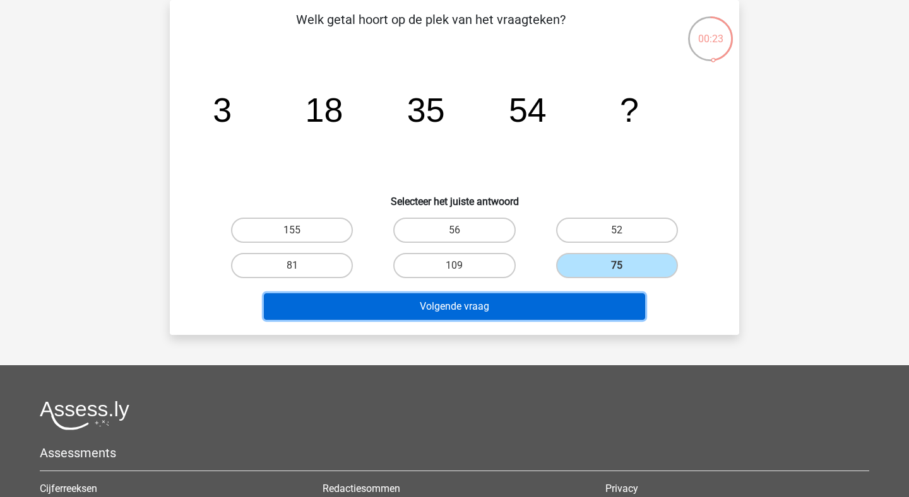
click at [570, 310] on button "Volgende vraag" at bounding box center [455, 307] width 382 height 27
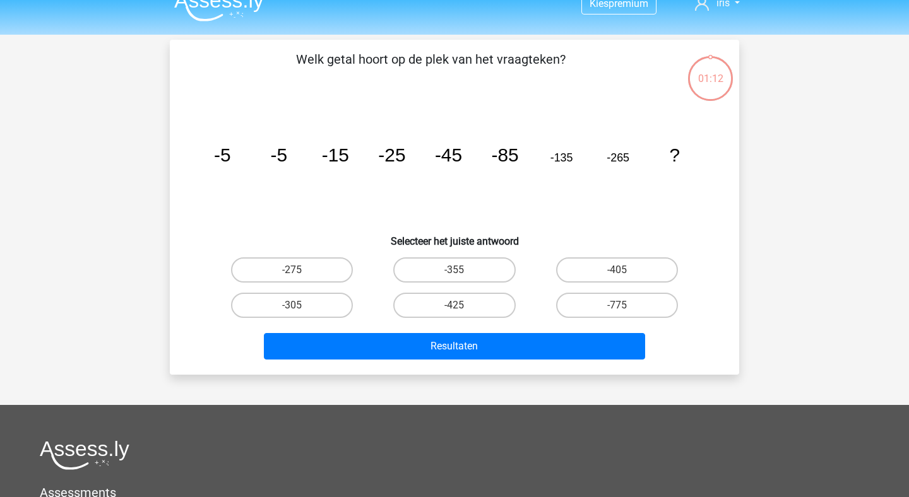
scroll to position [0, 0]
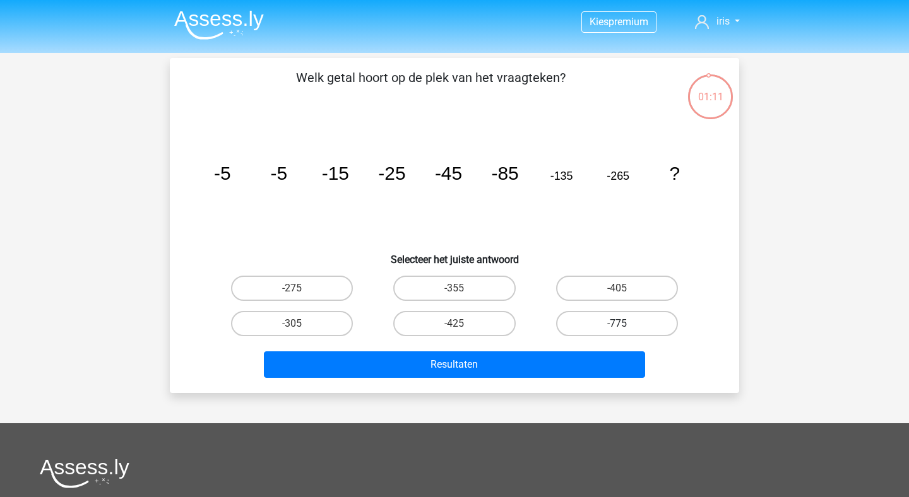
click at [586, 328] on label "-775" at bounding box center [617, 323] width 122 height 25
click at [617, 328] on input "-775" at bounding box center [621, 328] width 8 height 8
radio input "true"
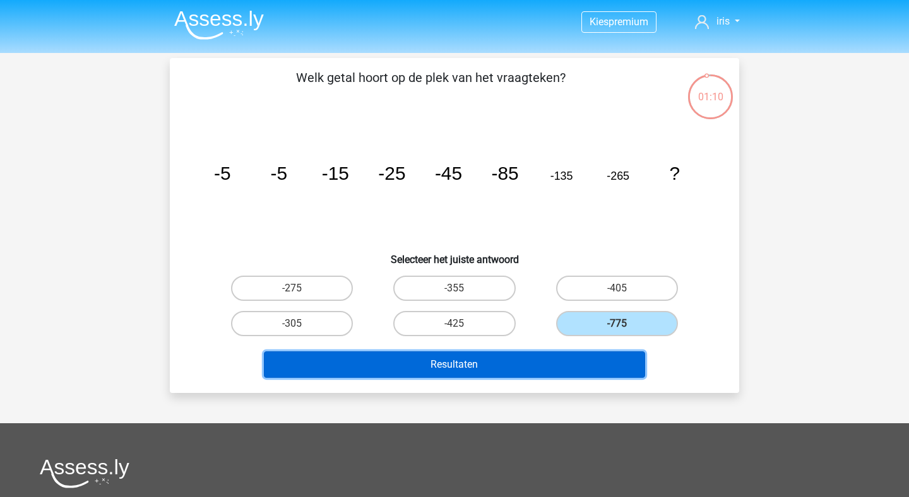
click at [558, 358] on button "Resultaten" at bounding box center [455, 365] width 382 height 27
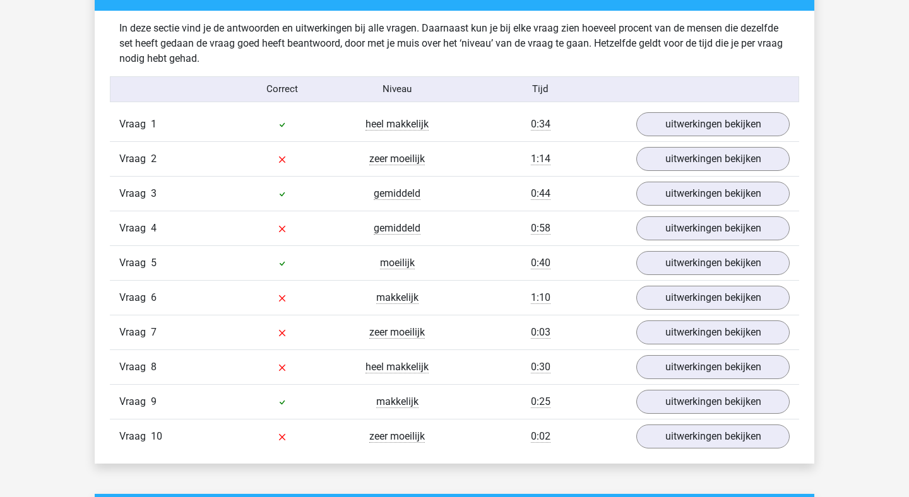
scroll to position [983, 0]
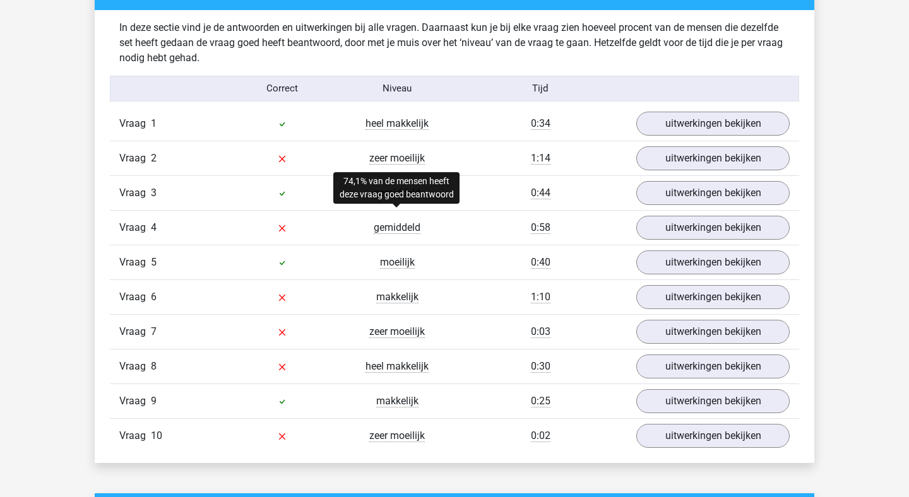
click at [400, 230] on span "gemiddeld" at bounding box center [397, 228] width 47 height 13
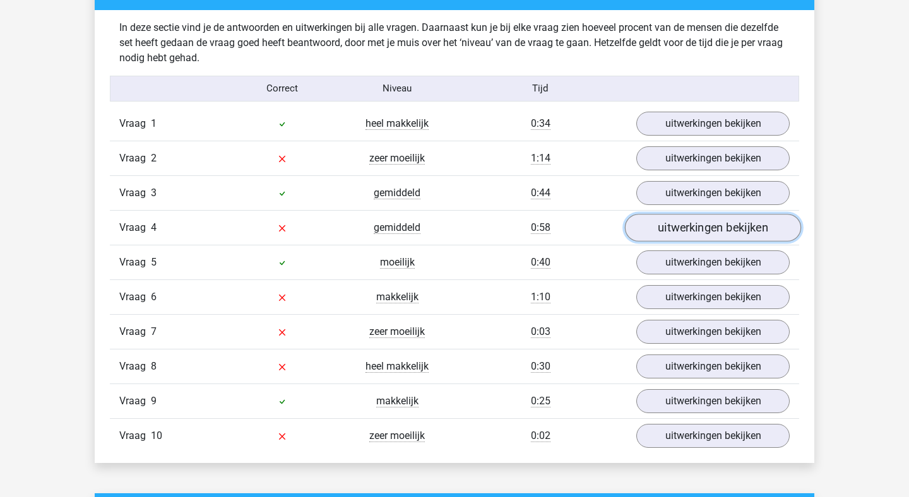
click at [685, 229] on link "uitwerkingen bekijken" at bounding box center [713, 228] width 176 height 28
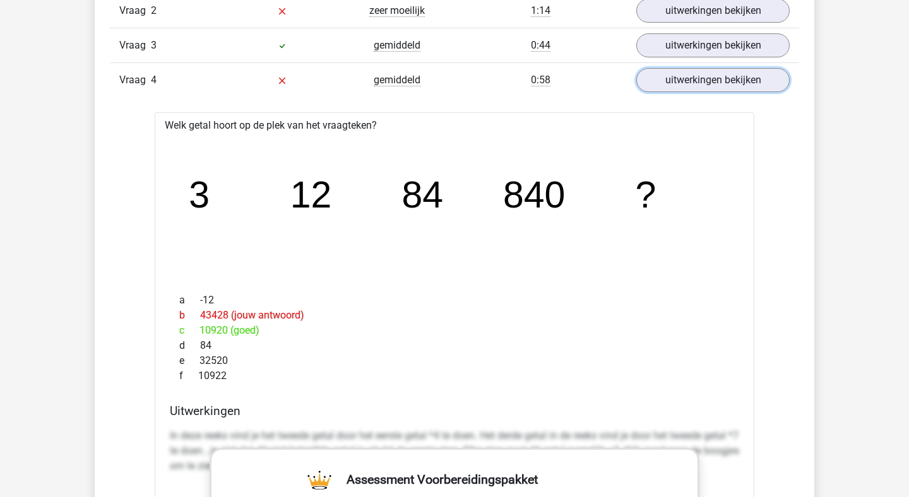
scroll to position [1138, 0]
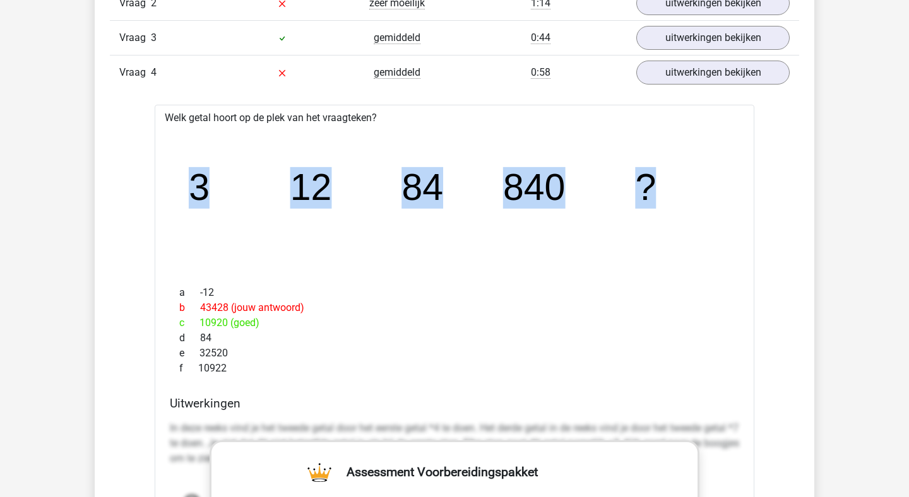
drag, startPoint x: 174, startPoint y: 200, endPoint x: 713, endPoint y: 198, distance: 539.7
click at [713, 198] on div "image/svg+xml 3 12 84 840 ?" at bounding box center [454, 201] width 579 height 150
copy g "3 12 84 840 ?"
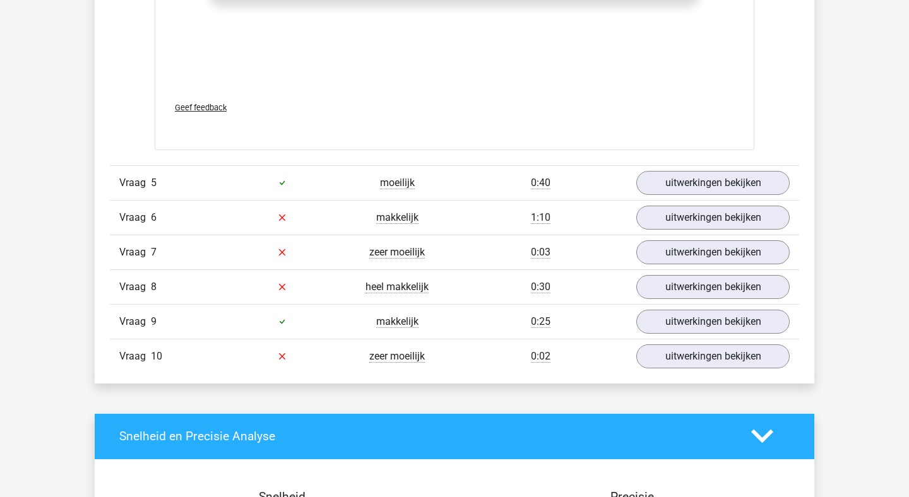
scroll to position [1844, 0]
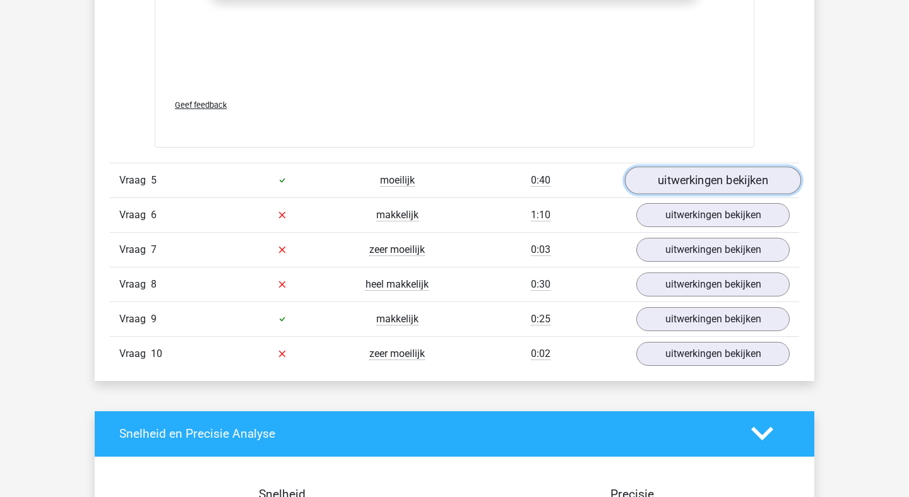
click at [710, 172] on link "uitwerkingen bekijken" at bounding box center [713, 181] width 176 height 28
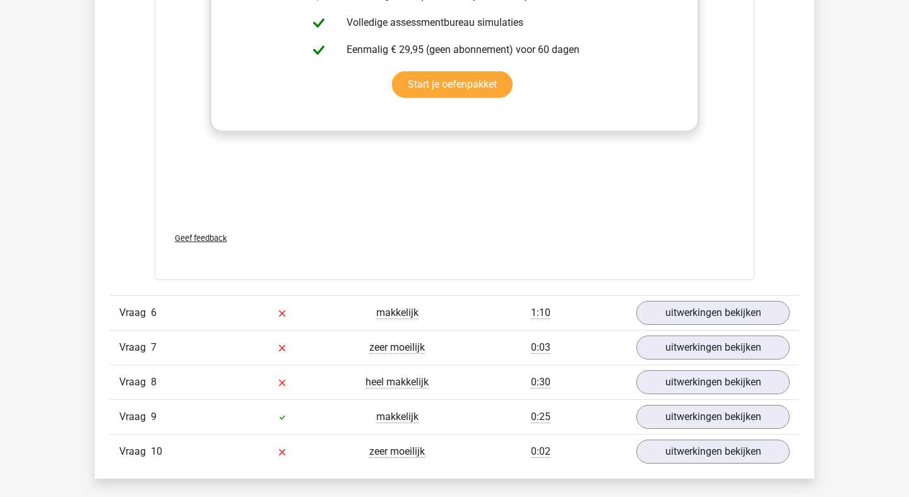
scroll to position [2525, 0]
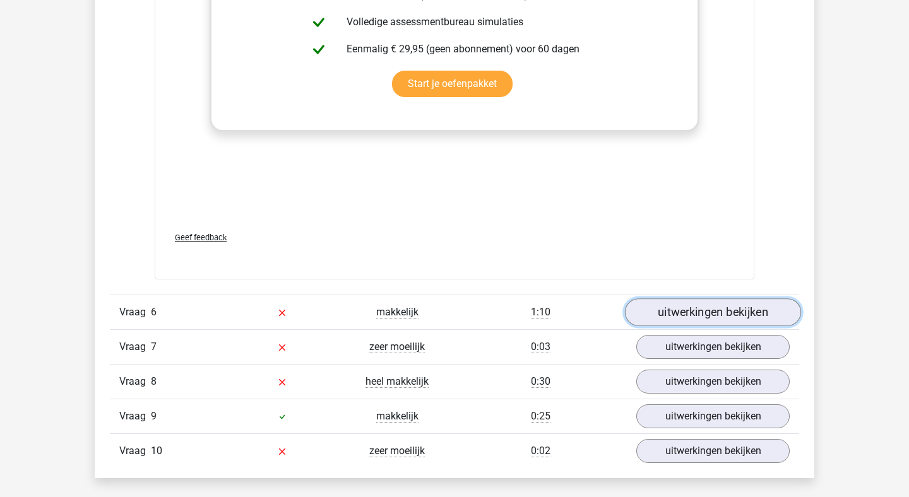
click at [694, 314] on link "uitwerkingen bekijken" at bounding box center [713, 313] width 176 height 28
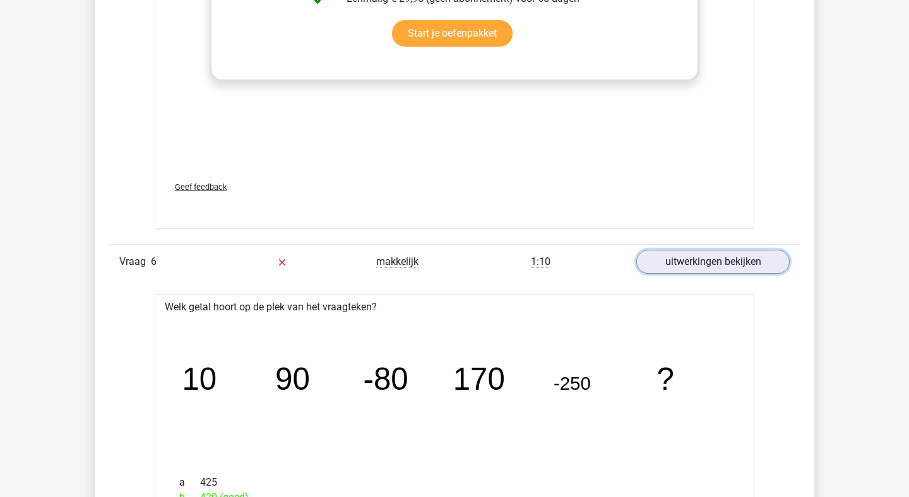
scroll to position [2562, 0]
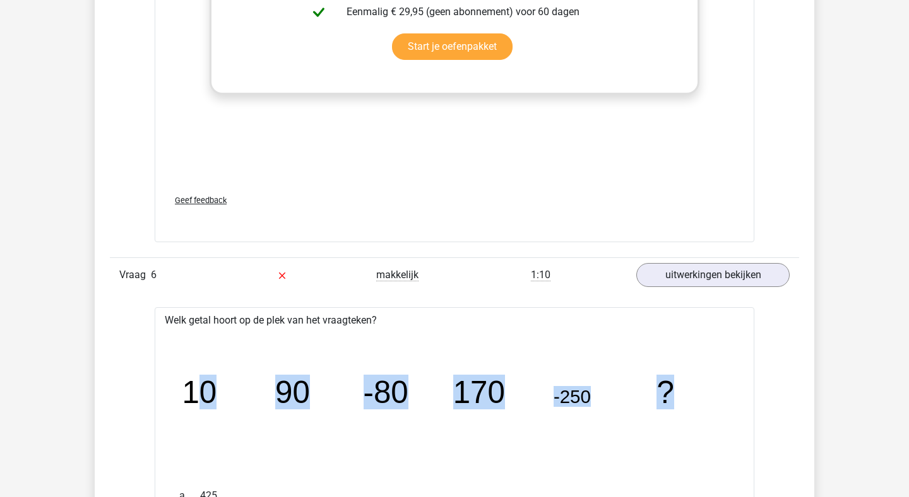
drag, startPoint x: 194, startPoint y: 388, endPoint x: 701, endPoint y: 368, distance: 506.7
click at [701, 368] on icon "image/svg+xml 10 90 -80 170 -250 ?" at bounding box center [454, 403] width 559 height 140
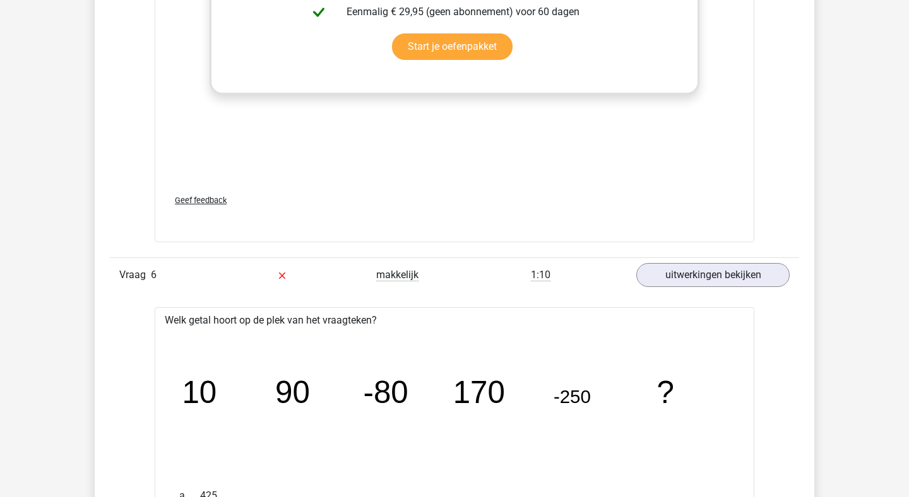
click at [692, 384] on icon "image/svg+xml 10 90 -80 170 -250 ?" at bounding box center [454, 403] width 559 height 140
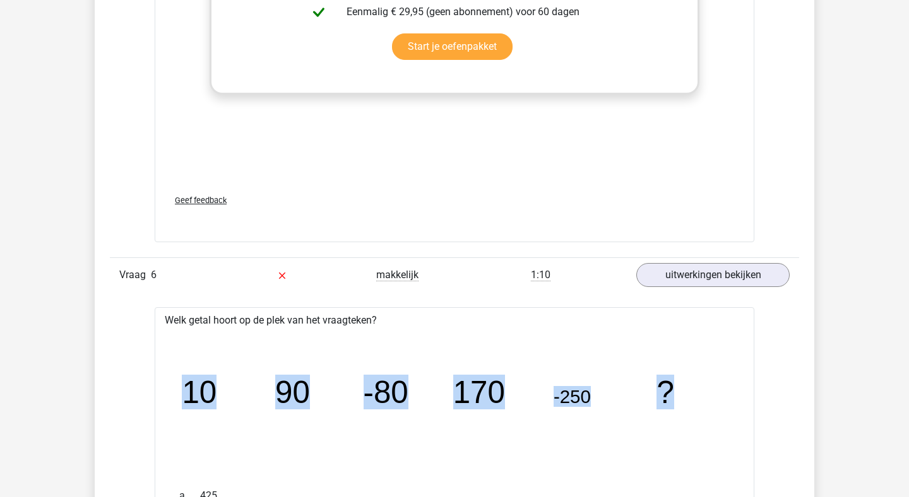
drag, startPoint x: 689, startPoint y: 389, endPoint x: 179, endPoint y: 367, distance: 511.1
click at [179, 367] on icon "image/svg+xml 10 90 -80 170 -250 ?" at bounding box center [454, 403] width 559 height 140
copy g "10 90 -80 170 -250 ?"
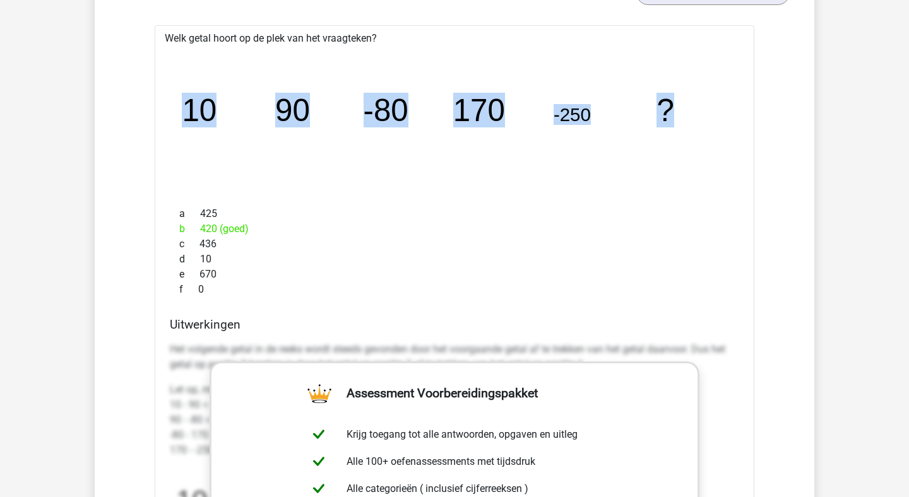
scroll to position [2830, 0]
